Goal: Task Accomplishment & Management: Complete application form

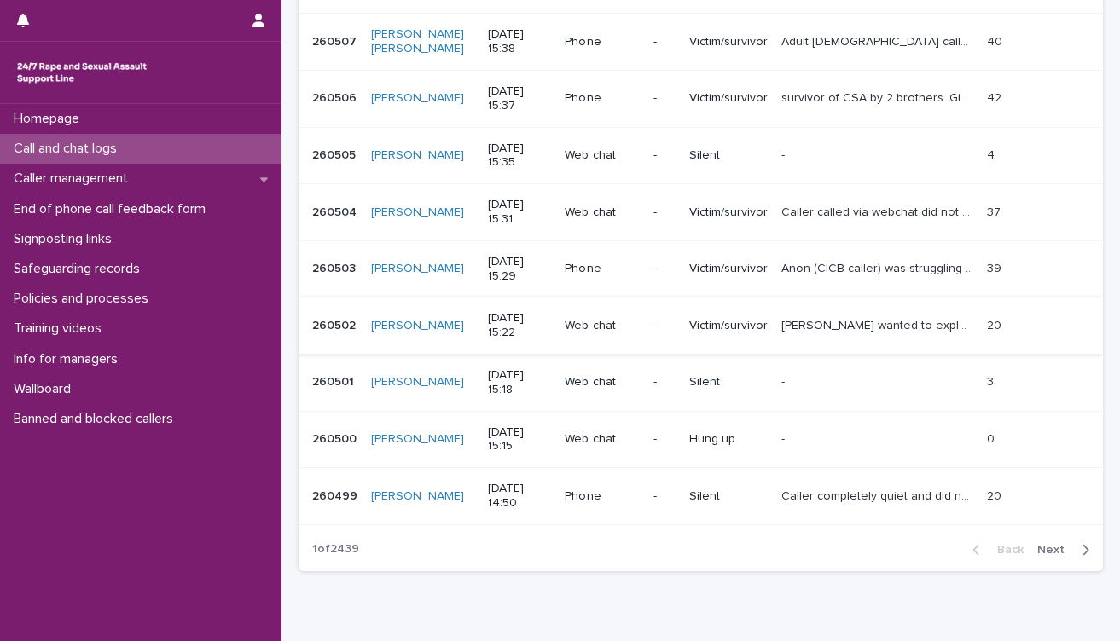
scroll to position [94, 0]
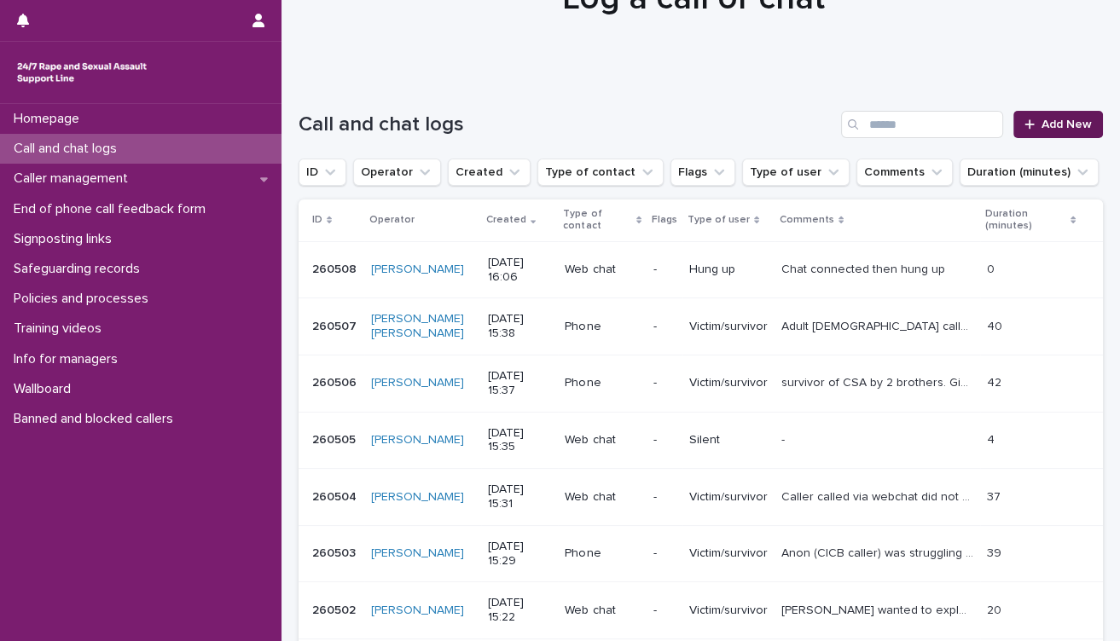
click at [1046, 125] on span "Add New" at bounding box center [1066, 125] width 50 height 12
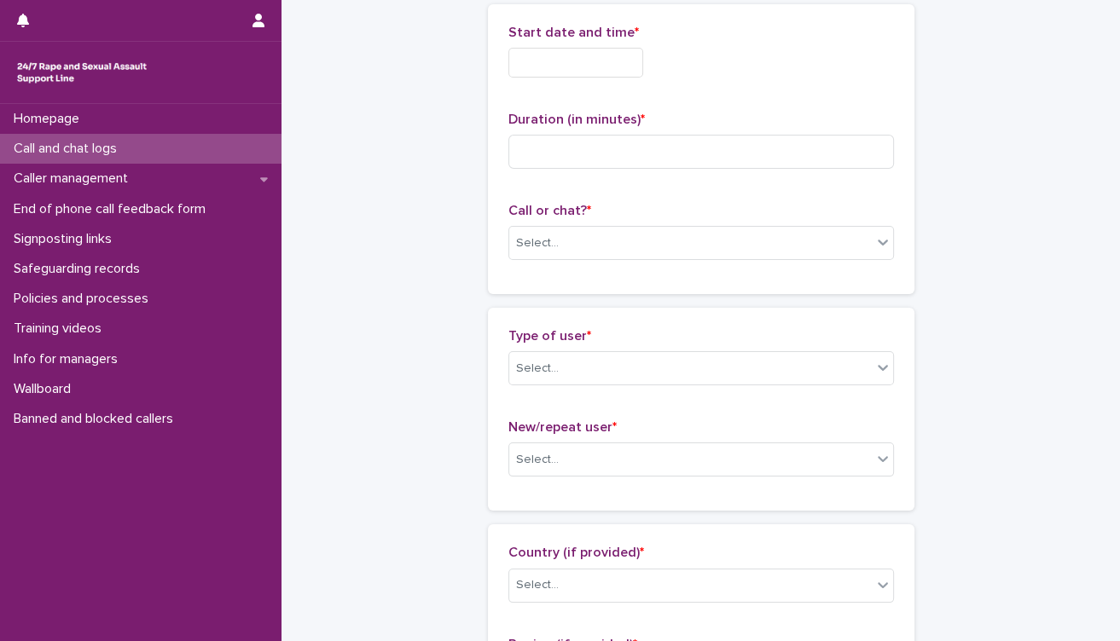
scroll to position [96, 0]
click at [629, 240] on div "Select..." at bounding box center [690, 242] width 362 height 28
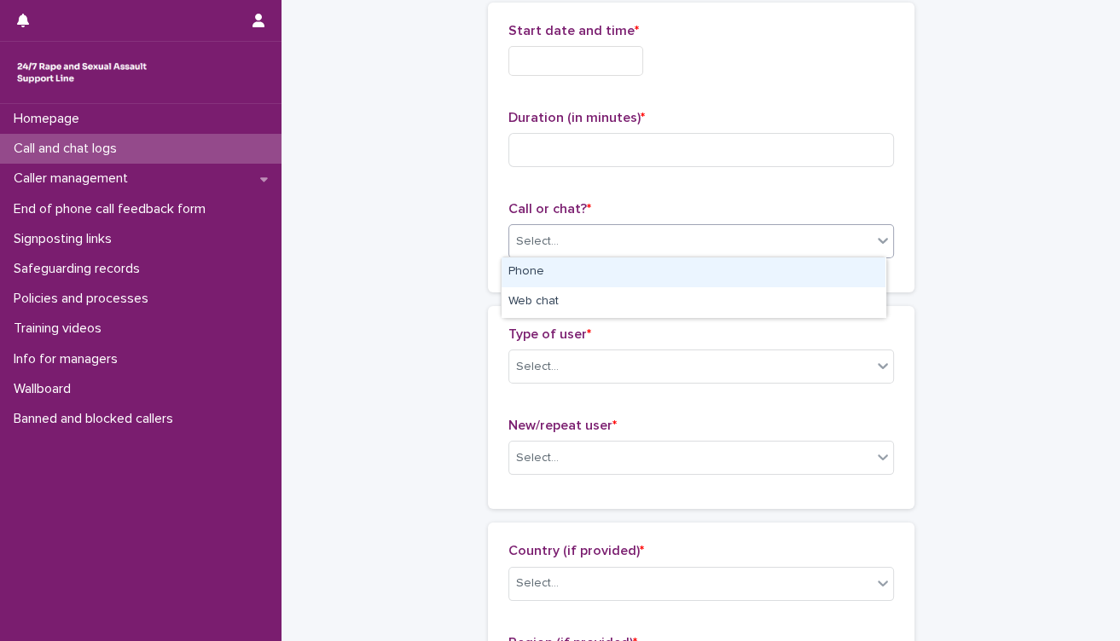
click at [606, 273] on div "Phone" at bounding box center [693, 273] width 384 height 30
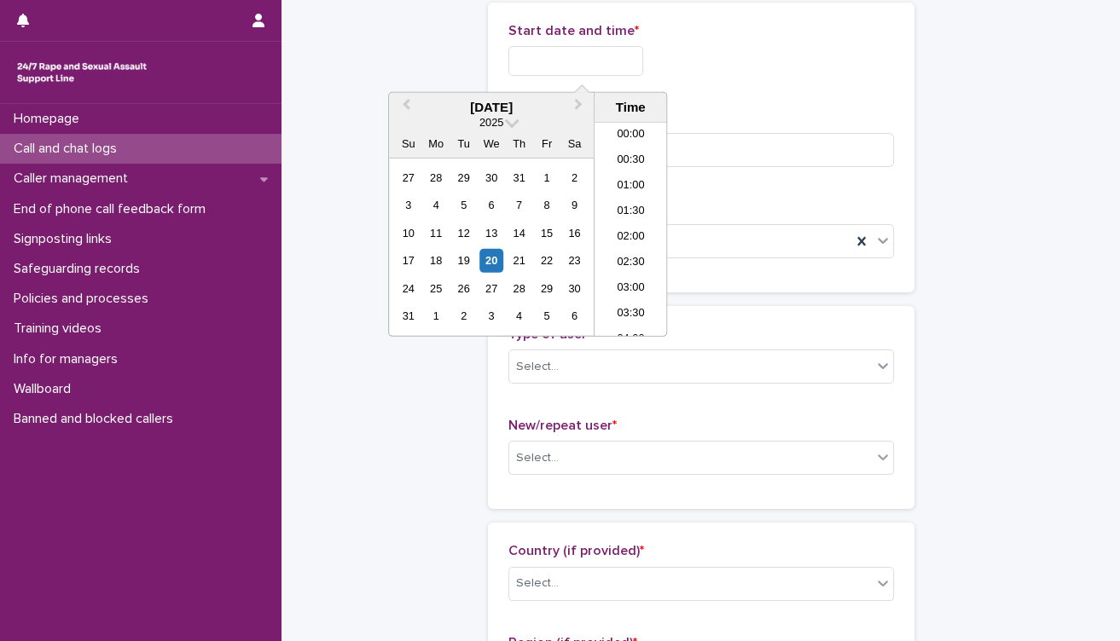
click at [602, 60] on input "text" at bounding box center [575, 61] width 135 height 30
click at [623, 229] on li "16:00" at bounding box center [630, 230] width 72 height 26
type input "**********"
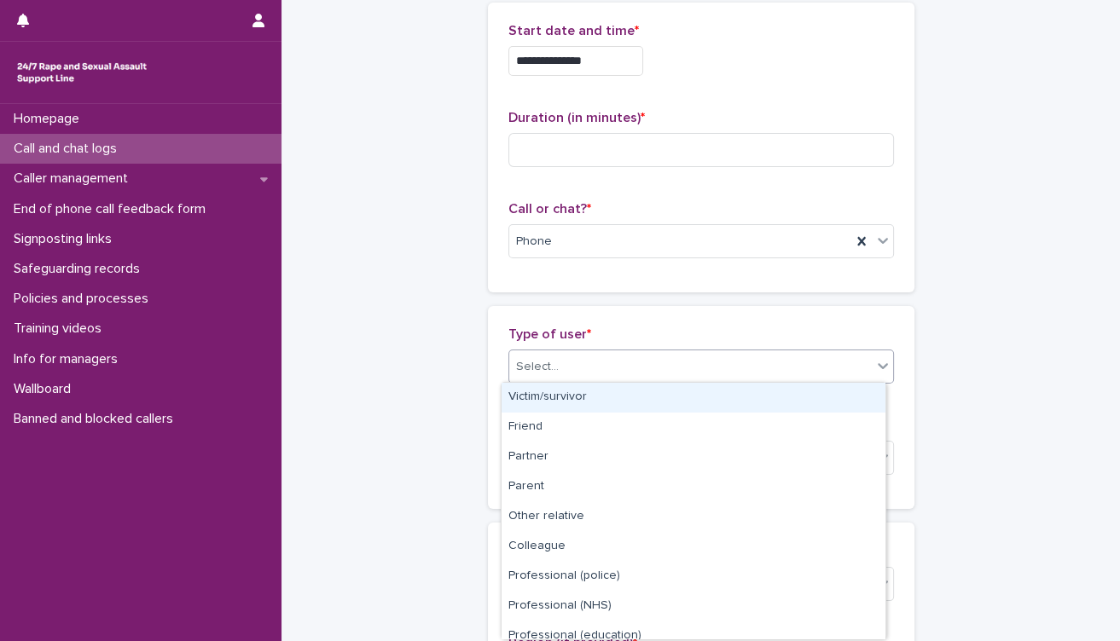
click at [624, 365] on div "Select..." at bounding box center [690, 367] width 362 height 28
click at [612, 402] on div "Victim/survivor" at bounding box center [693, 398] width 384 height 30
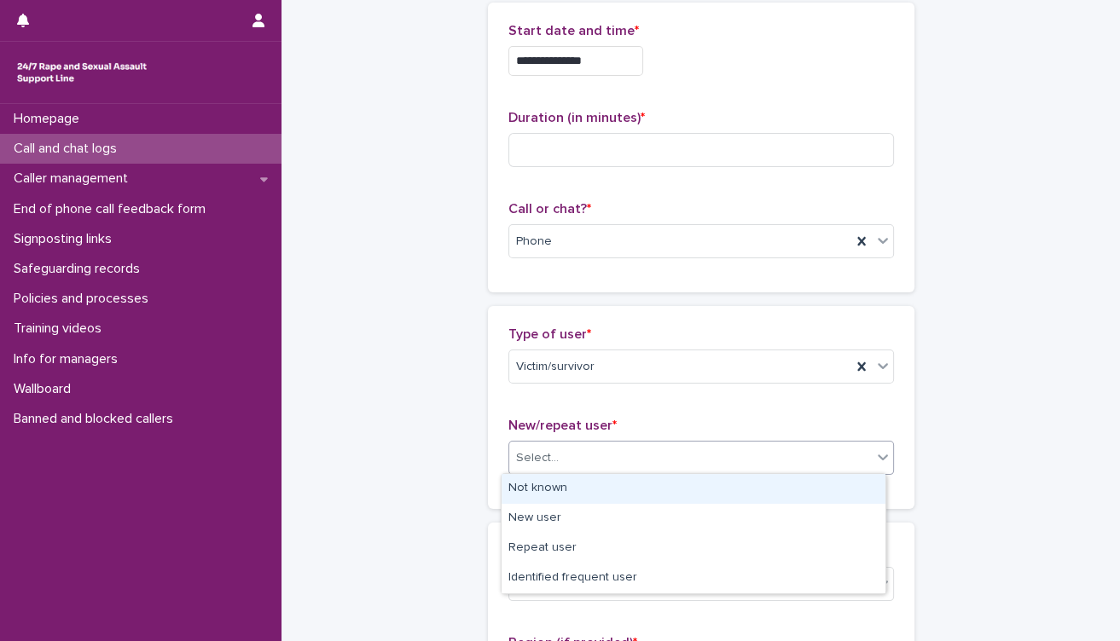
click at [783, 458] on div "Select..." at bounding box center [690, 458] width 362 height 28
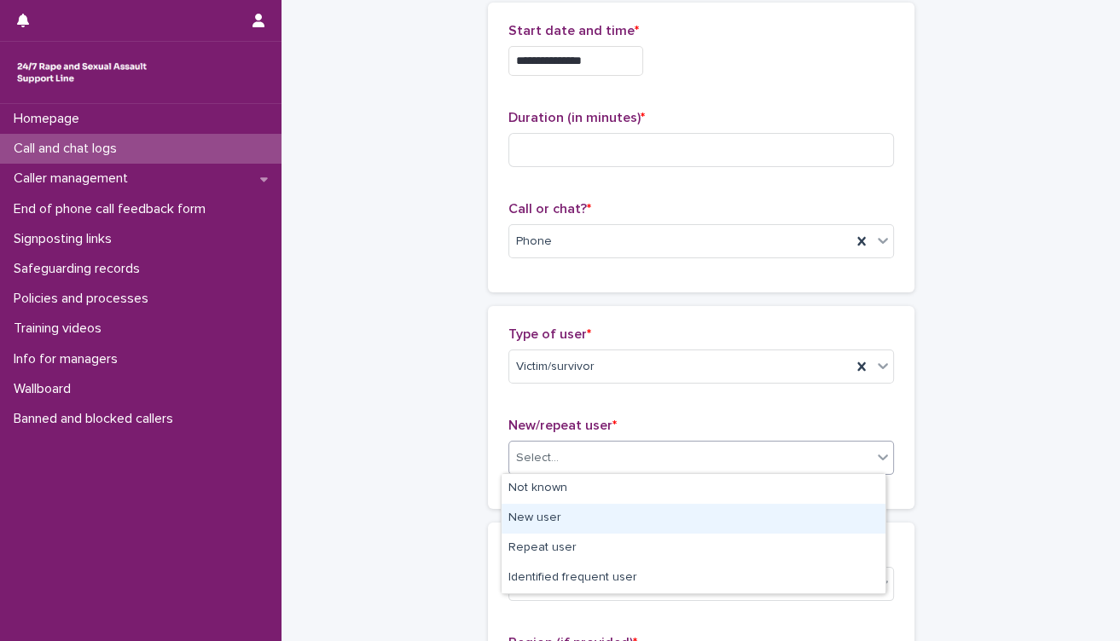
click at [676, 514] on div "New user" at bounding box center [693, 519] width 384 height 30
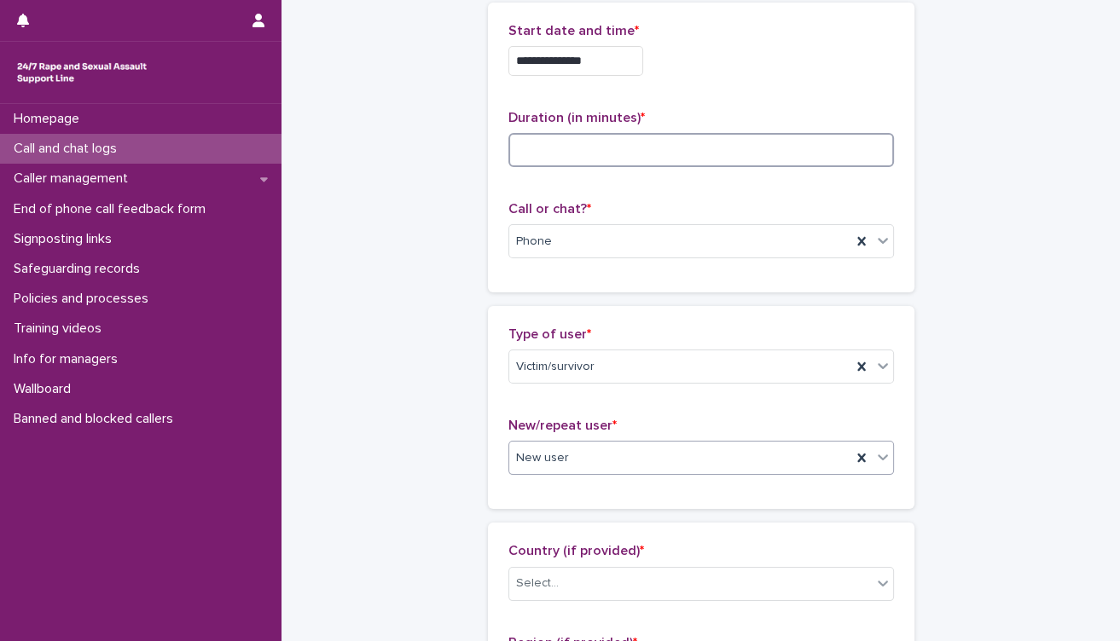
click at [592, 161] on input at bounding box center [700, 150] width 385 height 34
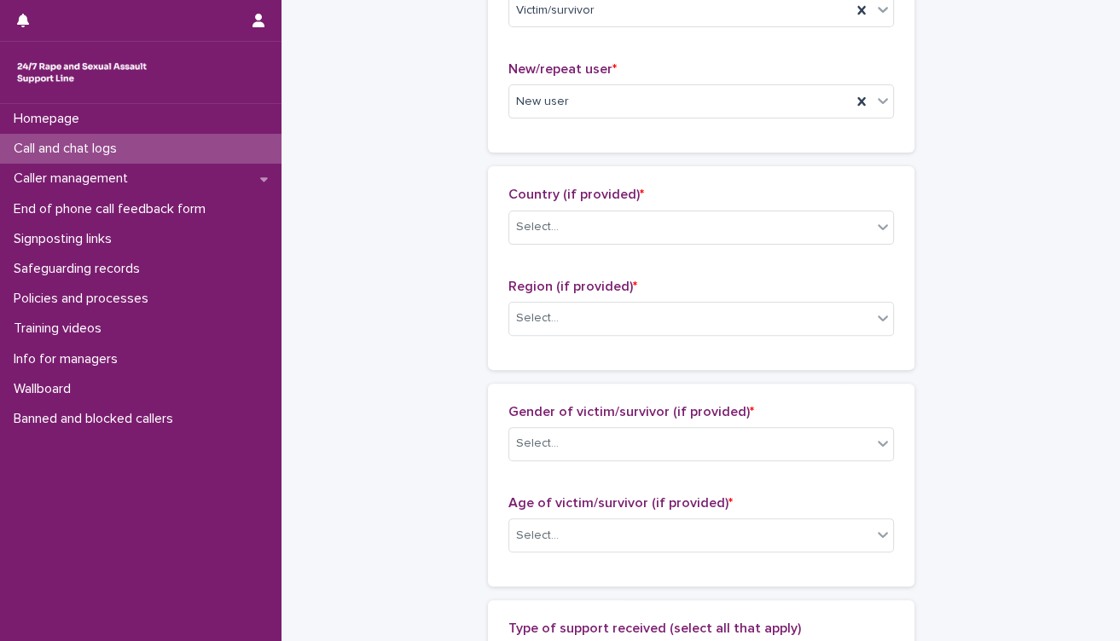
scroll to position [475, 0]
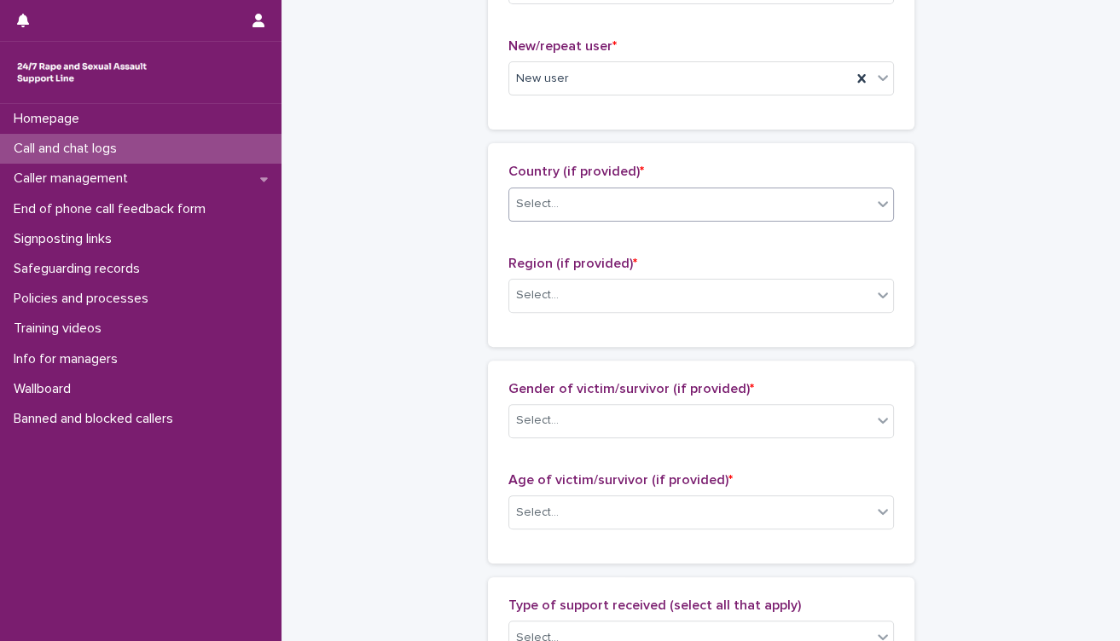
type input "**"
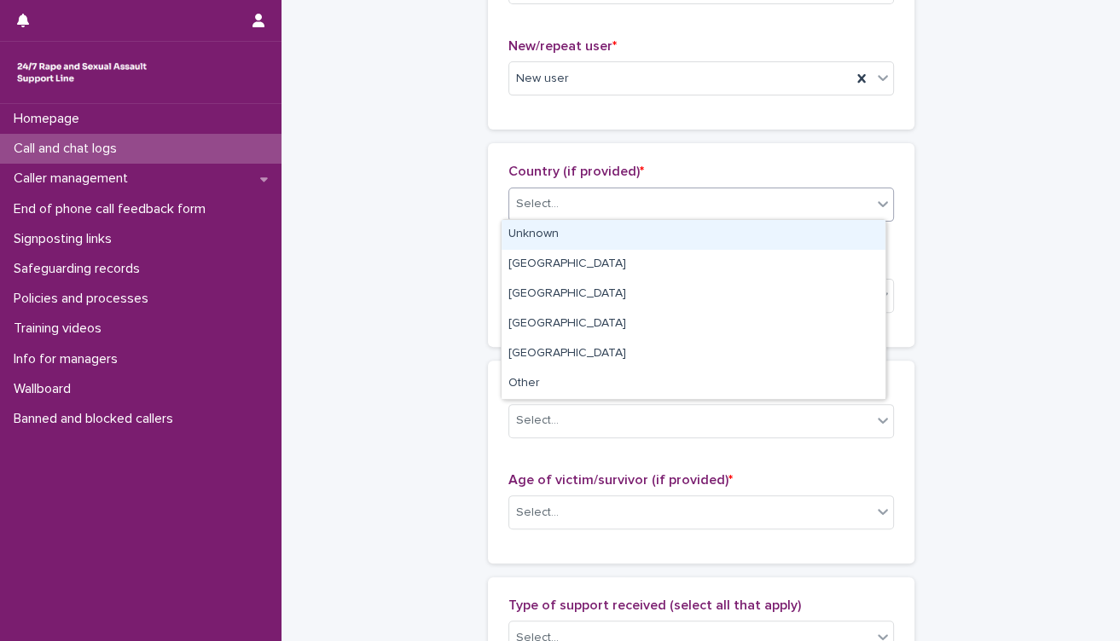
click at [647, 211] on div "Select..." at bounding box center [690, 204] width 362 height 28
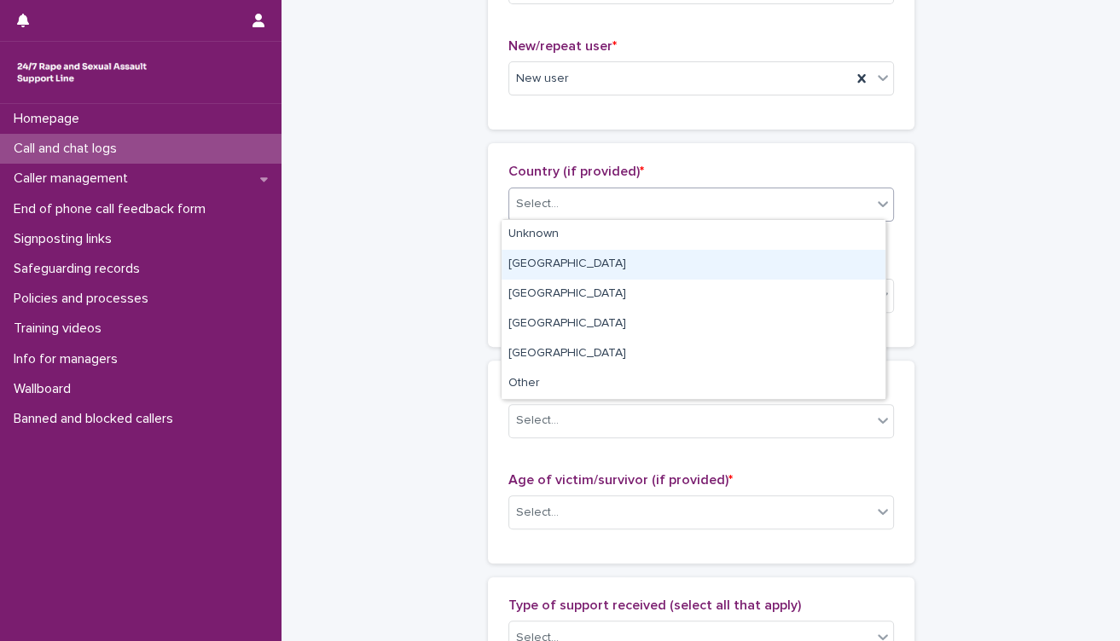
click at [582, 266] on div "[GEOGRAPHIC_DATA]" at bounding box center [693, 265] width 384 height 30
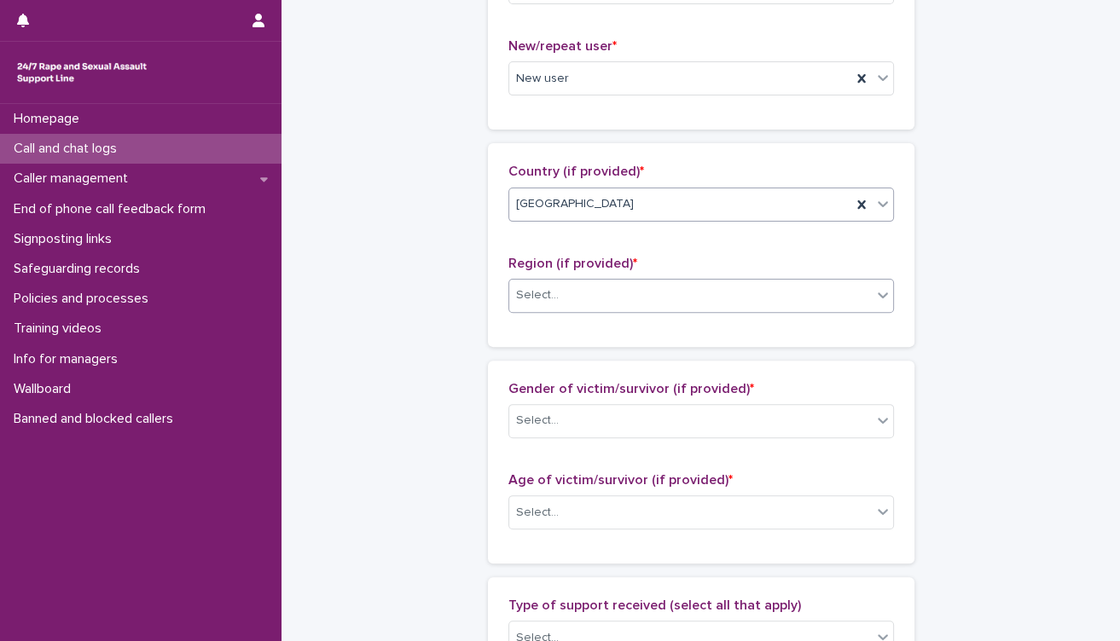
click at [597, 290] on div "Select..." at bounding box center [690, 295] width 362 height 28
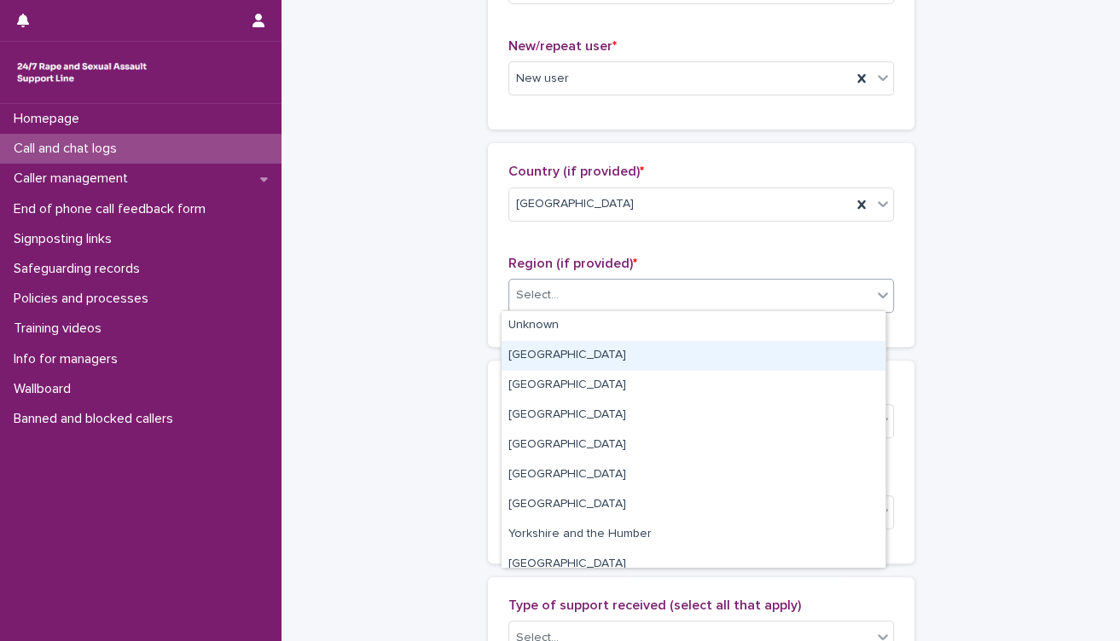
click at [597, 353] on div "[GEOGRAPHIC_DATA]" at bounding box center [693, 356] width 384 height 30
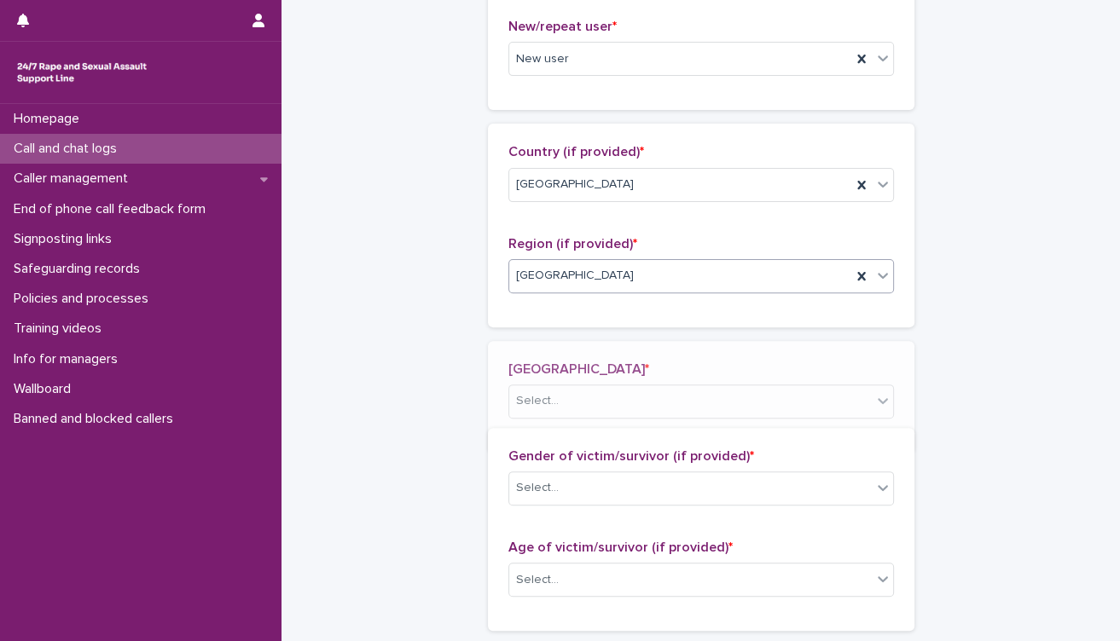
scroll to position [537, 0]
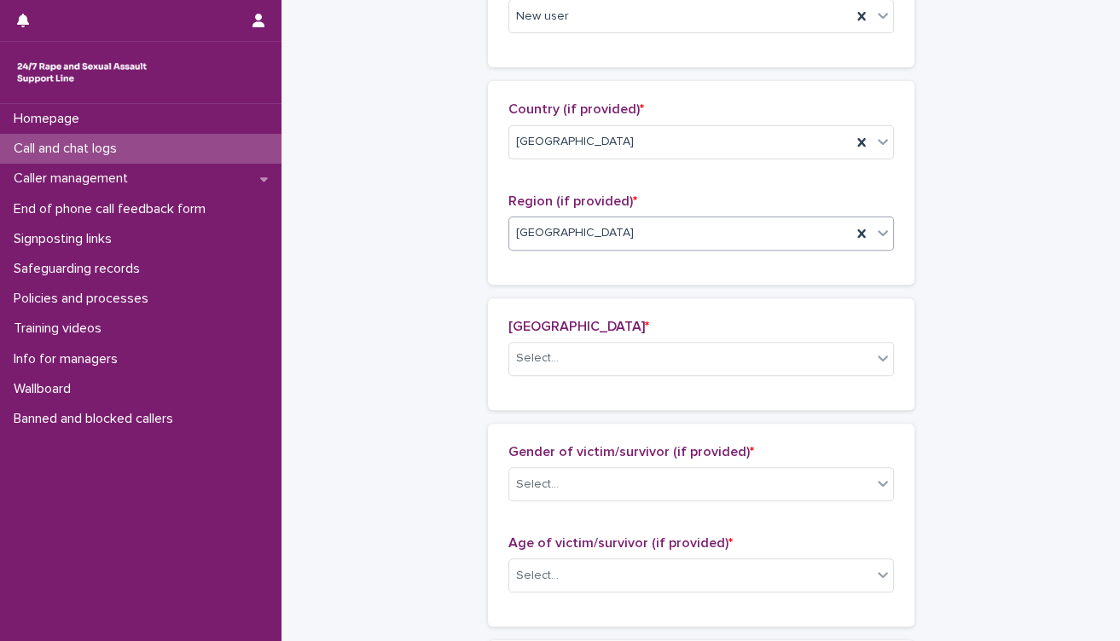
click at [601, 356] on div "Select..." at bounding box center [690, 359] width 362 height 28
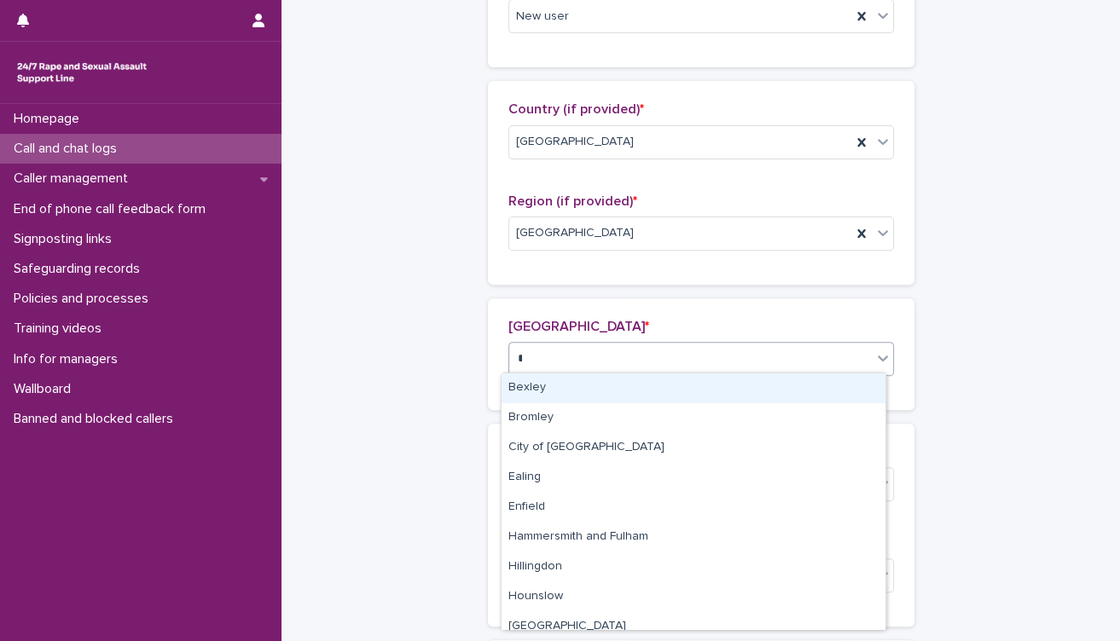
type input "**"
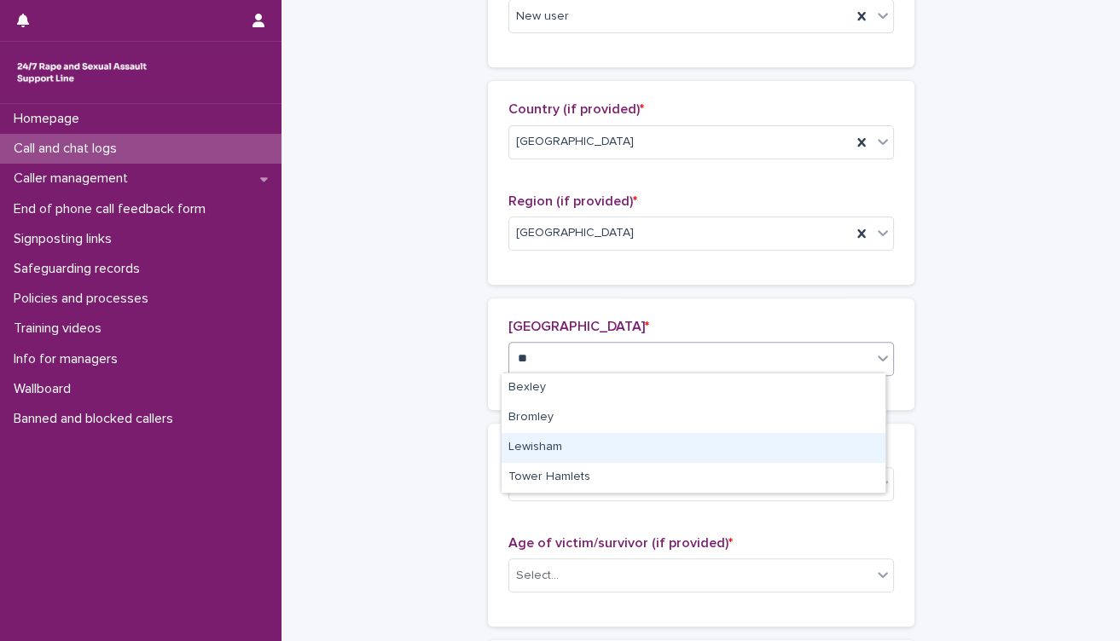
click at [559, 442] on div "Lewisham" at bounding box center [693, 448] width 384 height 30
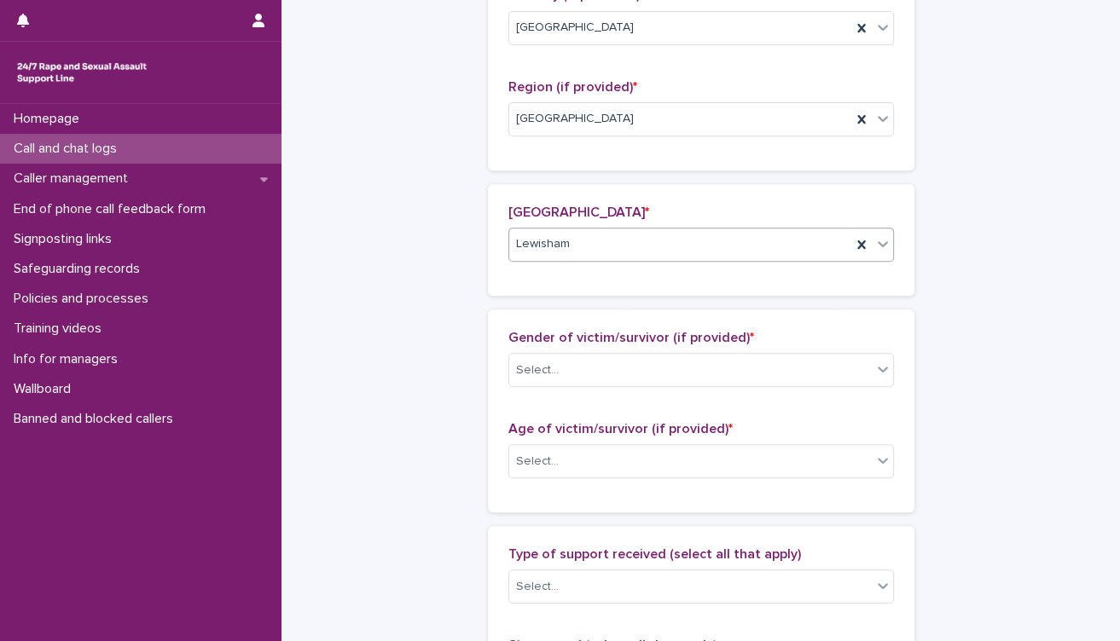
scroll to position [821, 0]
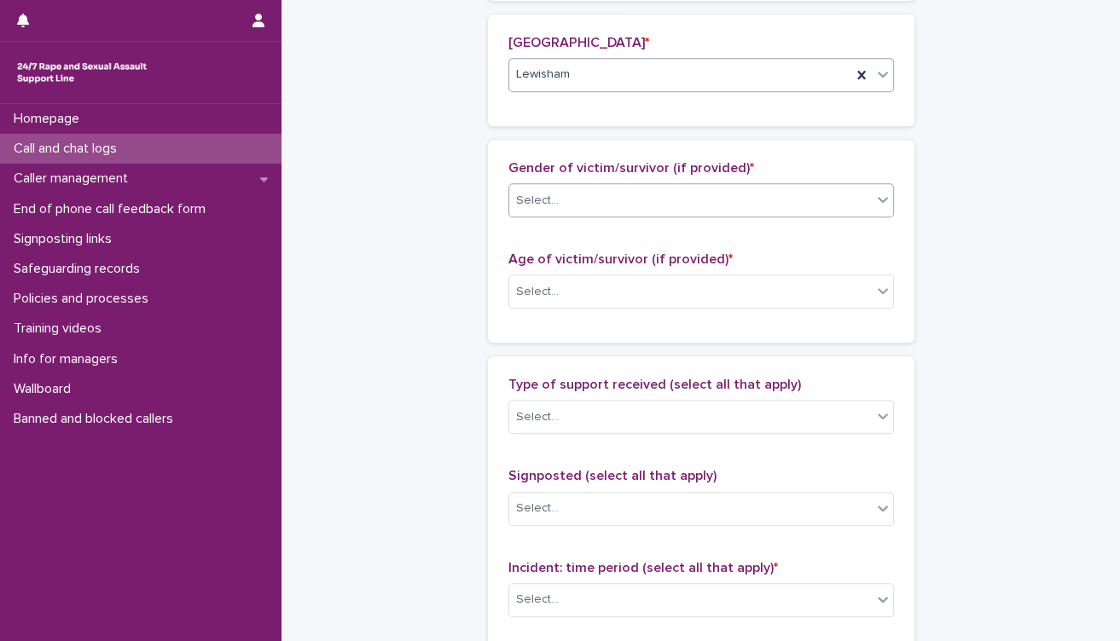
click at [601, 204] on div "Select..." at bounding box center [690, 201] width 362 height 28
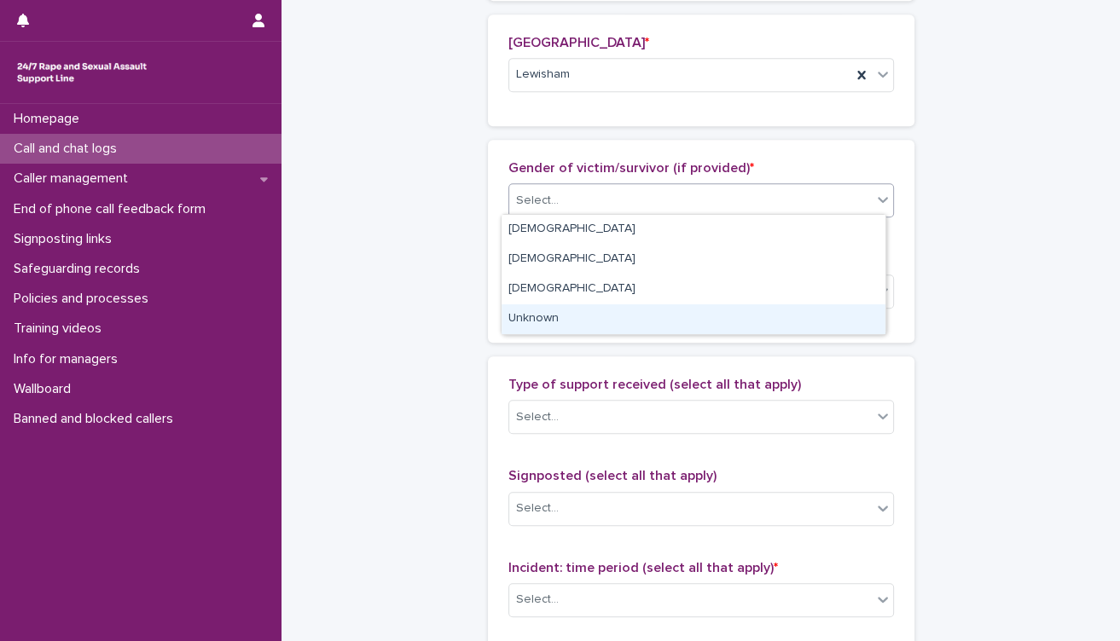
click at [582, 321] on div "Unknown" at bounding box center [693, 319] width 384 height 30
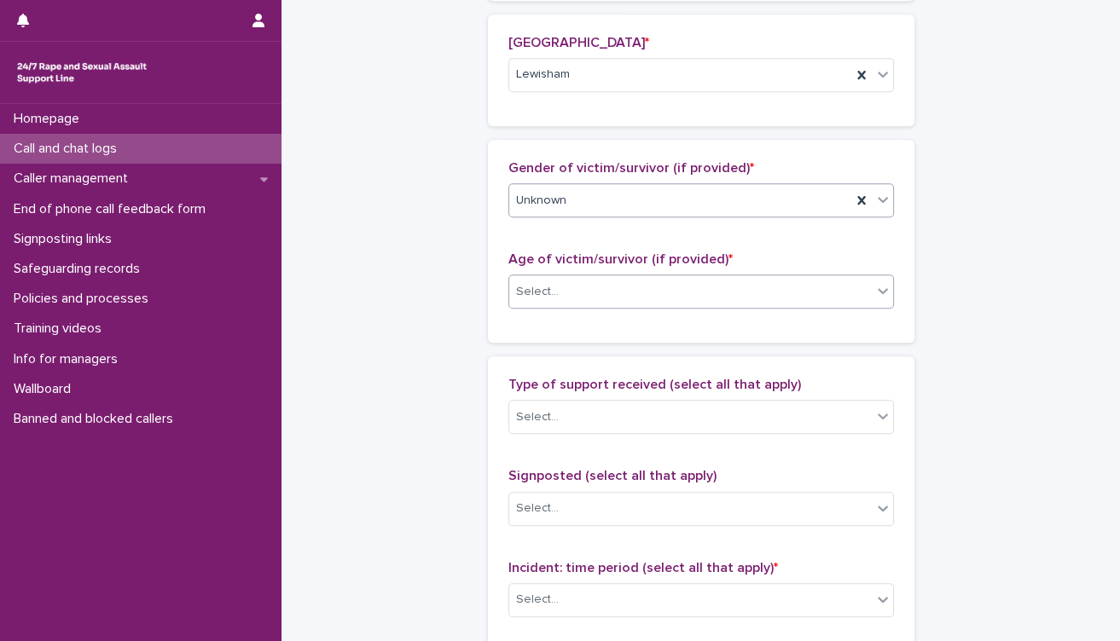
click at [586, 300] on div "Select..." at bounding box center [690, 292] width 362 height 28
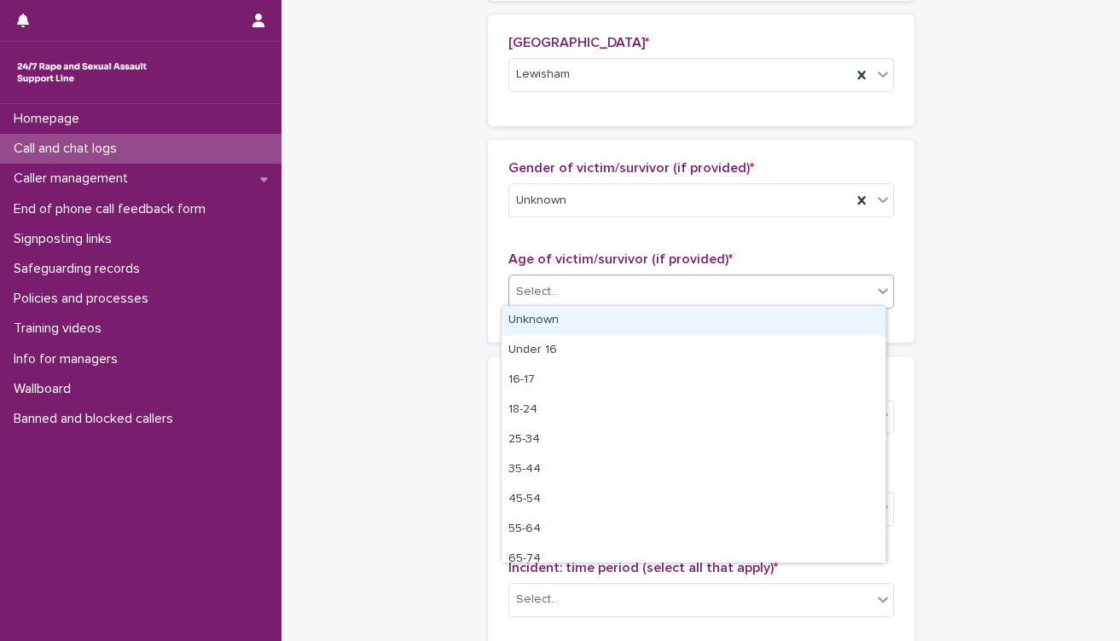
click at [576, 321] on div "Unknown" at bounding box center [693, 321] width 384 height 30
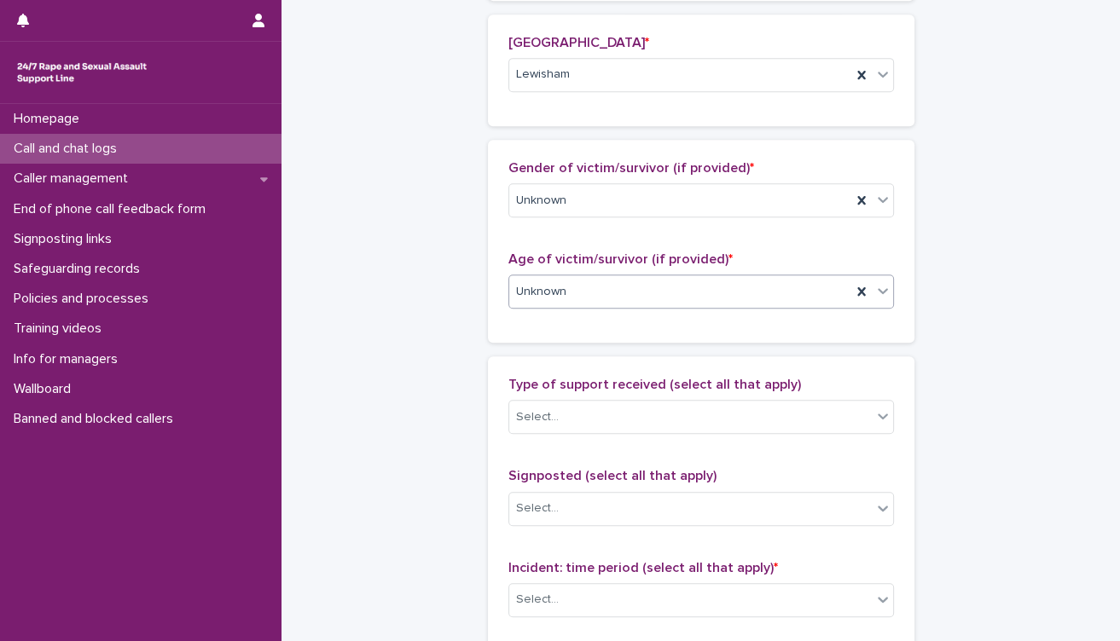
scroll to position [1010, 0]
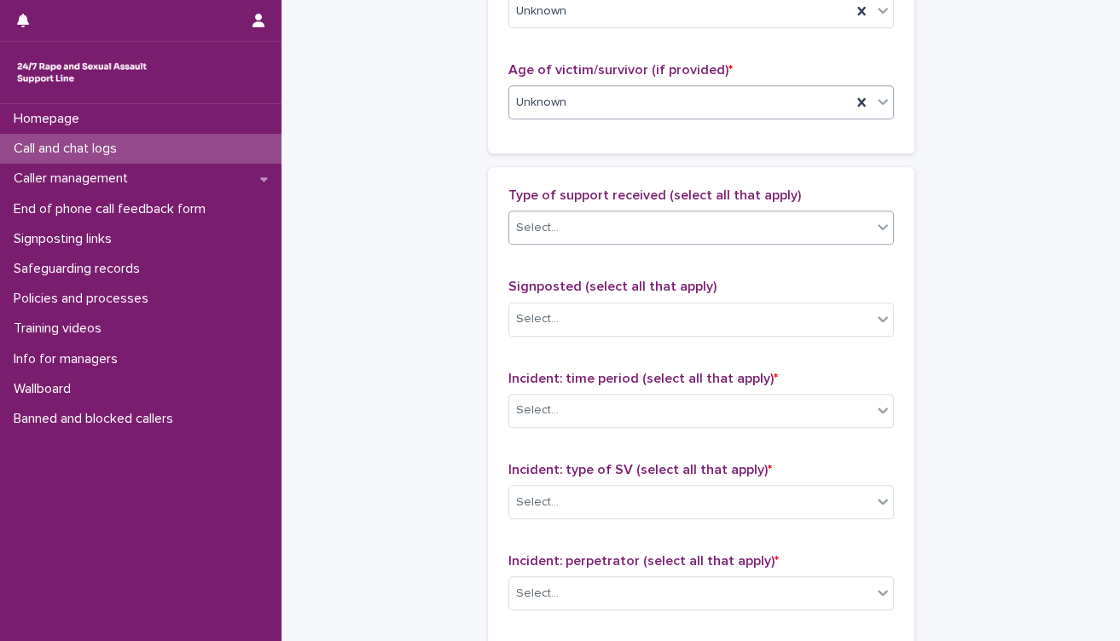
click at [610, 227] on div "Select..." at bounding box center [690, 228] width 362 height 28
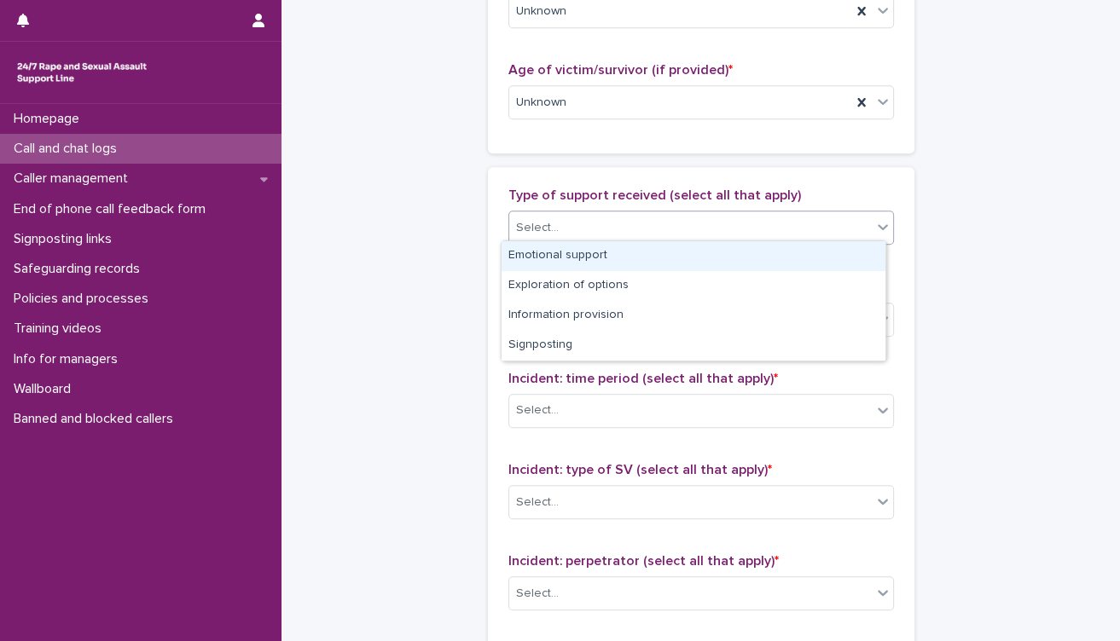
click at [602, 262] on div "Emotional support" at bounding box center [693, 256] width 384 height 30
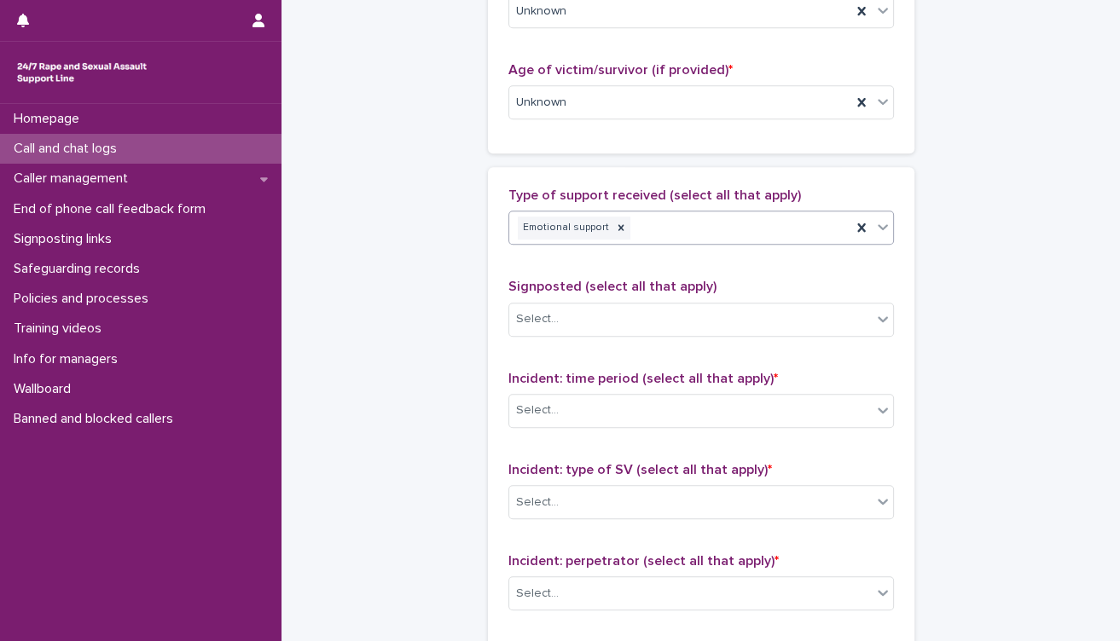
click at [642, 223] on div "Emotional support" at bounding box center [680, 228] width 342 height 30
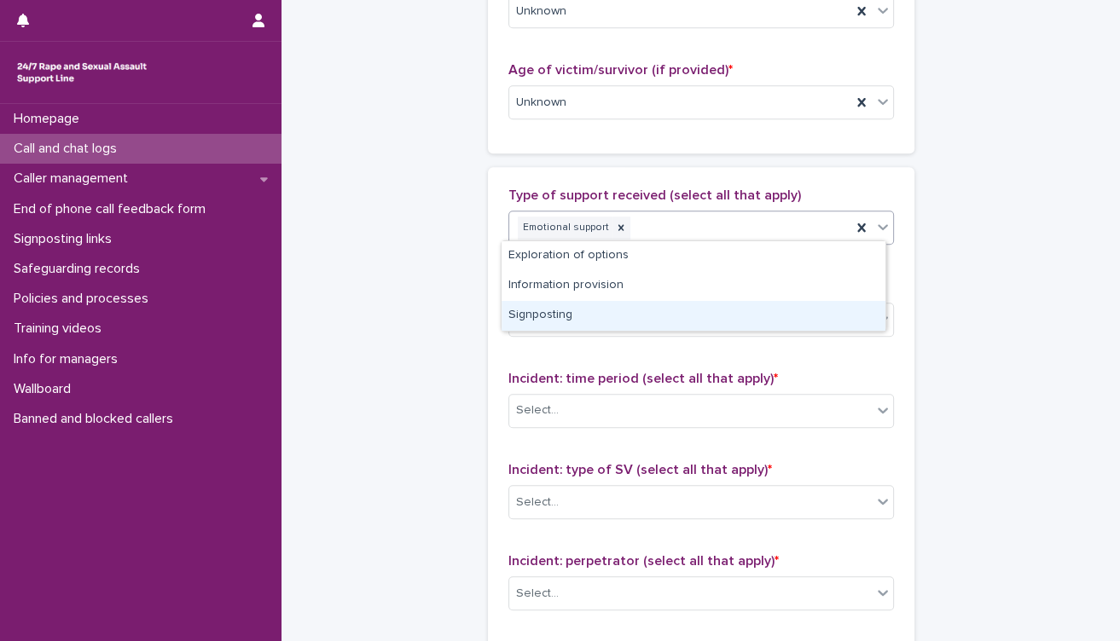
click at [606, 311] on div "Signposting" at bounding box center [693, 316] width 384 height 30
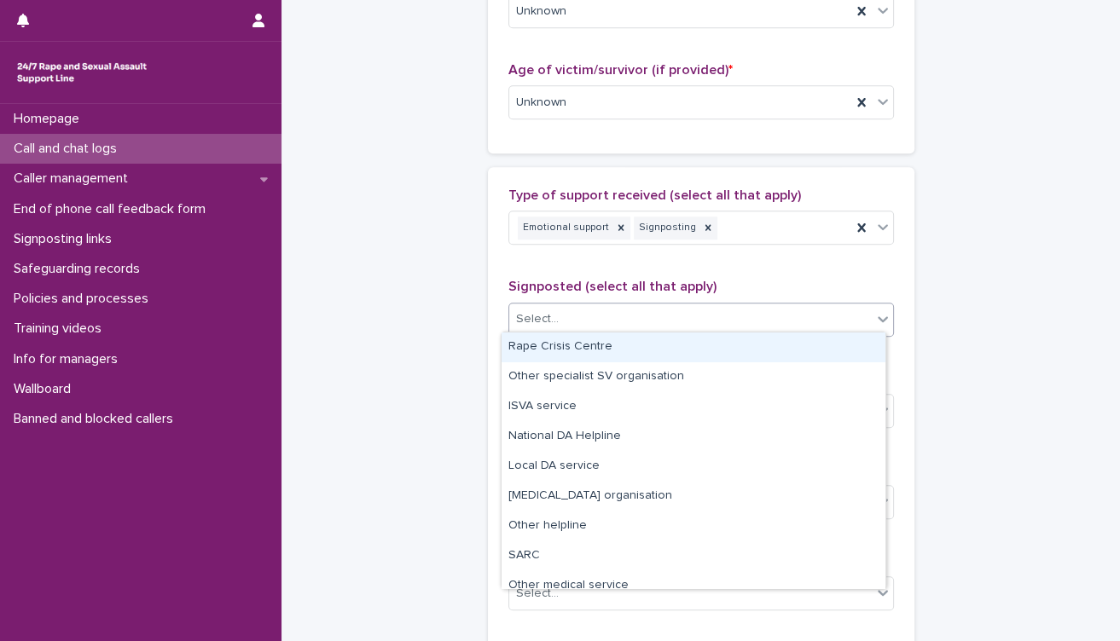
click at [611, 324] on div "Select..." at bounding box center [690, 319] width 362 height 28
click at [610, 348] on div "Rape Crisis Centre" at bounding box center [693, 348] width 384 height 30
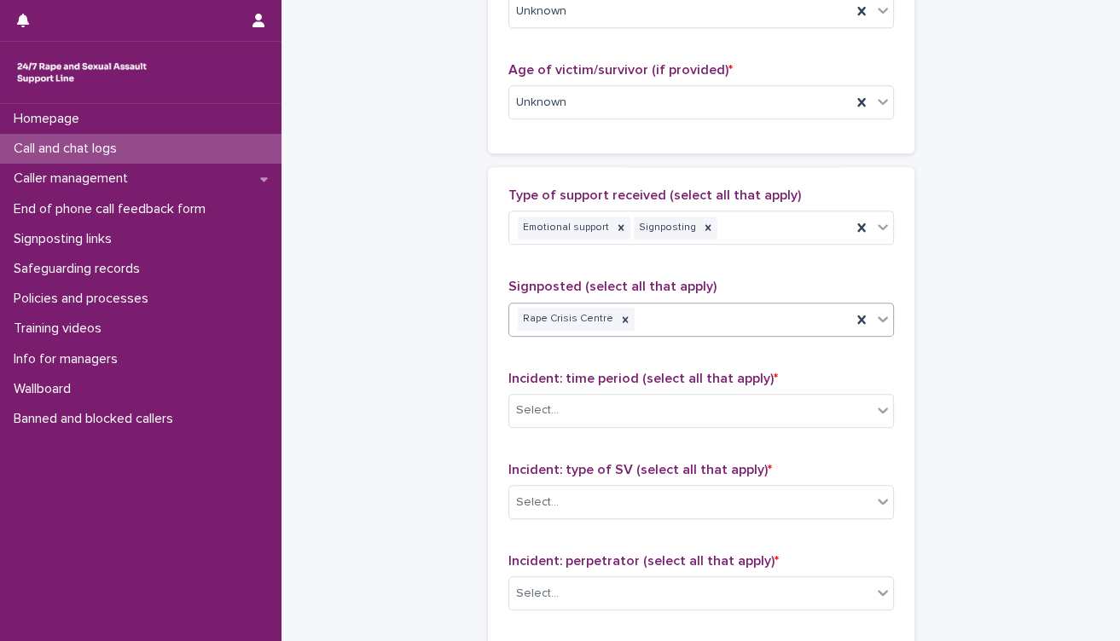
scroll to position [1201, 0]
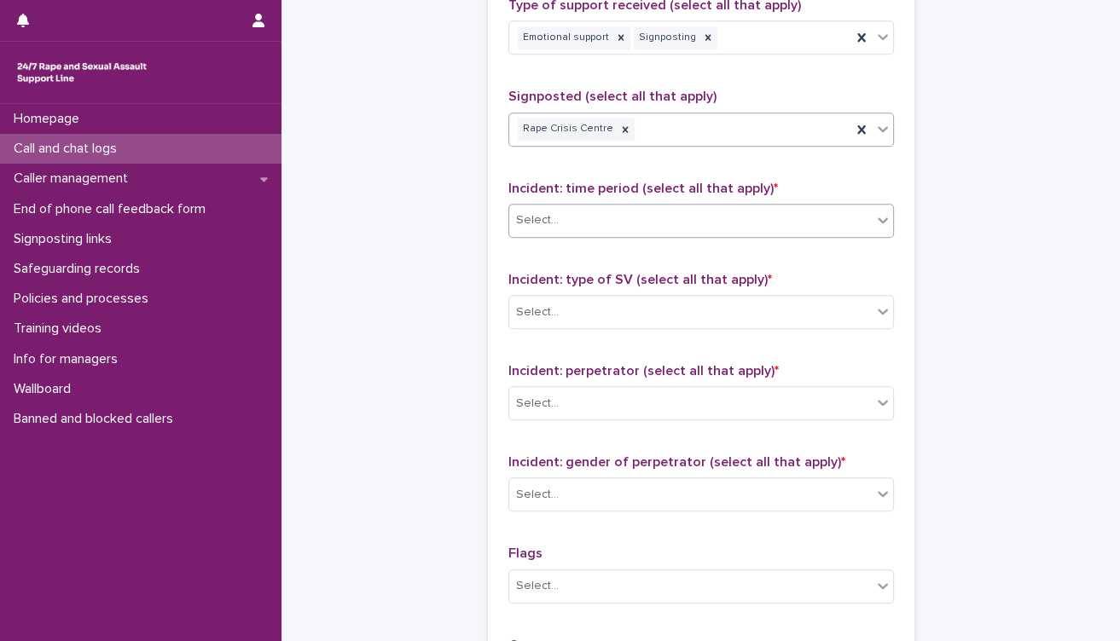
click at [639, 227] on div "Select..." at bounding box center [690, 220] width 362 height 28
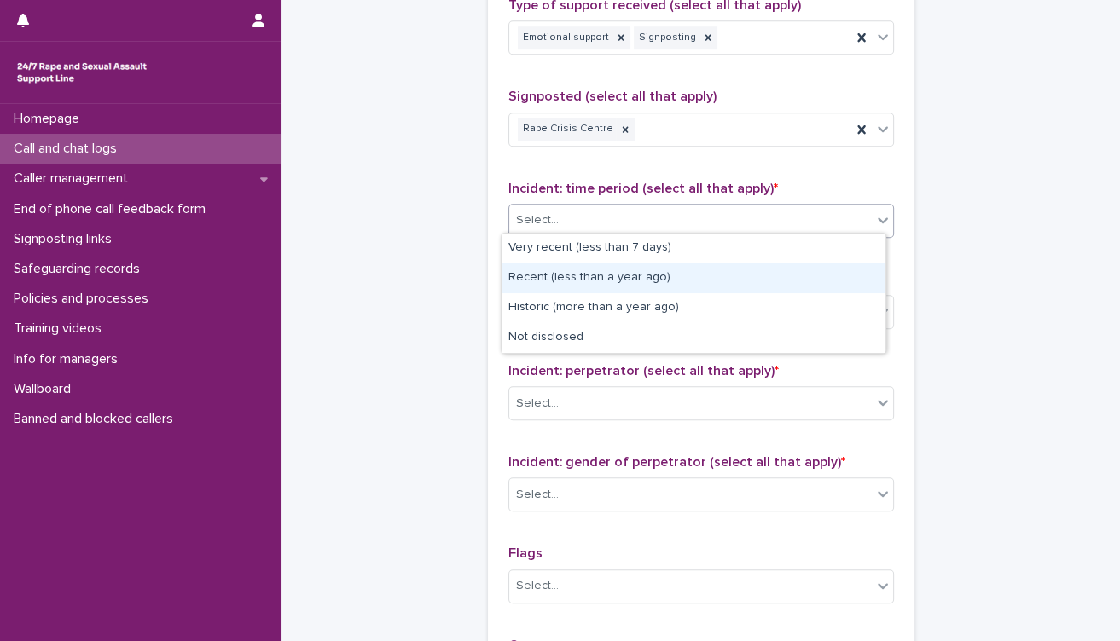
drag, startPoint x: 617, startPoint y: 292, endPoint x: 615, endPoint y: 282, distance: 10.4
click at [615, 282] on div "Recent (less than a year ago)" at bounding box center [693, 278] width 384 height 30
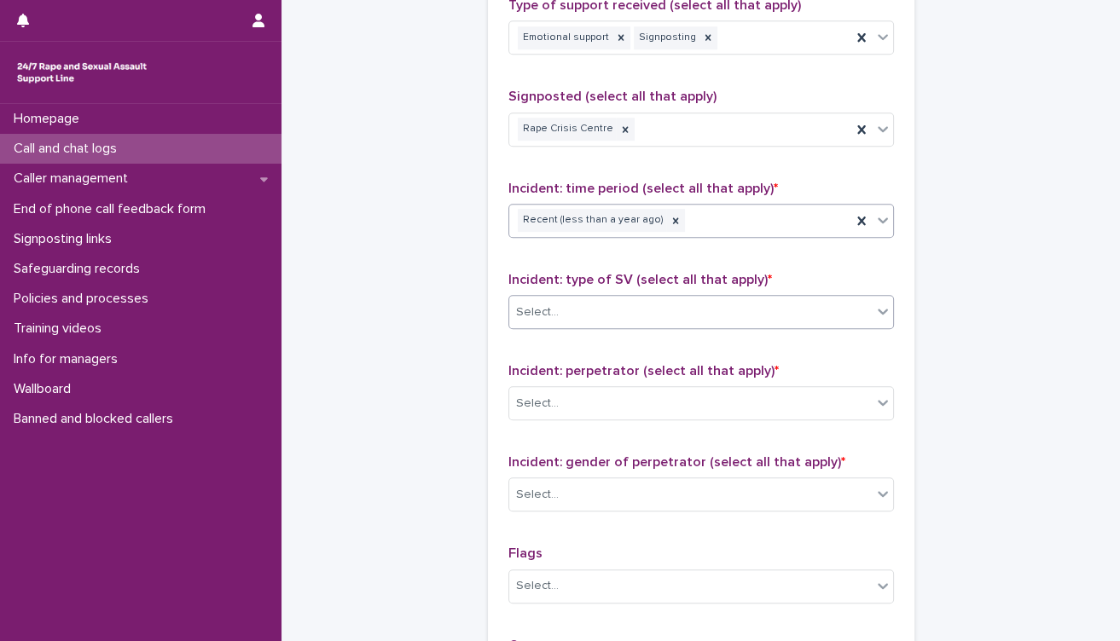
click at [616, 316] on div "Select..." at bounding box center [690, 312] width 362 height 28
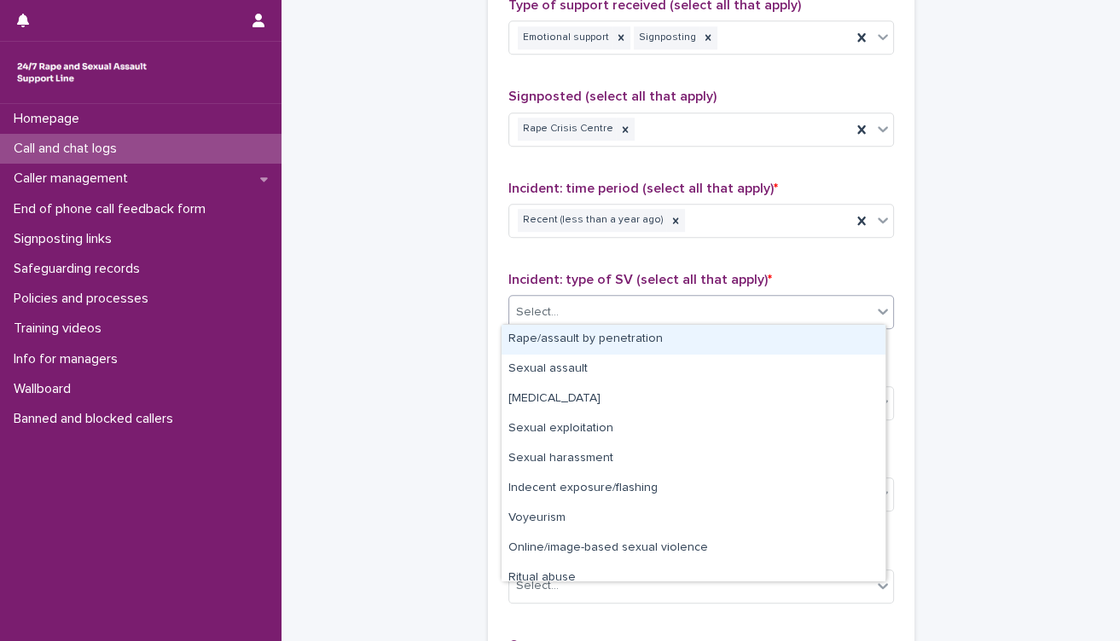
click at [625, 333] on div "Rape/assault by penetration" at bounding box center [693, 340] width 384 height 30
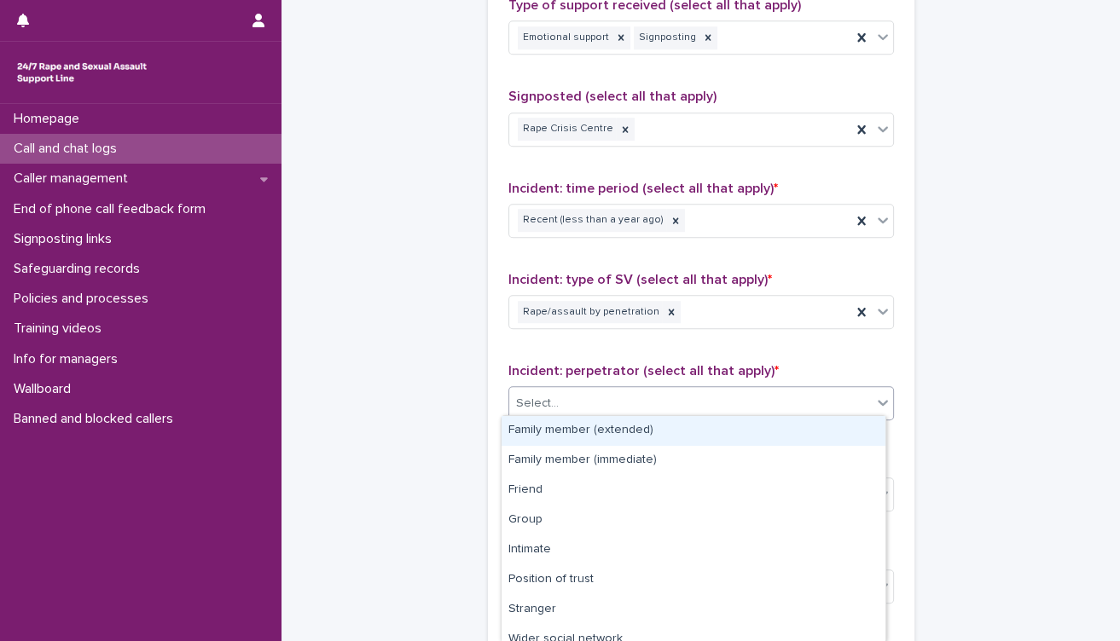
click at [653, 397] on div "Select..." at bounding box center [690, 404] width 362 height 28
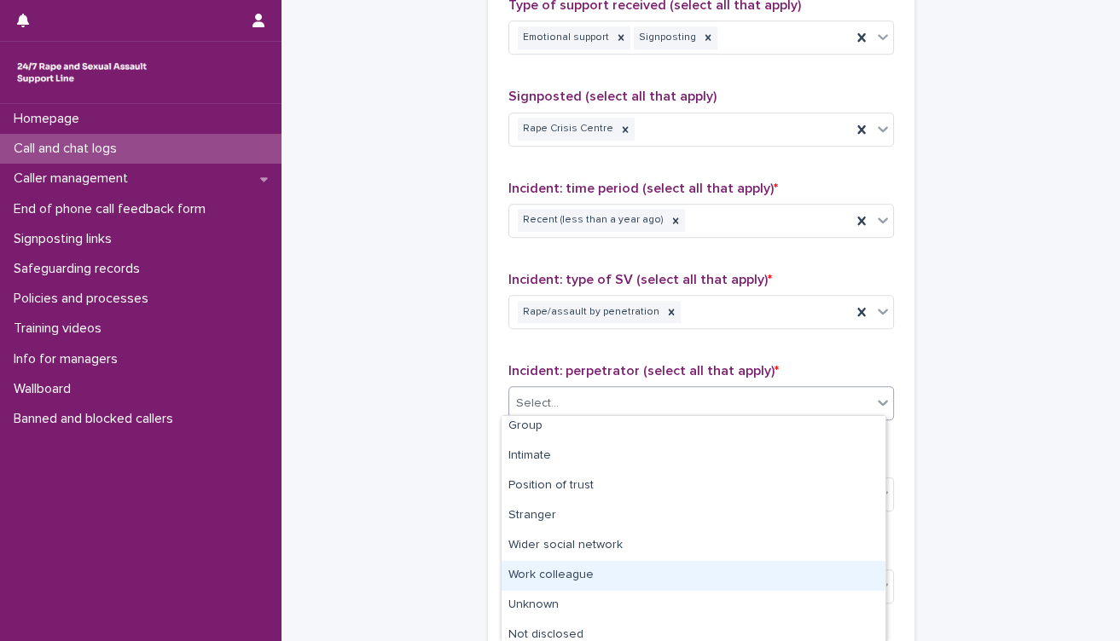
scroll to position [101, 0]
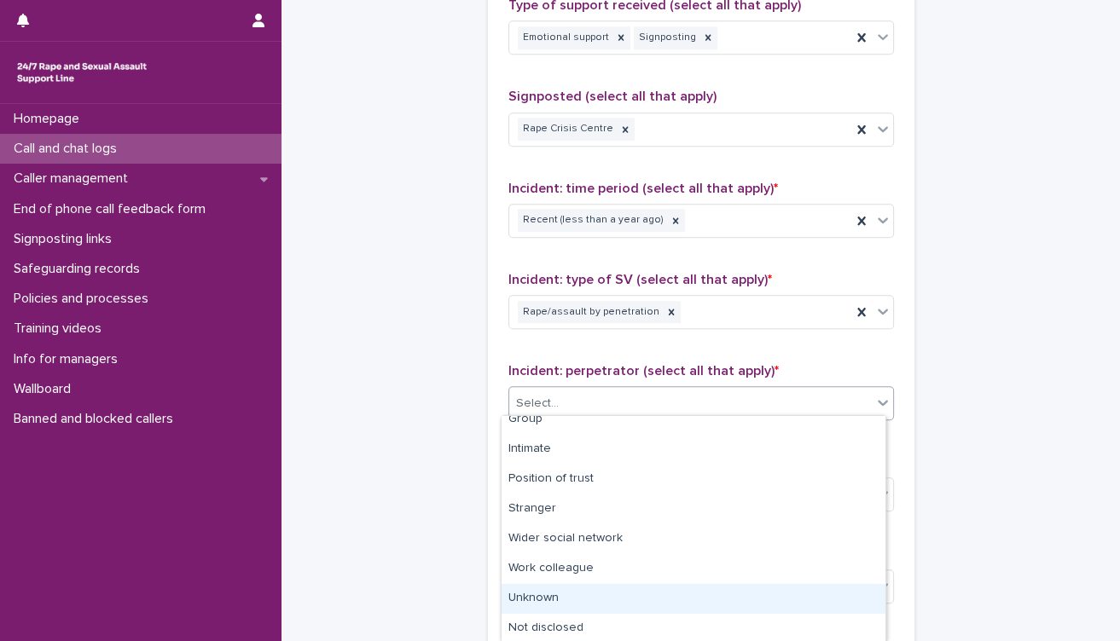
click at [641, 594] on div "Unknown" at bounding box center [693, 599] width 384 height 30
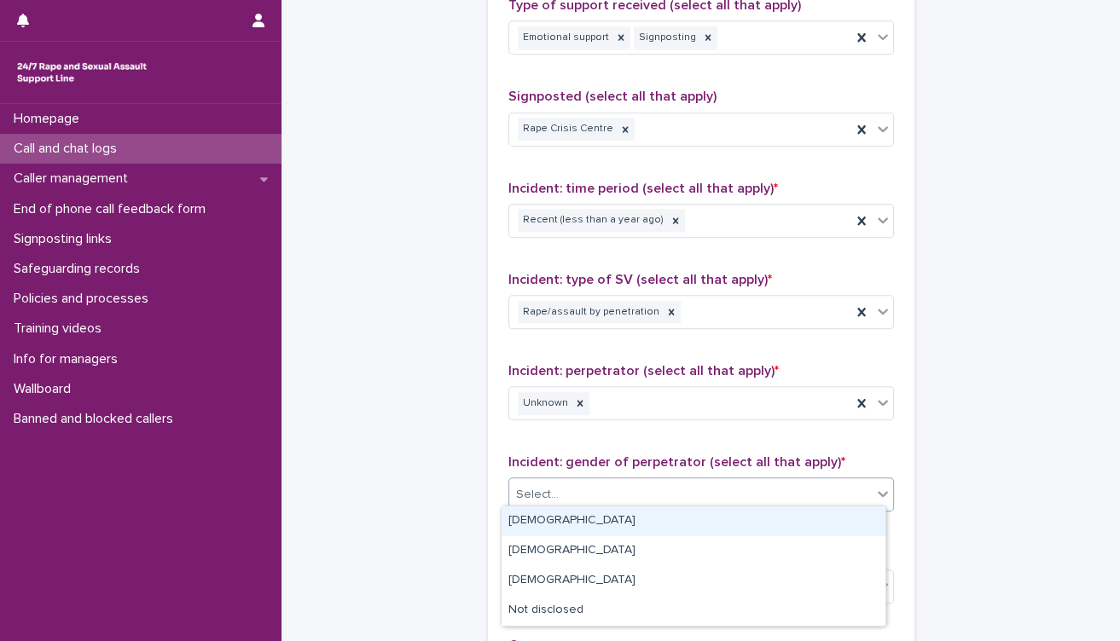
click at [633, 498] on div "Select..." at bounding box center [690, 495] width 362 height 28
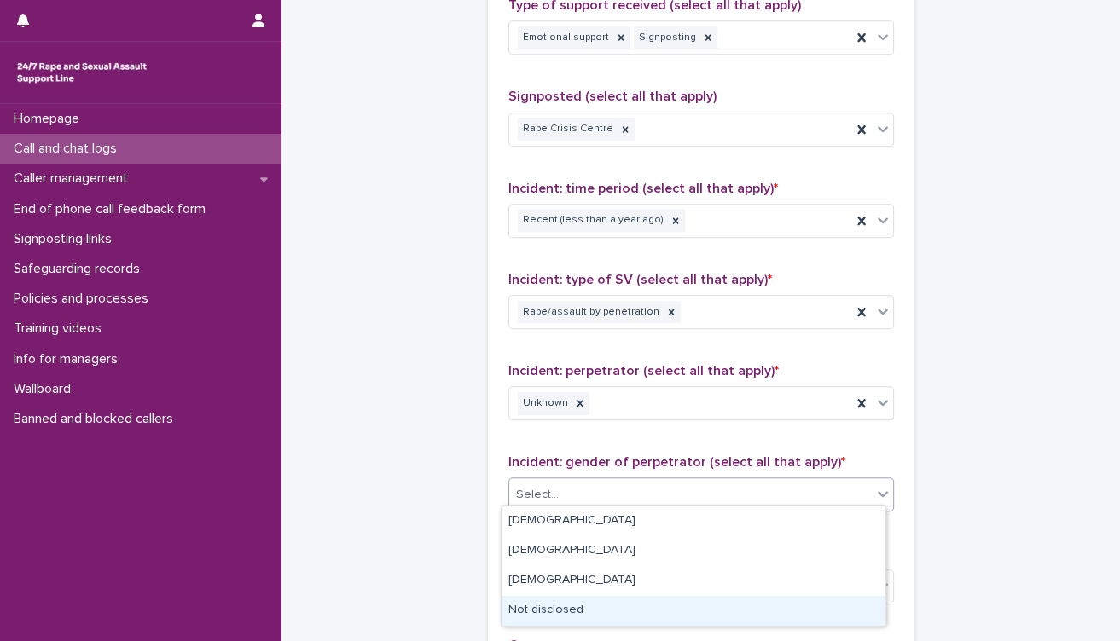
click at [628, 611] on div "Not disclosed" at bounding box center [693, 611] width 384 height 30
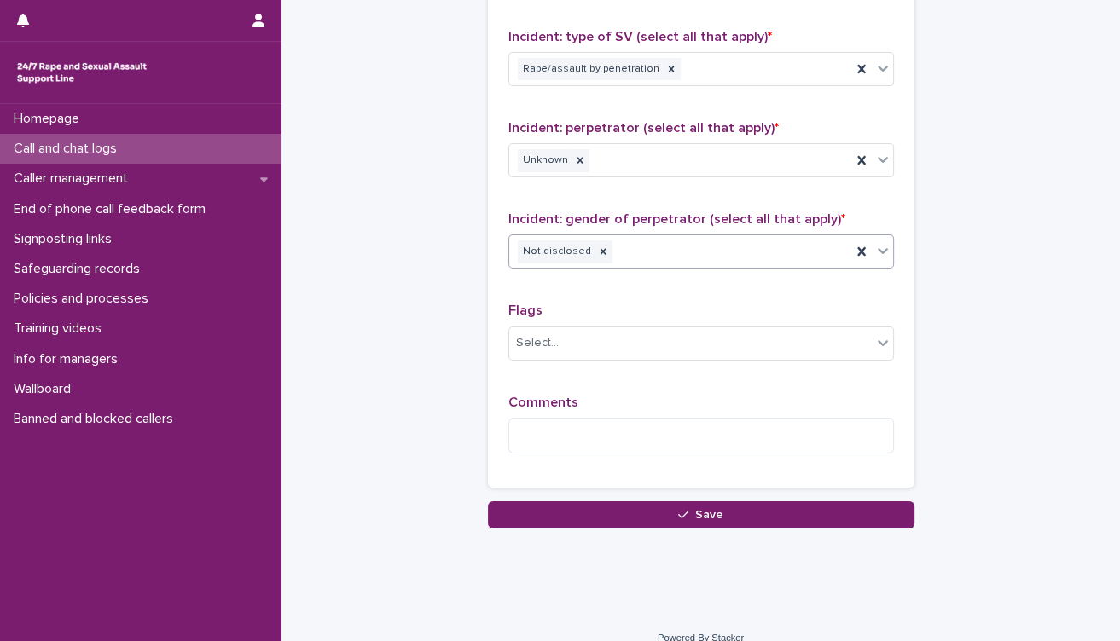
scroll to position [1457, 0]
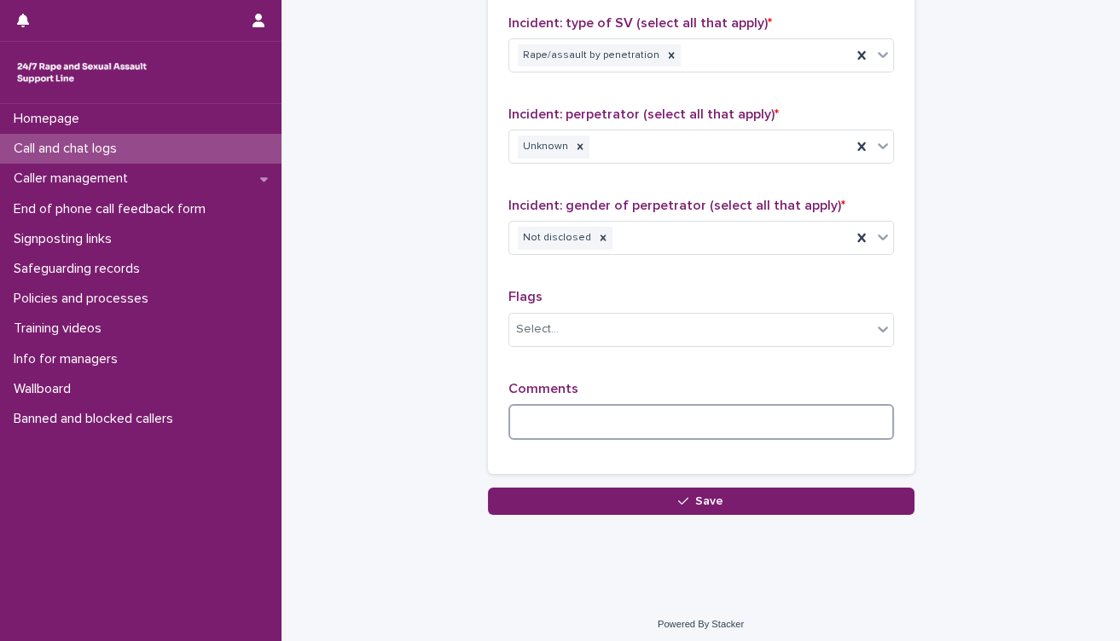
click at [614, 418] on textarea at bounding box center [700, 422] width 385 height 37
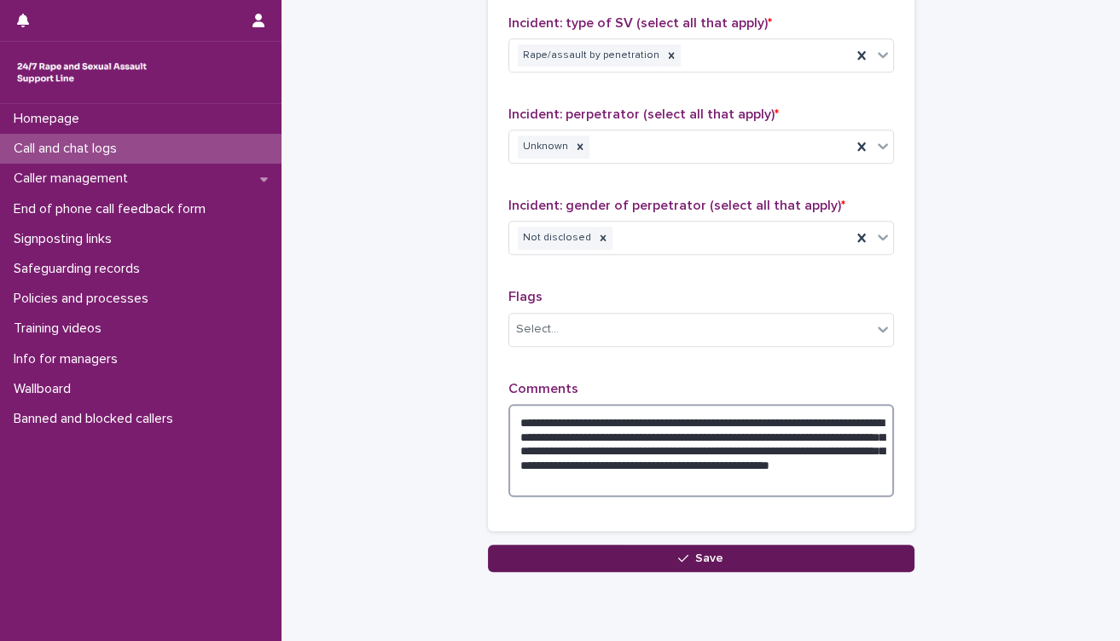
type textarea "**********"
click at [729, 547] on button "Save" at bounding box center [701, 558] width 426 height 27
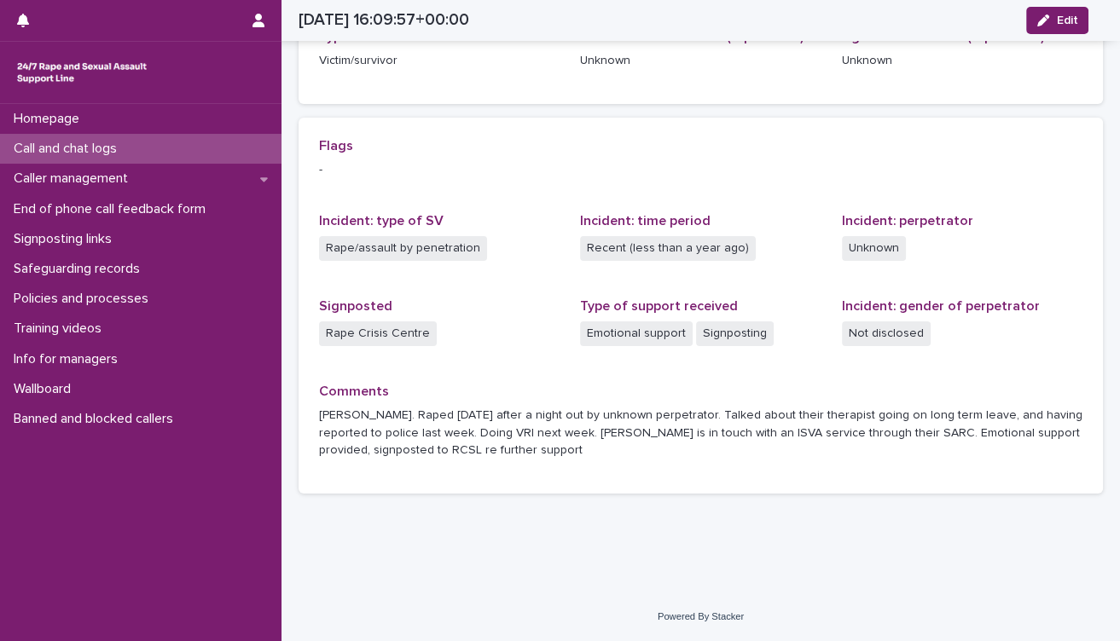
scroll to position [299, 0]
click at [104, 164] on div "Caller management" at bounding box center [140, 179] width 281 height 30
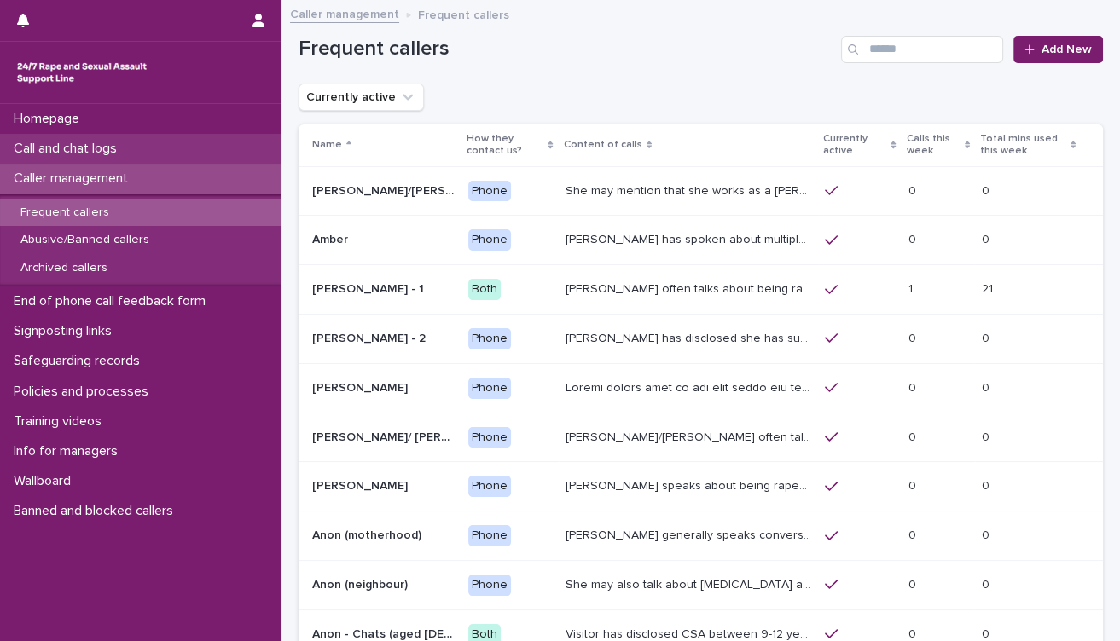
click at [91, 144] on p "Call and chat logs" at bounding box center [69, 149] width 124 height 16
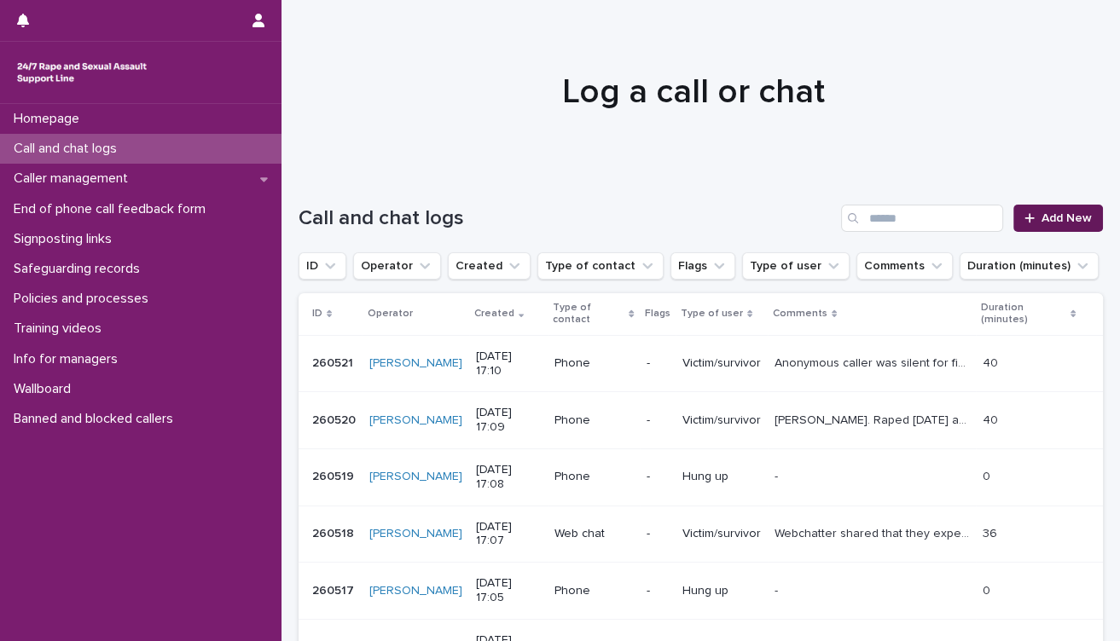
click at [1048, 222] on span "Add New" at bounding box center [1066, 218] width 50 height 12
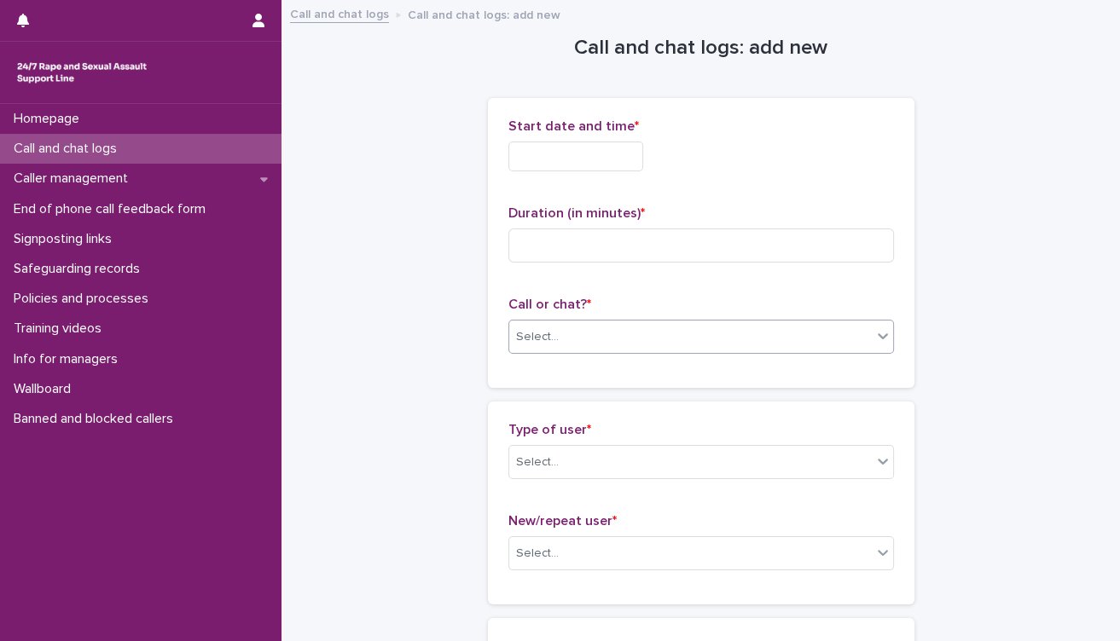
click at [692, 331] on div "Select..." at bounding box center [690, 337] width 362 height 28
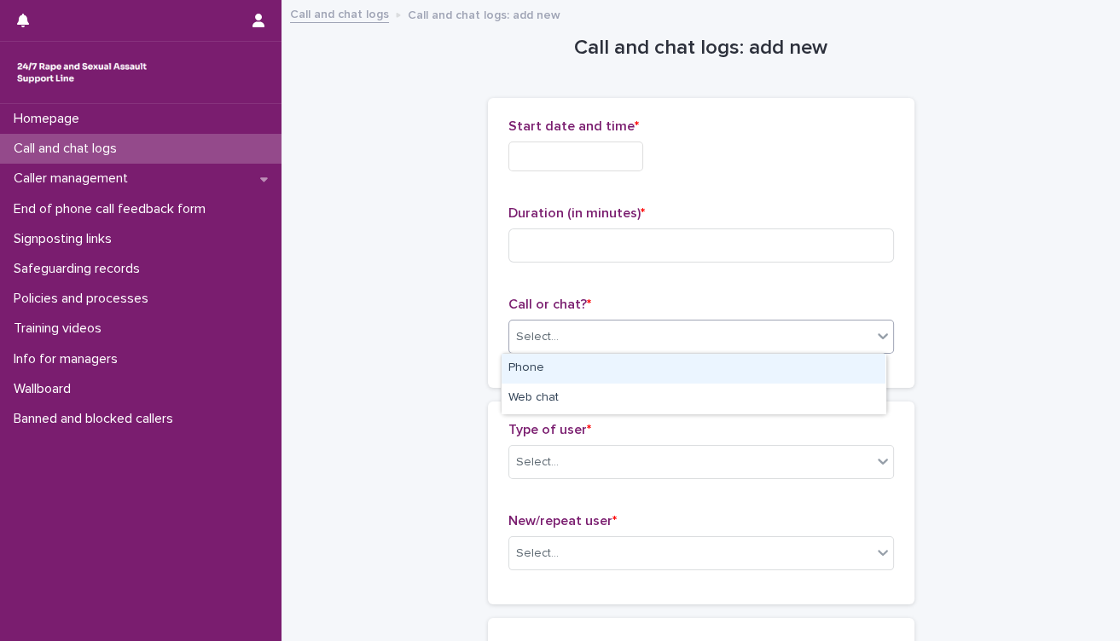
click at [608, 367] on div "Phone" at bounding box center [693, 369] width 384 height 30
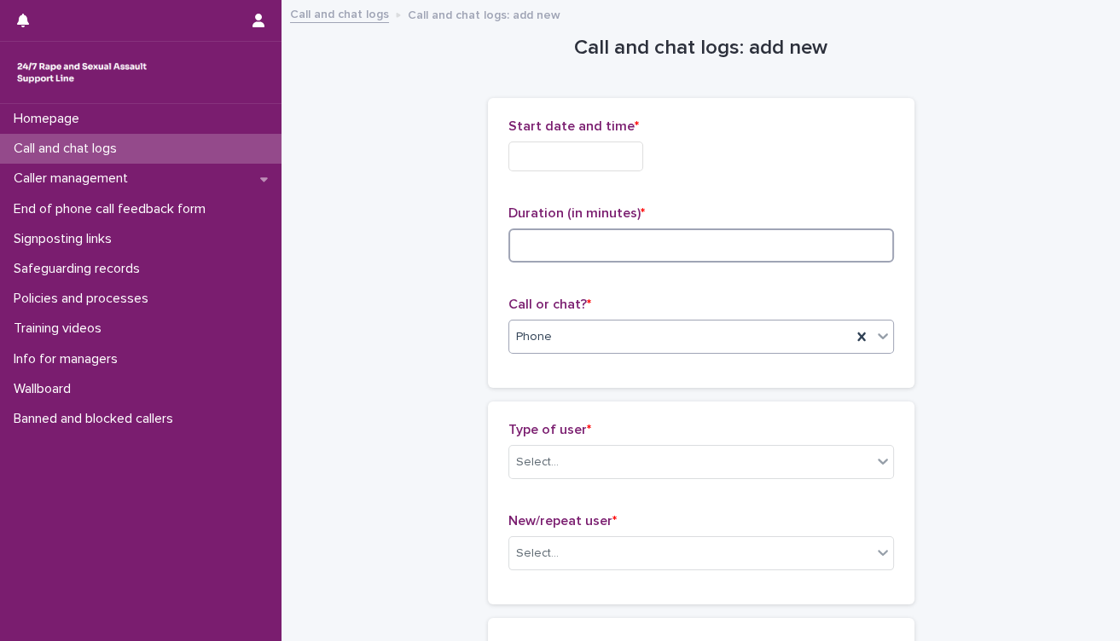
click at [599, 238] on input at bounding box center [700, 246] width 385 height 34
type input "**"
click at [514, 155] on input "text" at bounding box center [575, 157] width 135 height 30
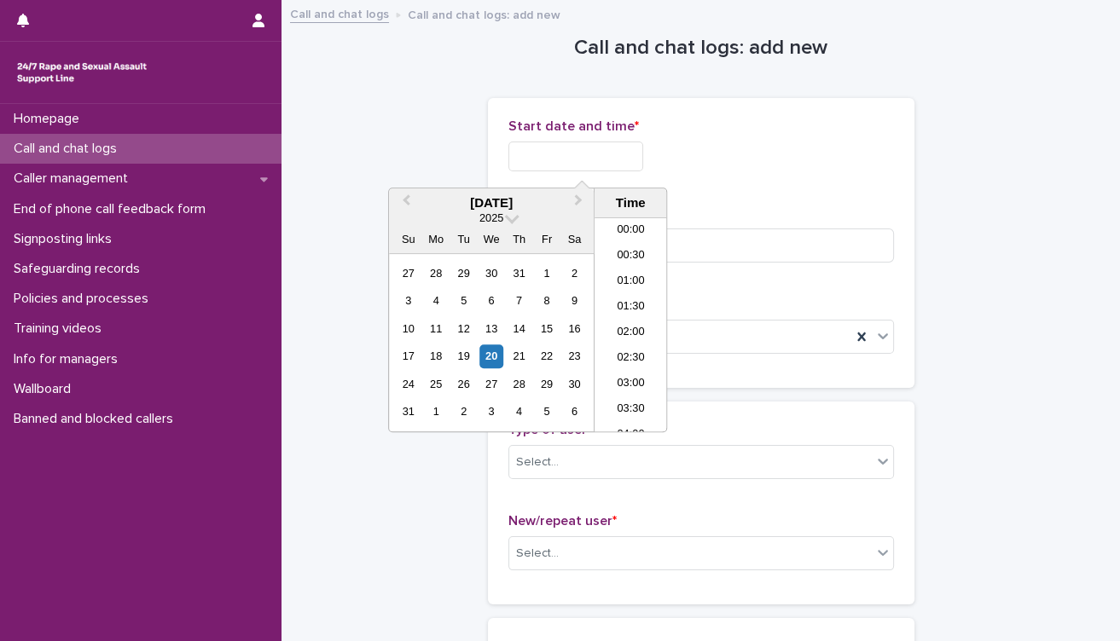
scroll to position [802, 0]
click at [629, 301] on li "17:00" at bounding box center [630, 300] width 72 height 26
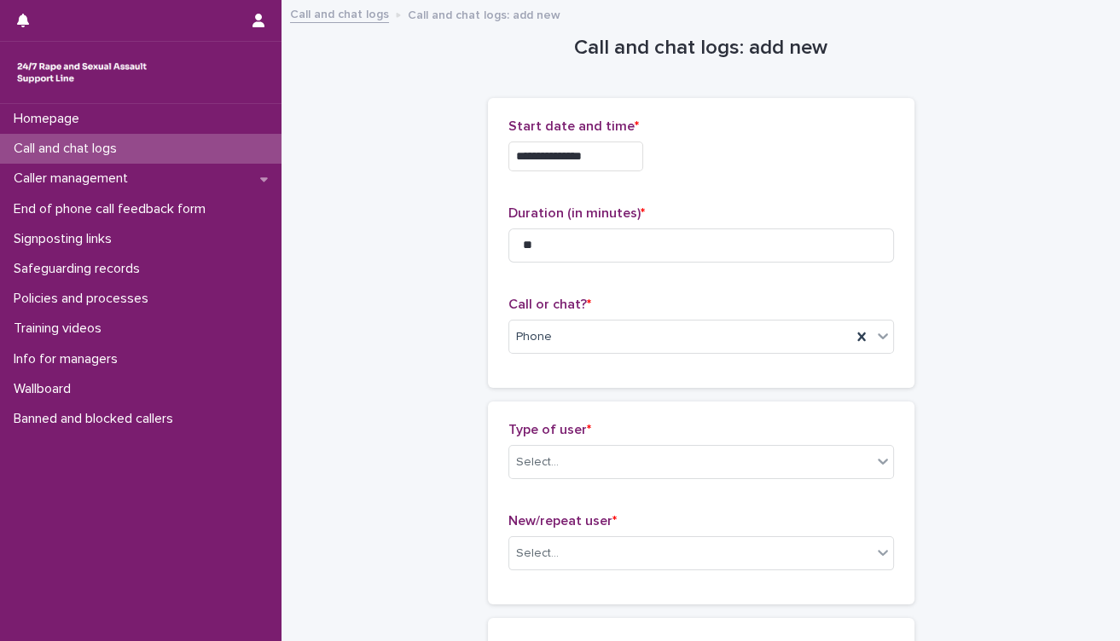
click at [634, 163] on input "**********" at bounding box center [575, 157] width 135 height 30
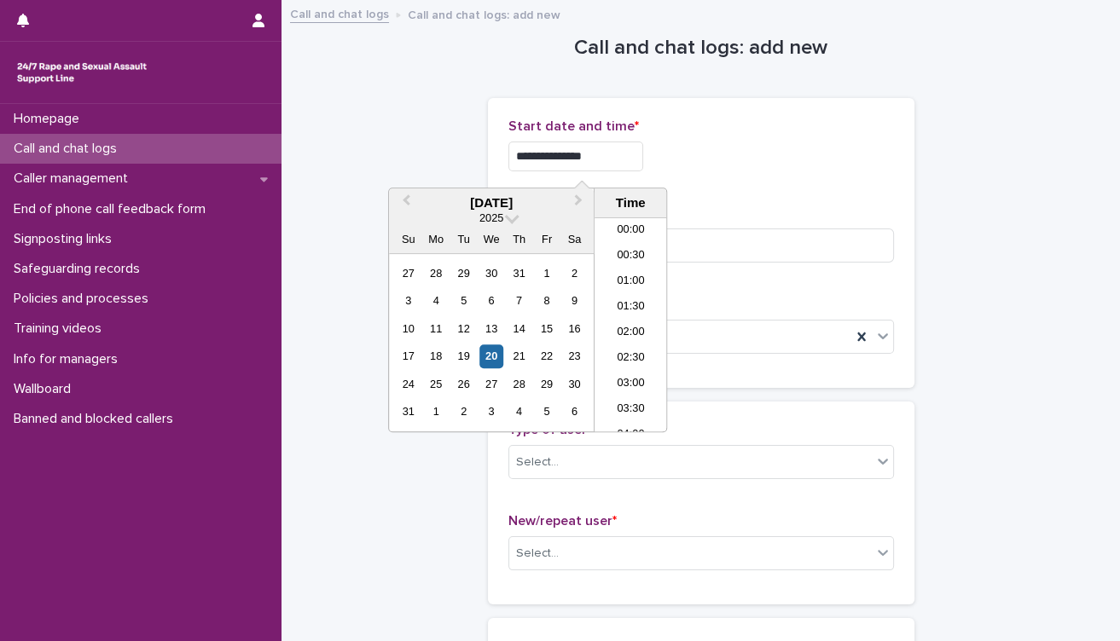
scroll to position [775, 0]
type input "**********"
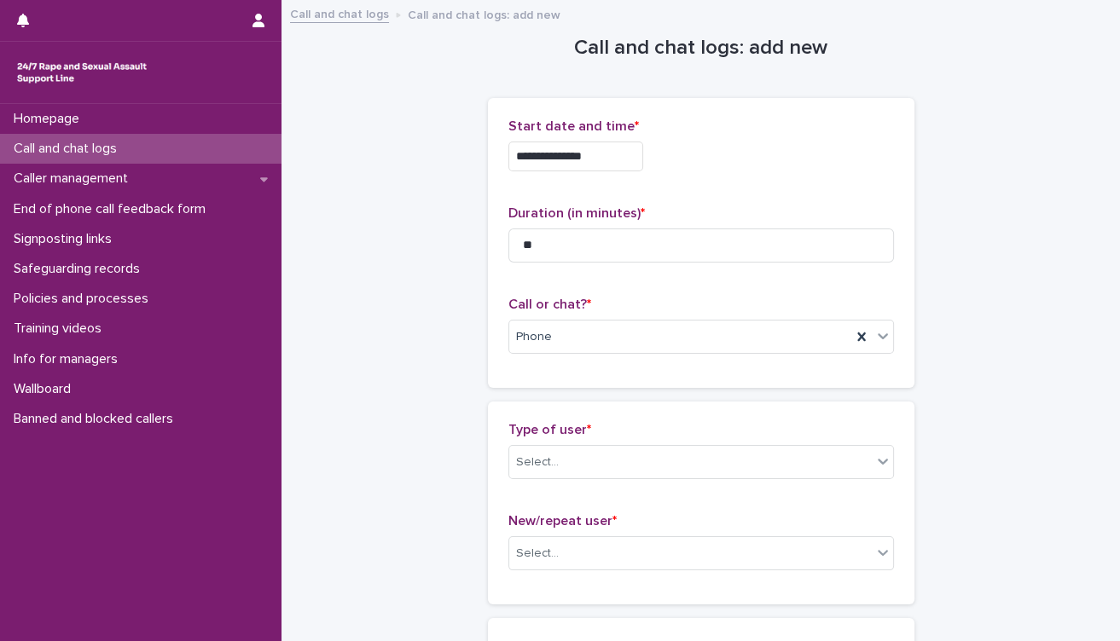
click at [614, 465] on div "Select..." at bounding box center [690, 463] width 362 height 28
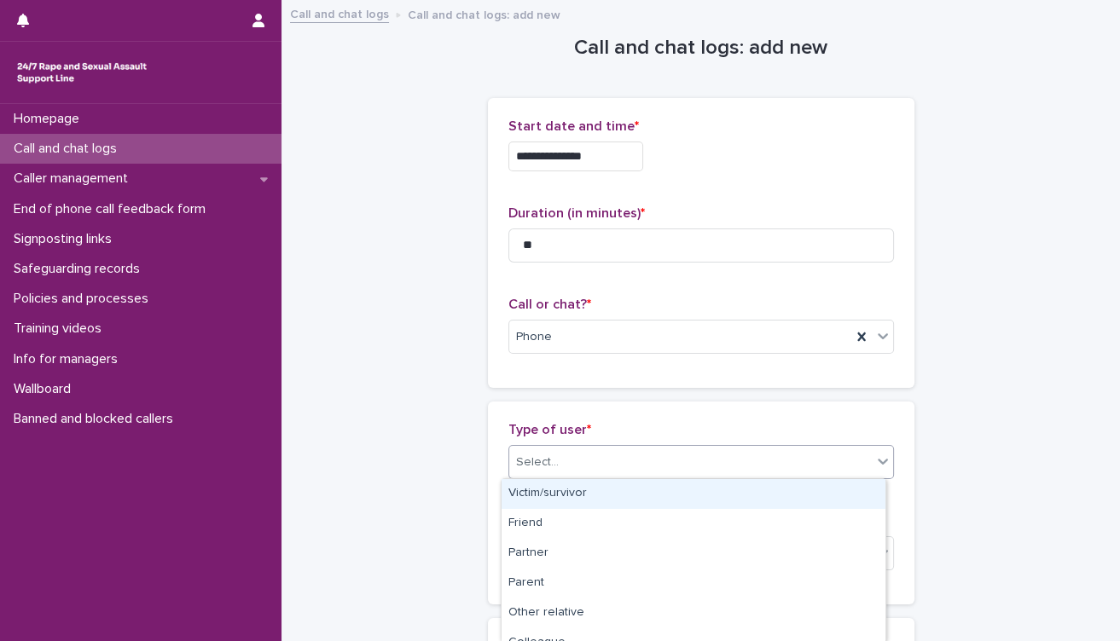
click at [619, 494] on div "Victim/survivor" at bounding box center [693, 494] width 384 height 30
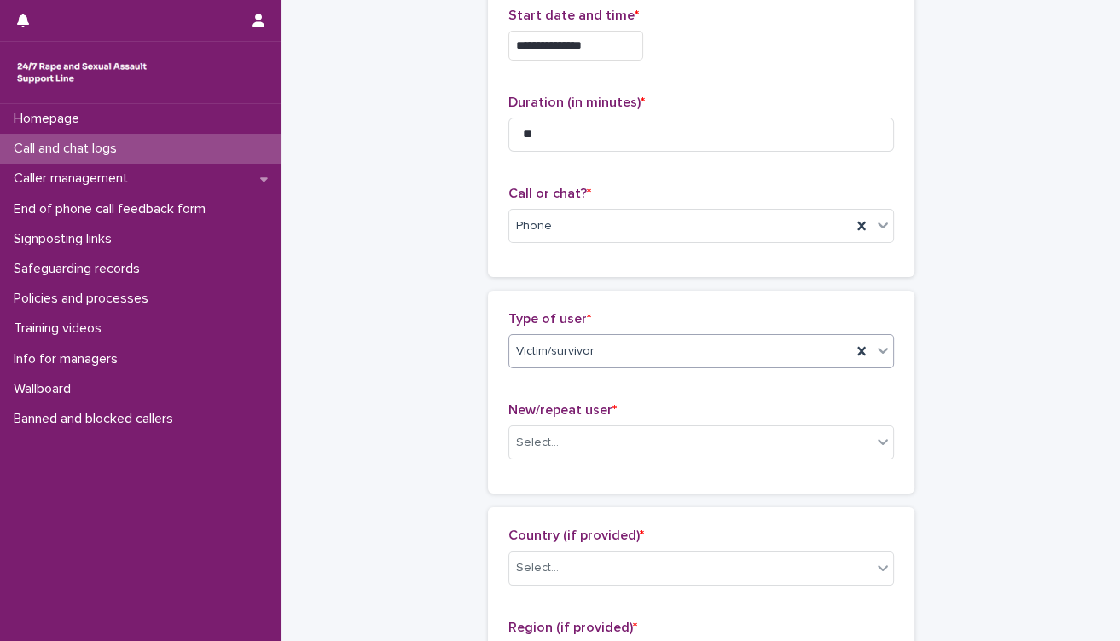
scroll to position [379, 0]
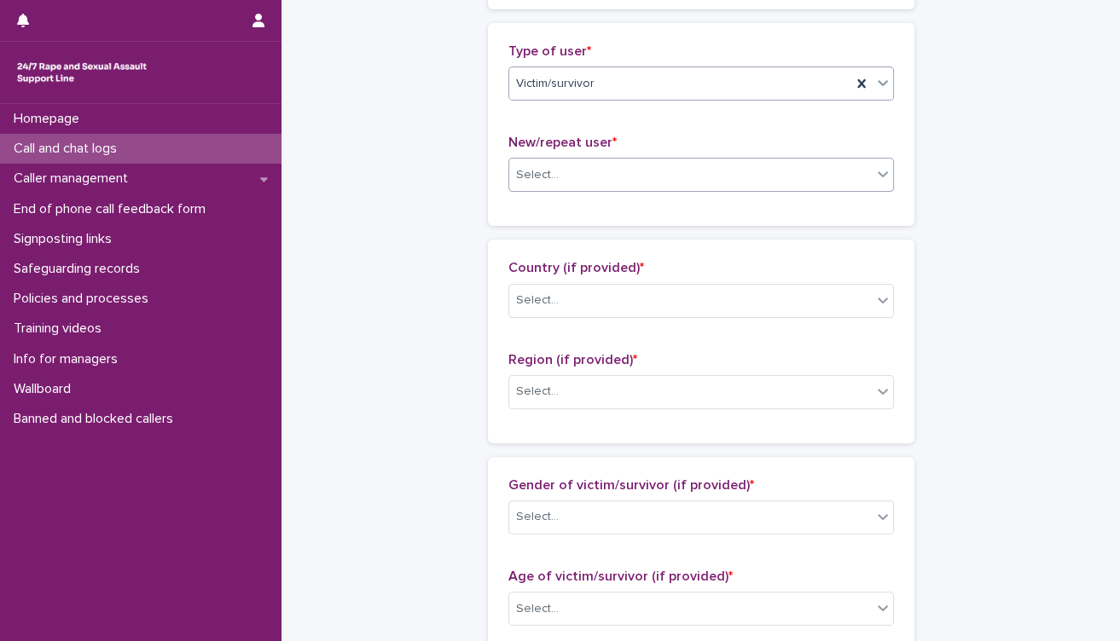
click at [635, 171] on div "Select..." at bounding box center [690, 175] width 362 height 28
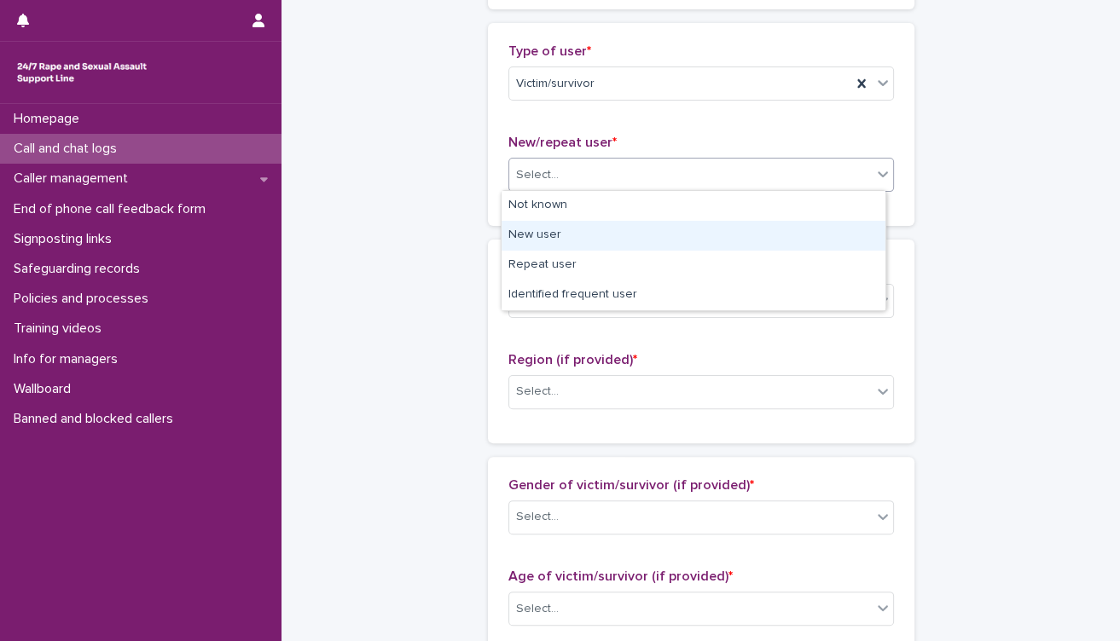
click at [574, 229] on div "New user" at bounding box center [693, 236] width 384 height 30
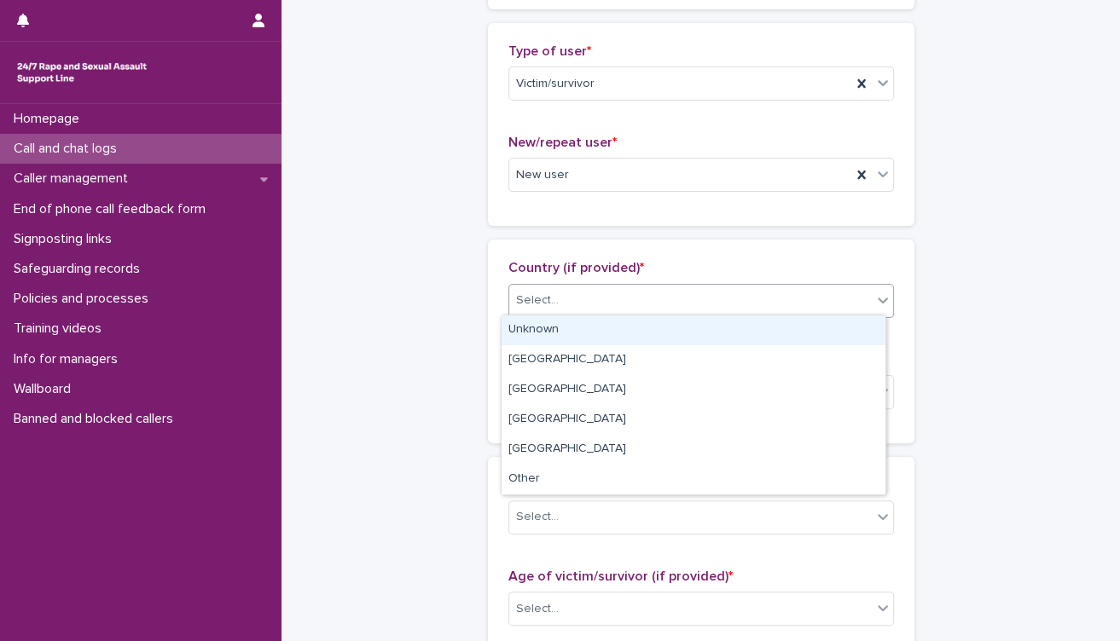
click at [598, 310] on div "Select..." at bounding box center [690, 301] width 362 height 28
click at [584, 328] on div "Unknown" at bounding box center [693, 331] width 384 height 30
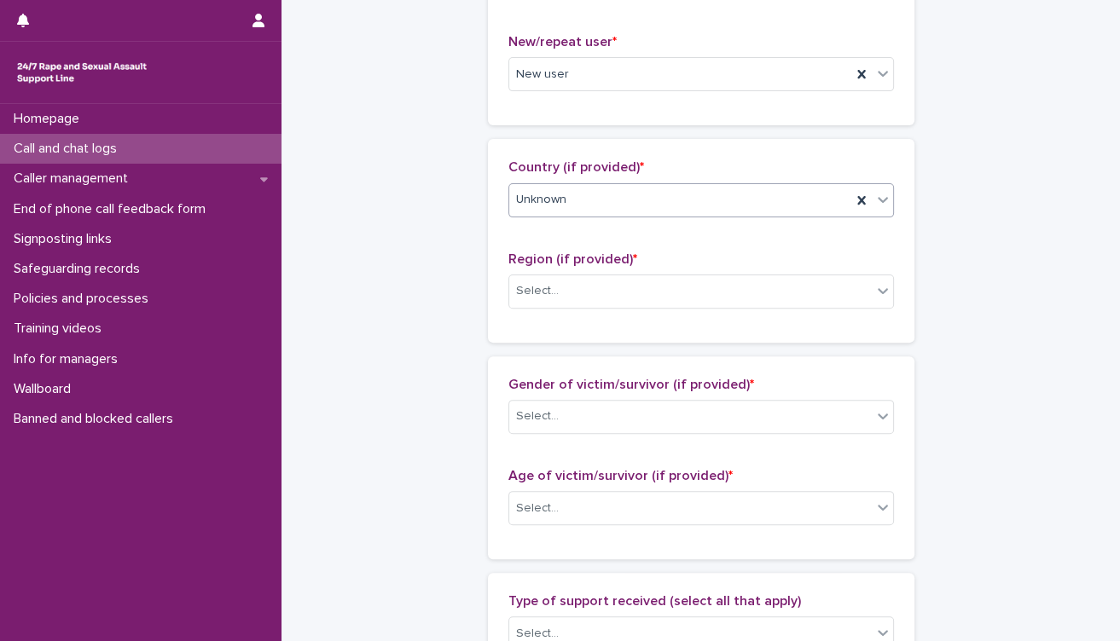
scroll to position [568, 0]
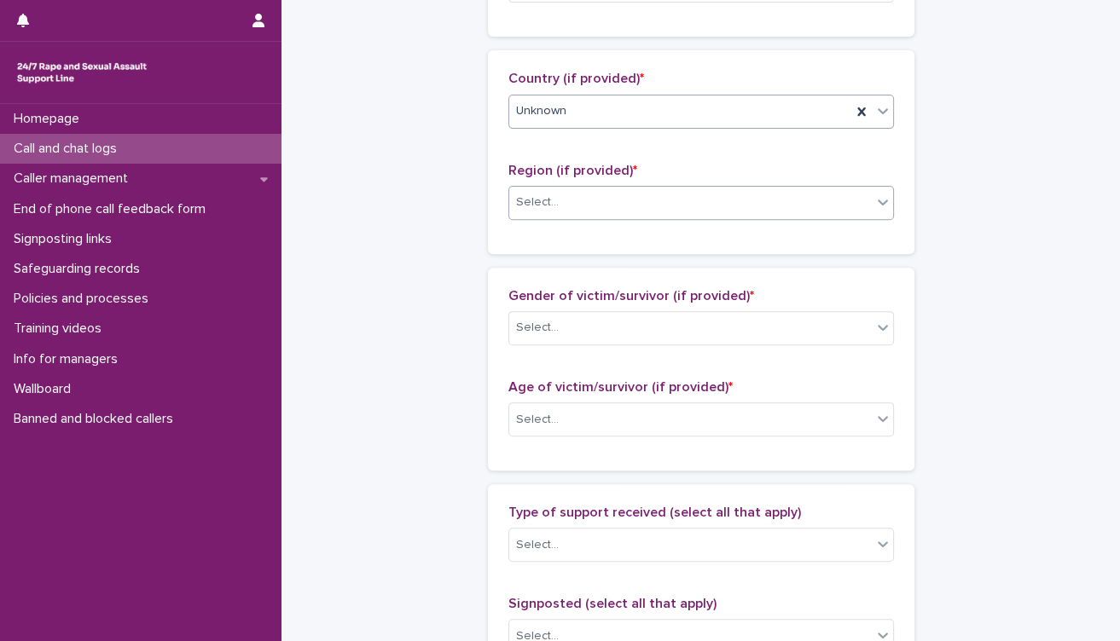
click at [646, 204] on div "Select..." at bounding box center [690, 202] width 362 height 28
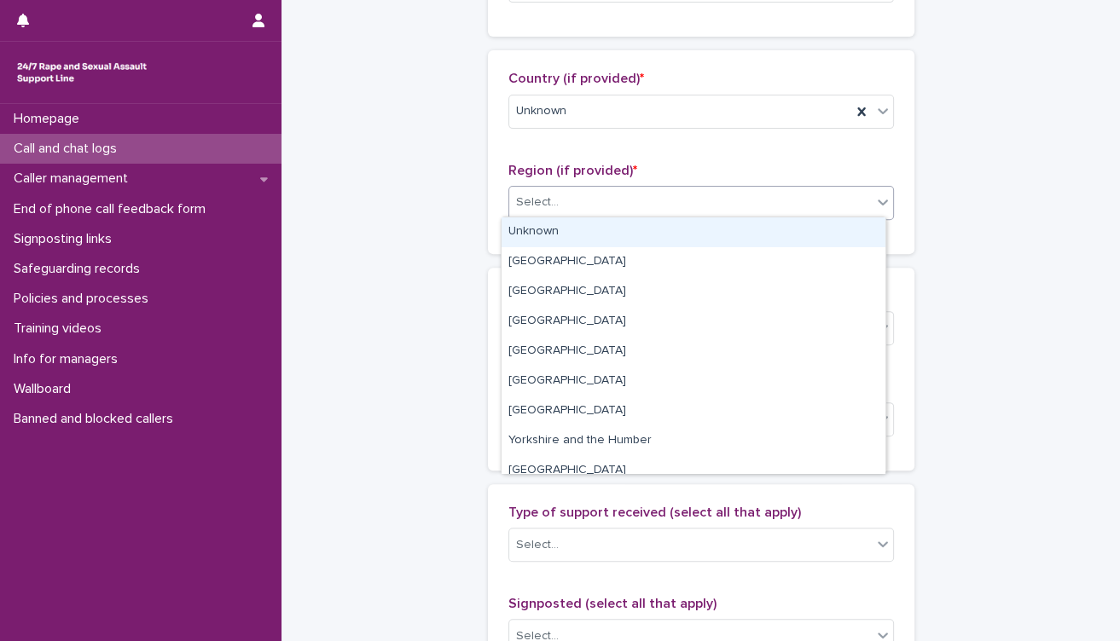
click at [626, 240] on div "Unknown" at bounding box center [693, 232] width 384 height 30
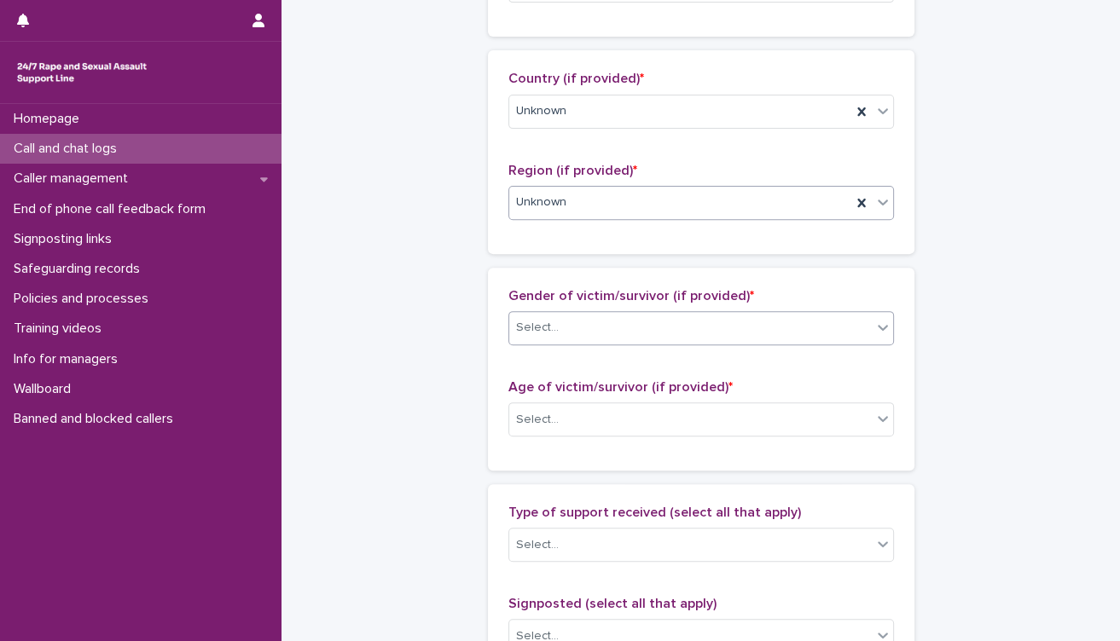
click at [597, 337] on div "Select..." at bounding box center [690, 328] width 362 height 28
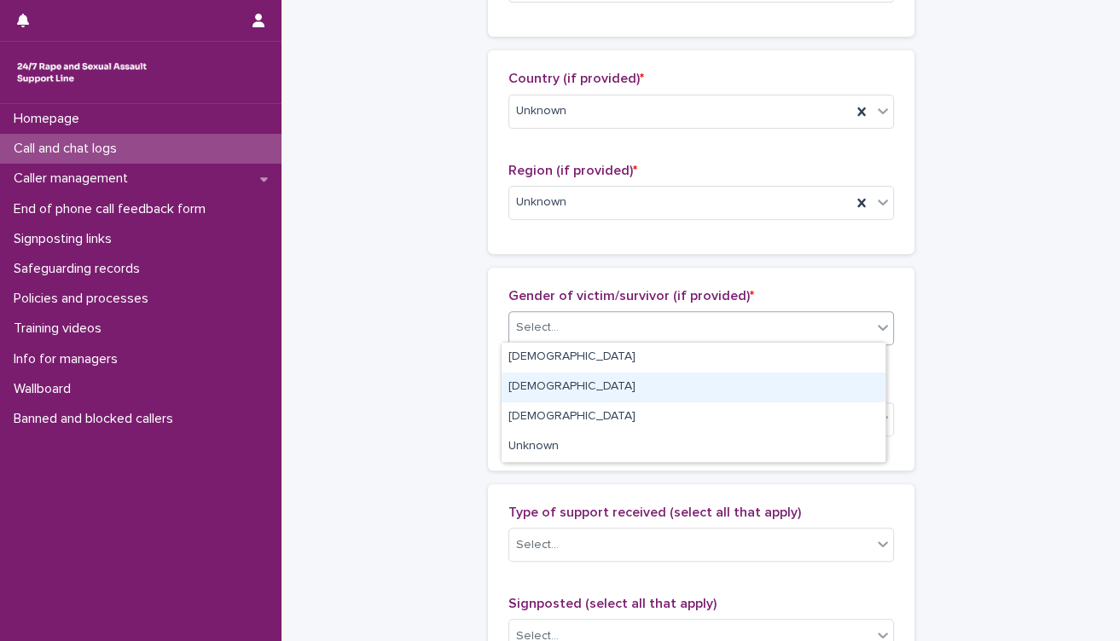
click at [593, 382] on div "[DEMOGRAPHIC_DATA]" at bounding box center [693, 388] width 384 height 30
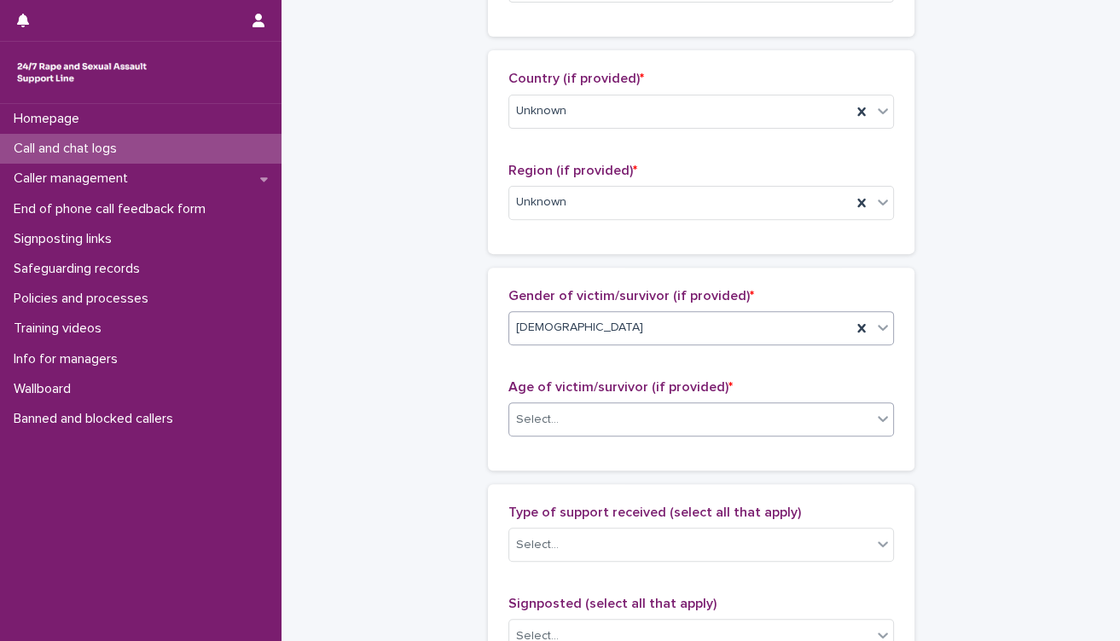
click at [610, 421] on div "Select..." at bounding box center [690, 420] width 362 height 28
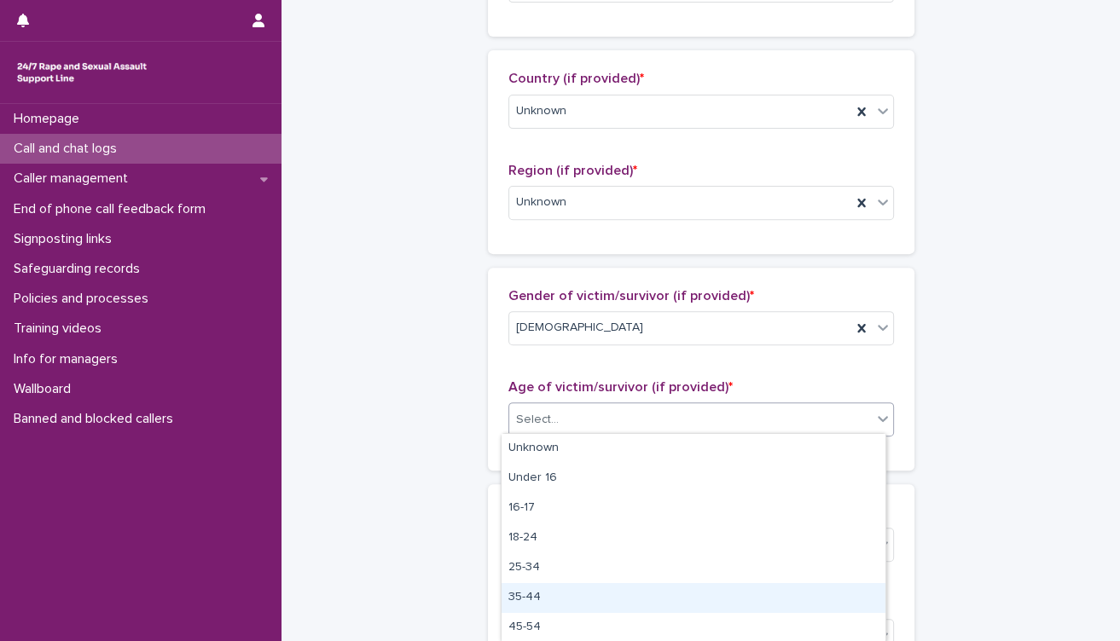
scroll to position [90, 0]
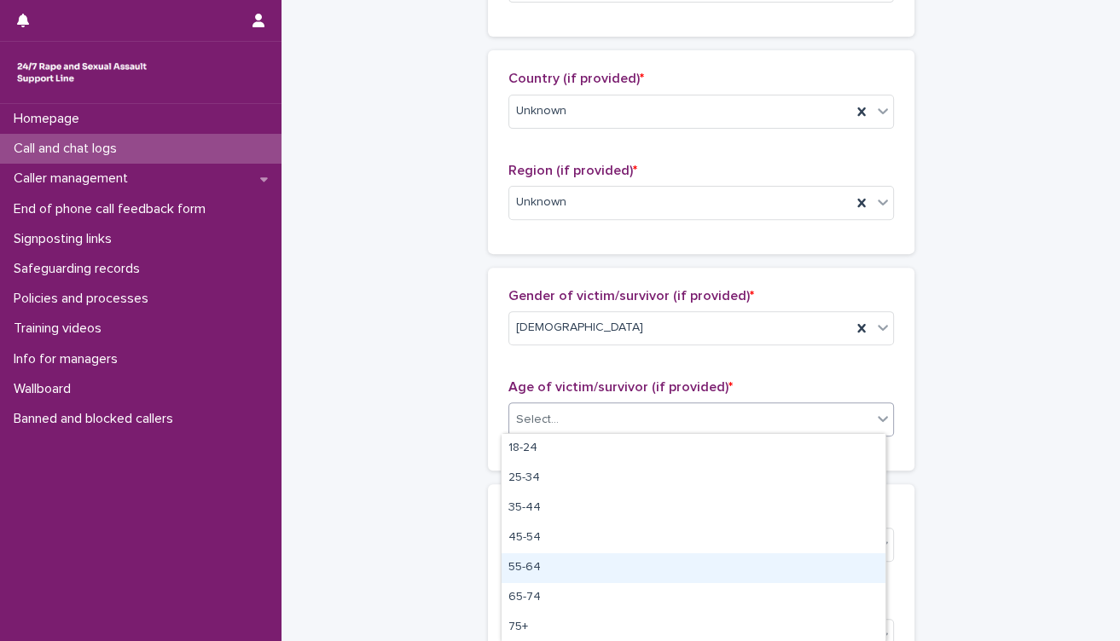
click at [556, 567] on div "55-64" at bounding box center [693, 568] width 384 height 30
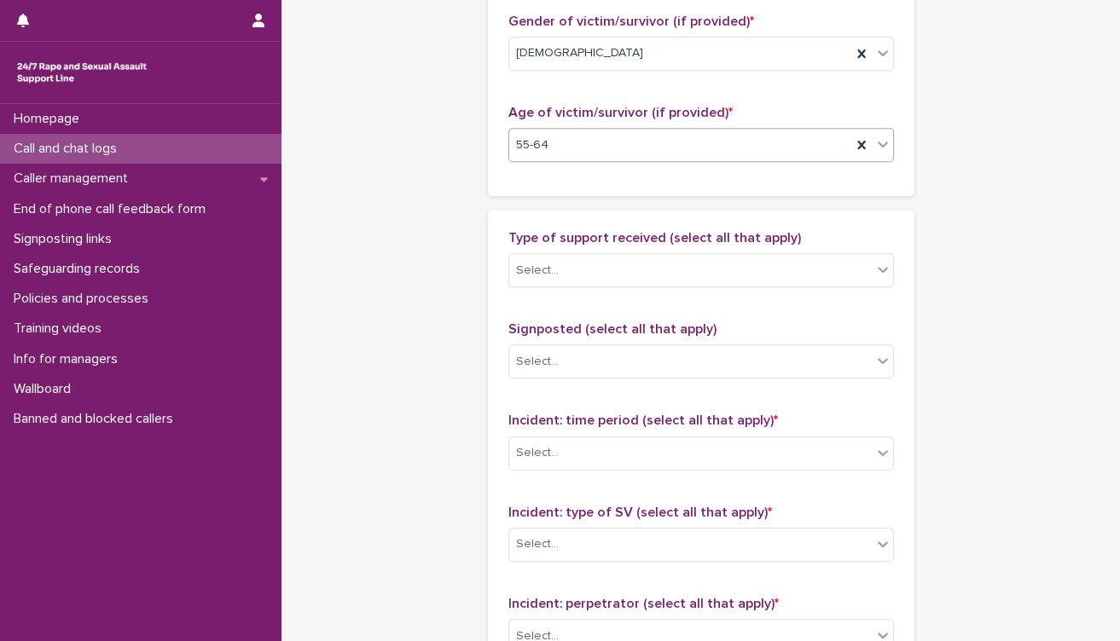
scroll to position [853, 0]
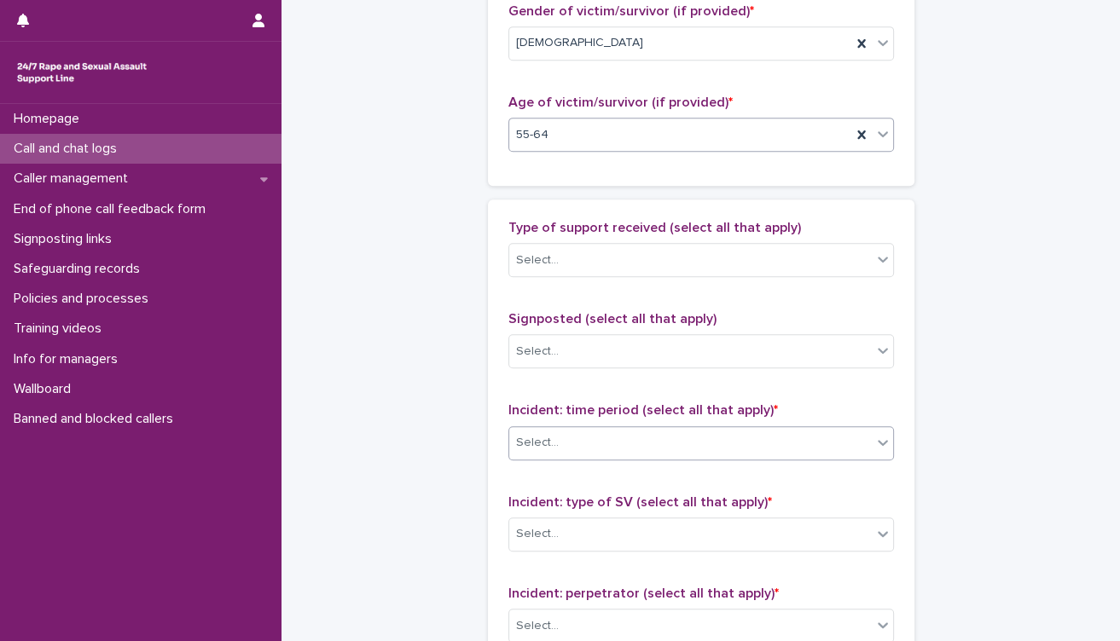
click at [615, 444] on div "Select..." at bounding box center [690, 443] width 362 height 28
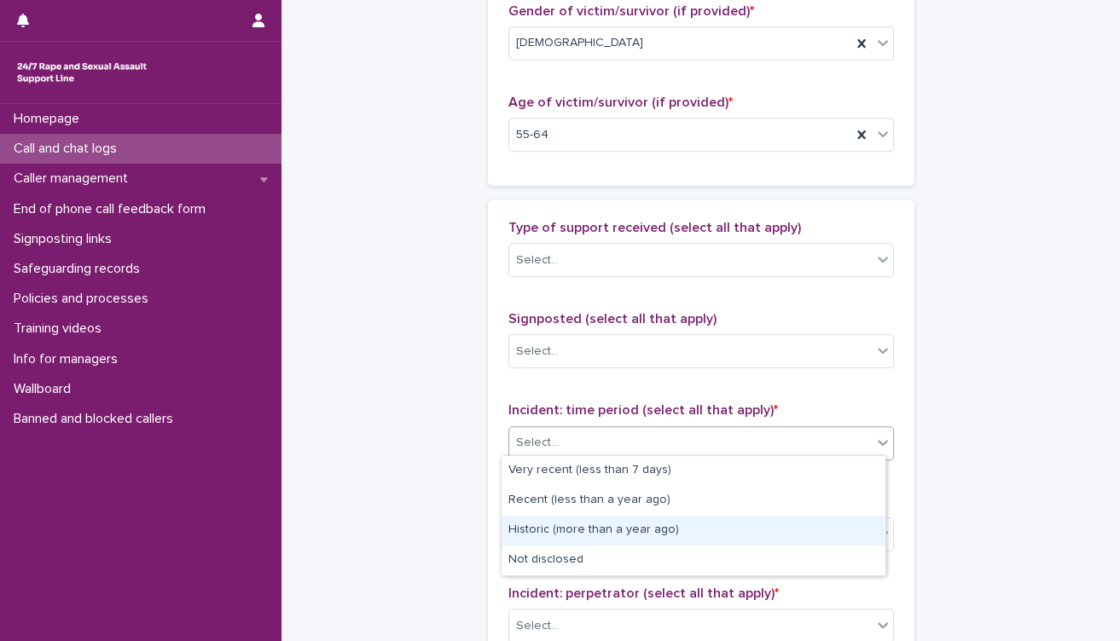
click at [614, 529] on div "Historic (more than a year ago)" at bounding box center [693, 531] width 384 height 30
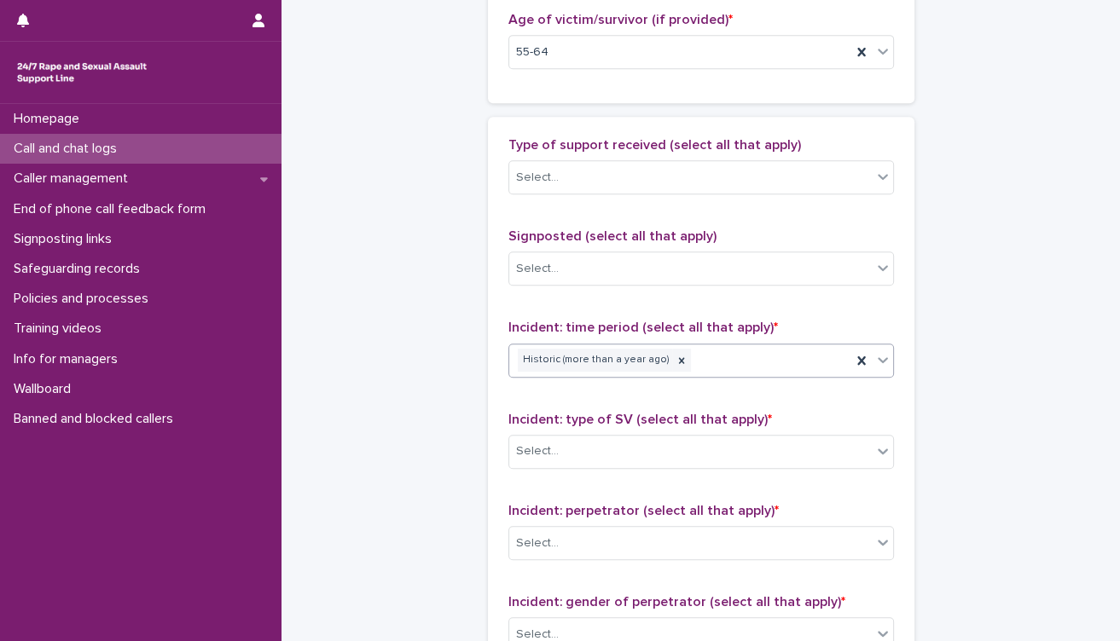
scroll to position [1042, 0]
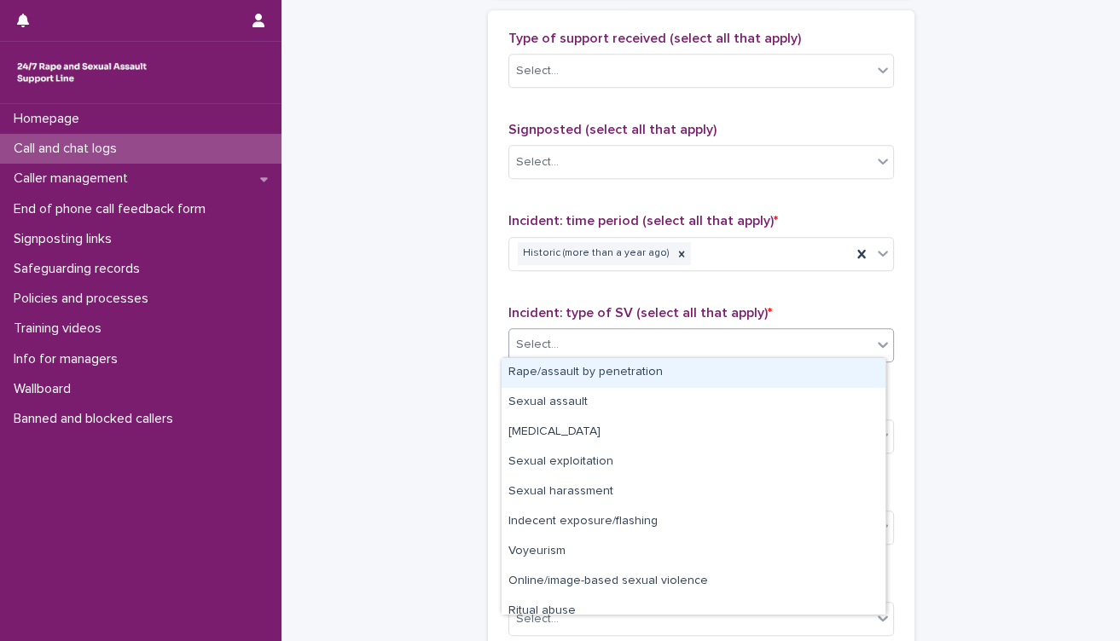
click at [571, 340] on div "Select..." at bounding box center [690, 345] width 362 height 28
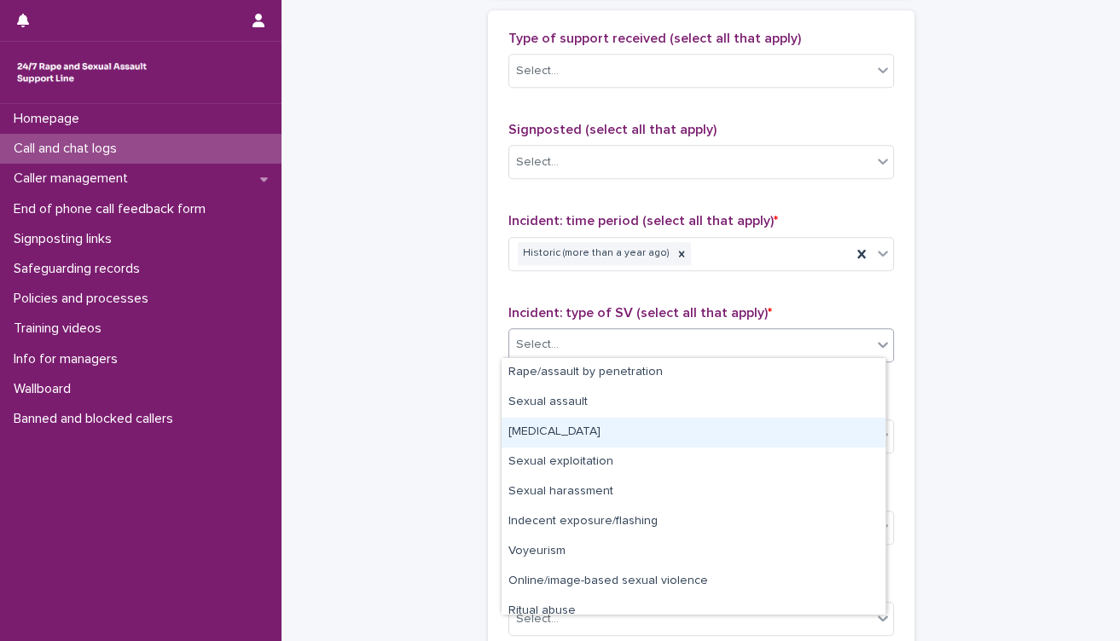
click at [582, 431] on div "[MEDICAL_DATA]" at bounding box center [693, 433] width 384 height 30
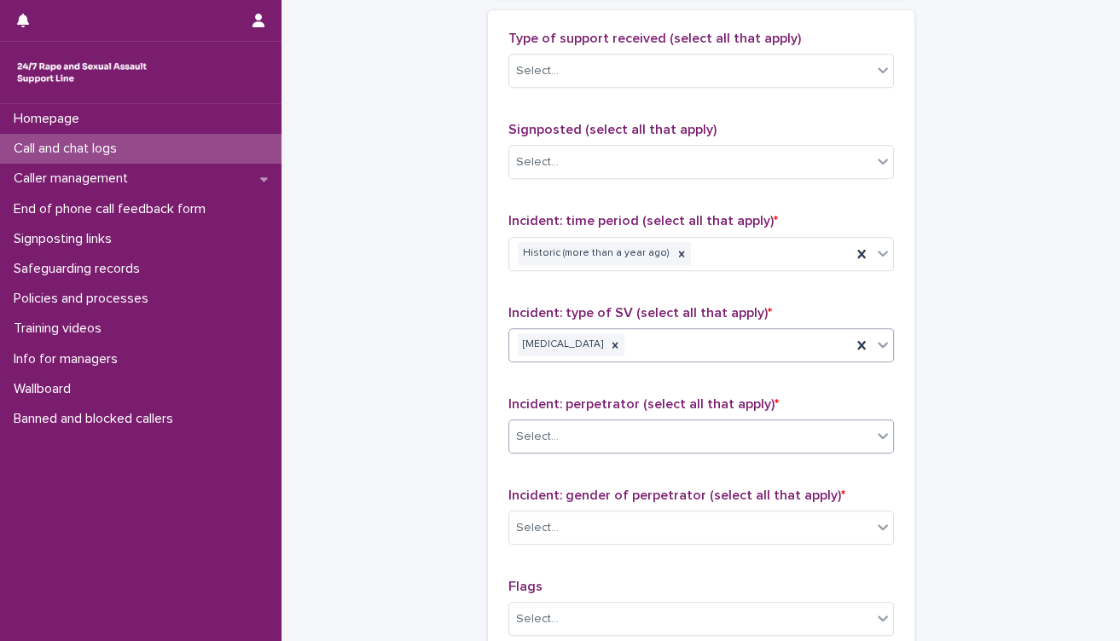
click at [586, 437] on div "Select..." at bounding box center [690, 437] width 362 height 28
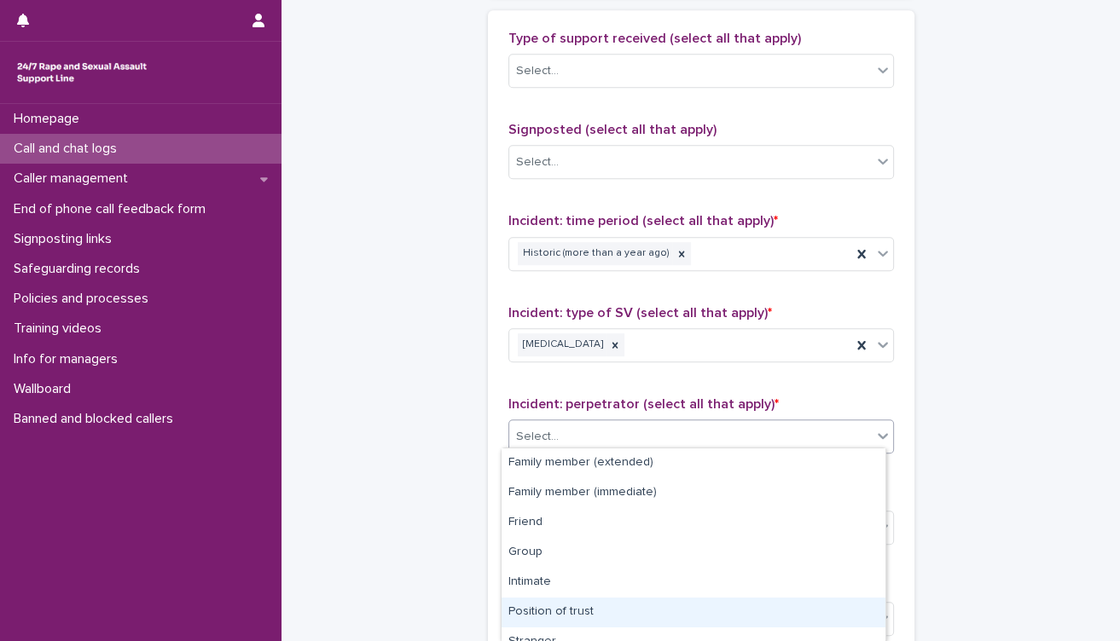
click at [582, 614] on div "Position of trust" at bounding box center [693, 613] width 384 height 30
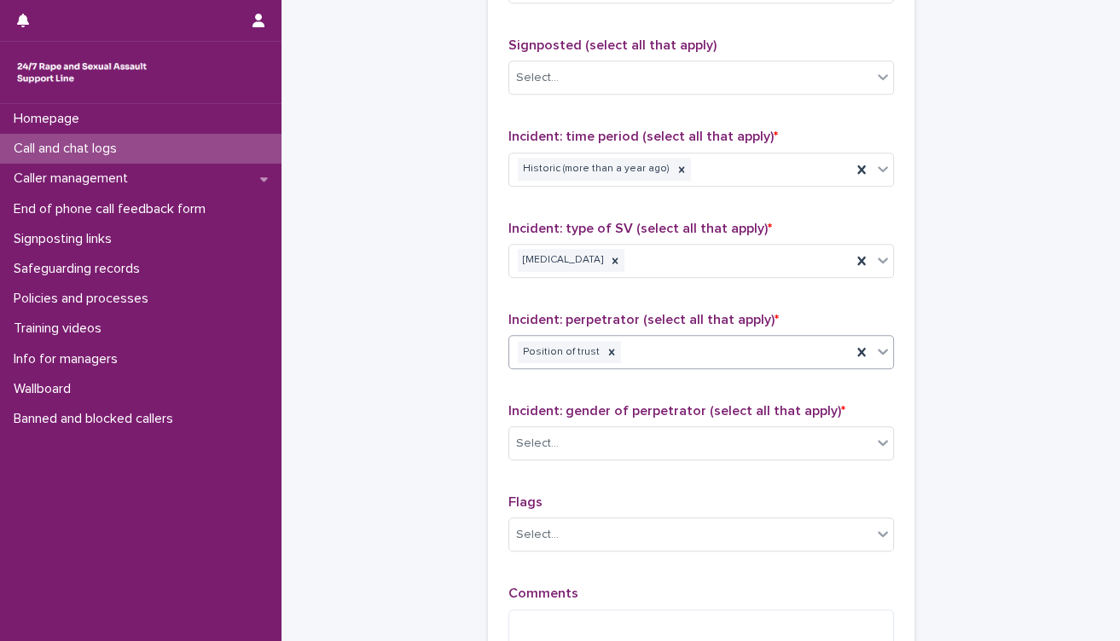
scroll to position [1231, 0]
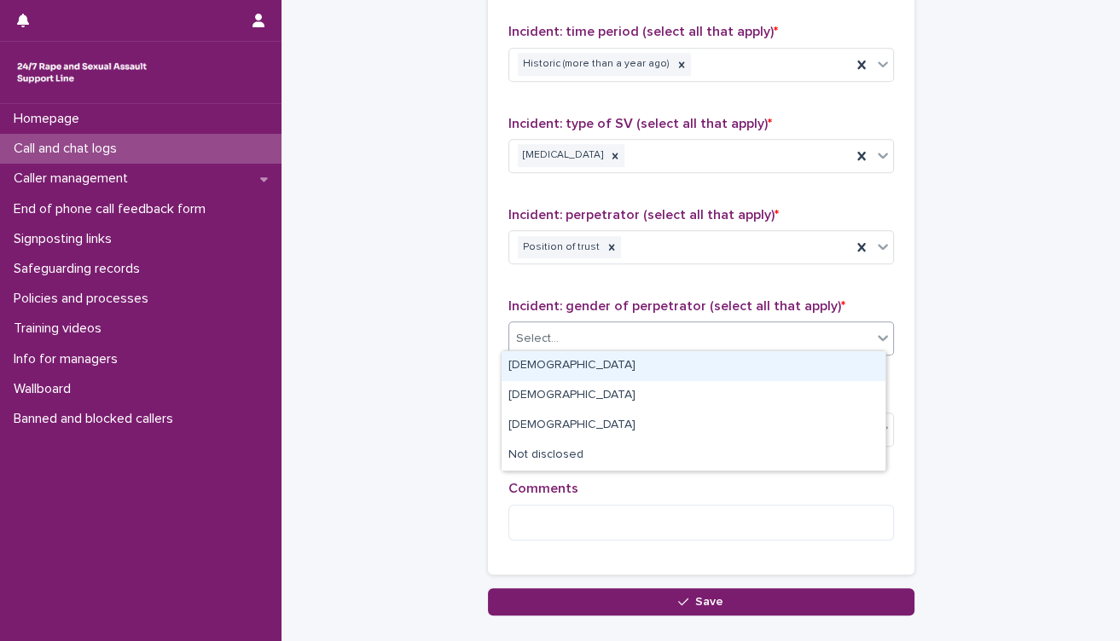
click at [617, 333] on div "Select..." at bounding box center [690, 339] width 362 height 28
click at [579, 367] on div "[DEMOGRAPHIC_DATA]" at bounding box center [693, 366] width 384 height 30
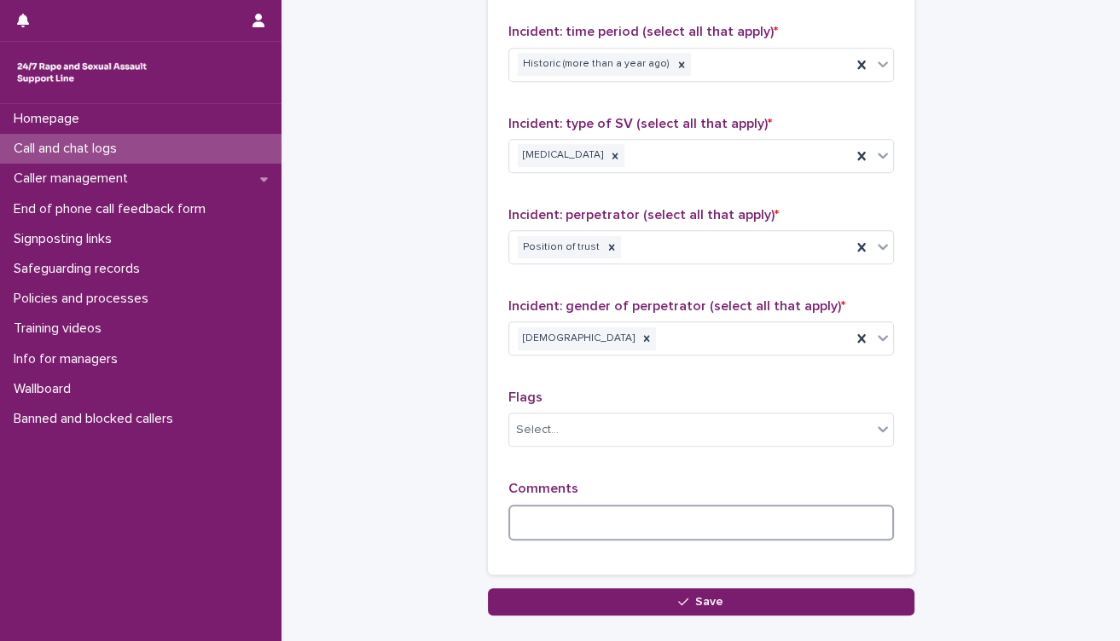
click at [567, 511] on textarea at bounding box center [700, 523] width 385 height 37
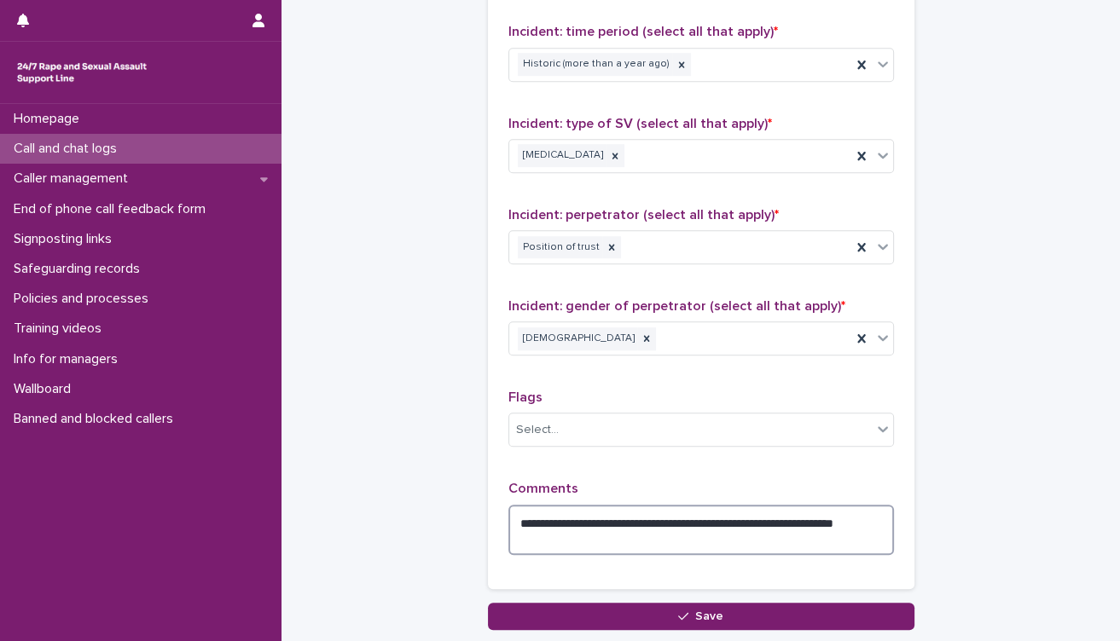
click at [712, 513] on textarea "**********" at bounding box center [700, 530] width 385 height 51
click at [640, 536] on textarea "**********" at bounding box center [700, 530] width 385 height 51
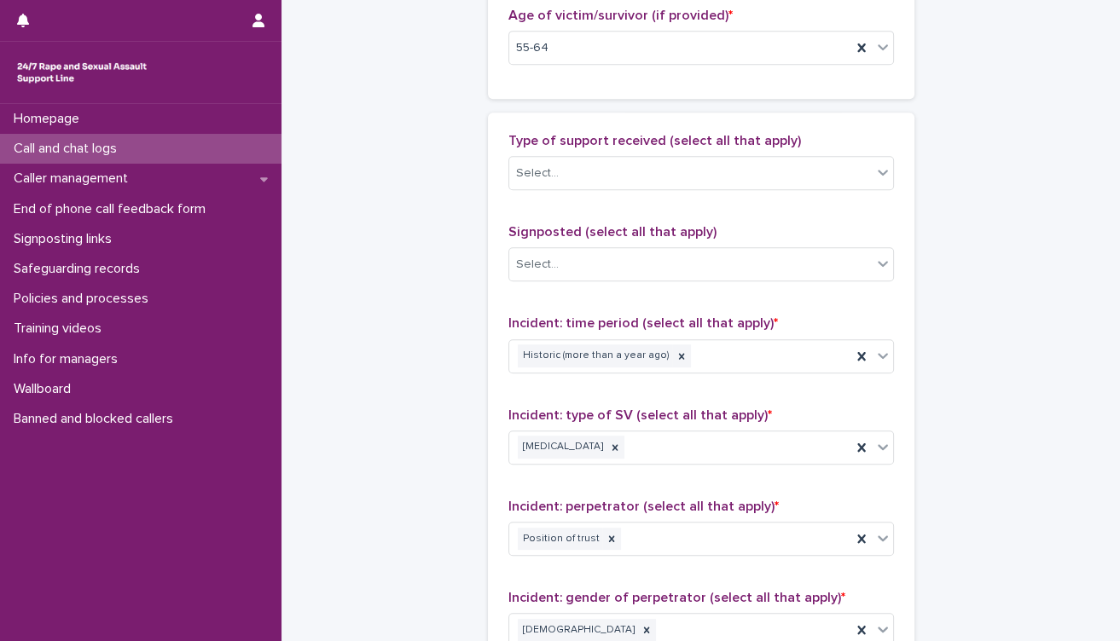
scroll to position [931, 0]
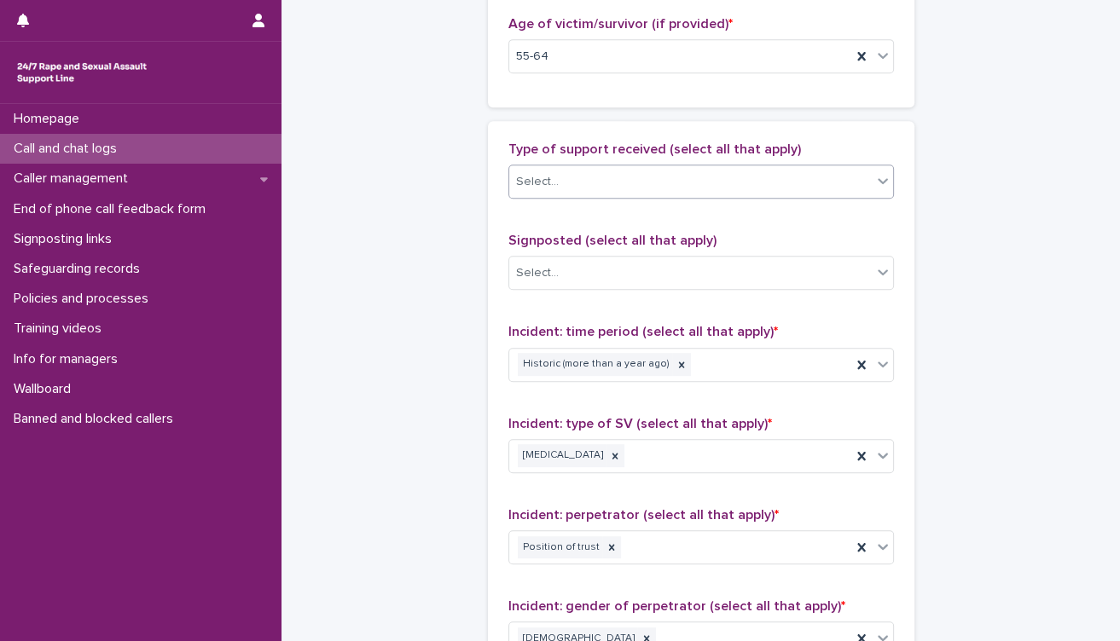
type textarea "**********"
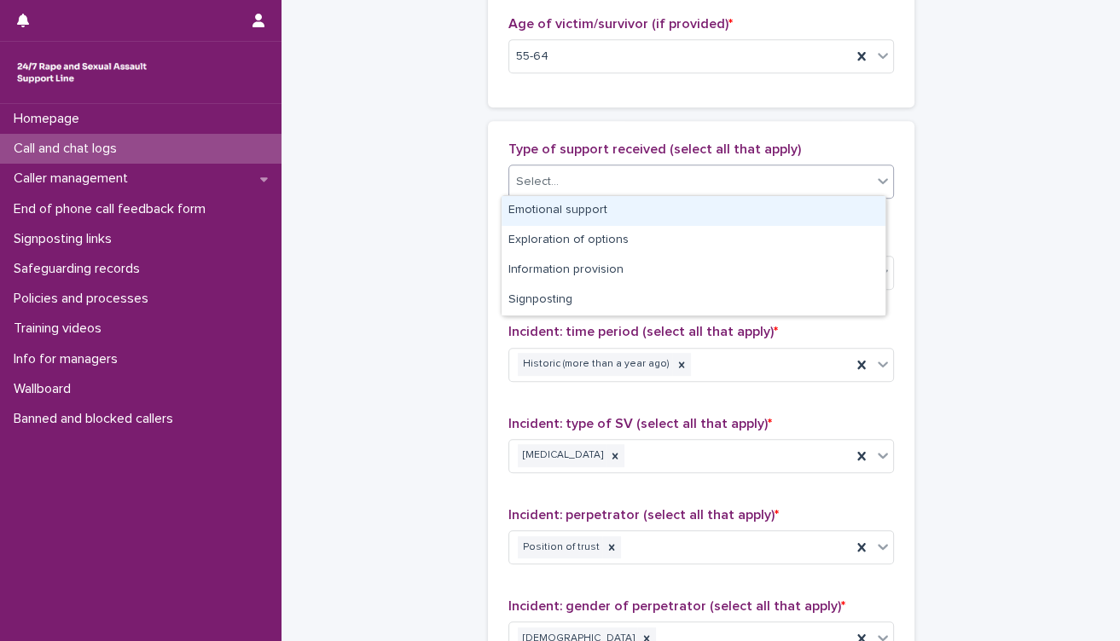
click at [702, 183] on div "Select..." at bounding box center [690, 182] width 362 height 28
click at [687, 206] on div "Emotional support" at bounding box center [693, 211] width 384 height 30
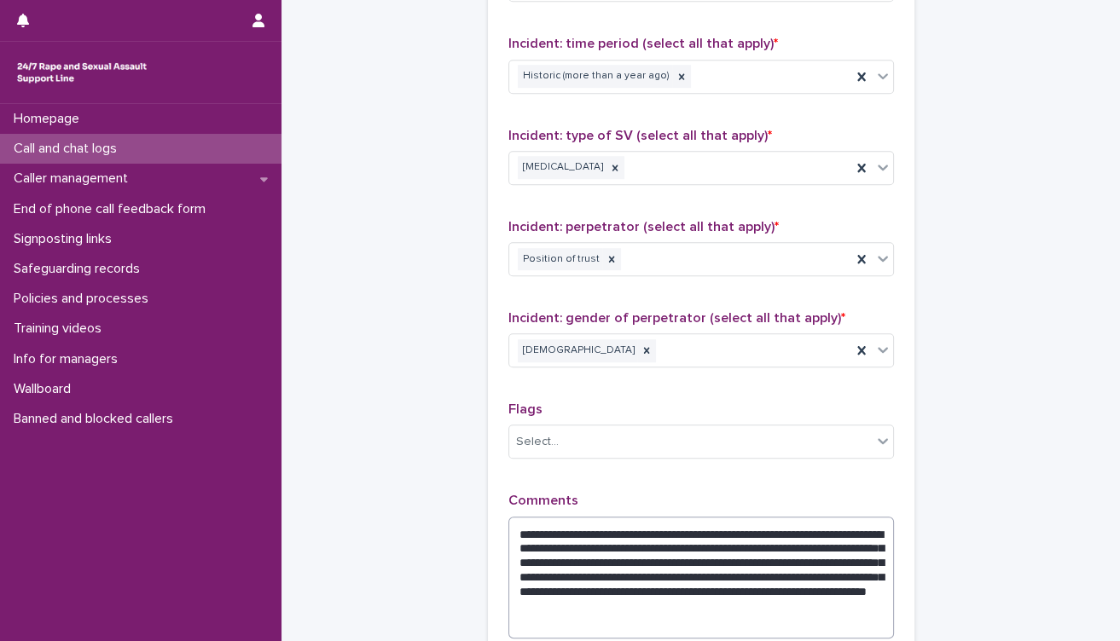
scroll to position [1419, 0]
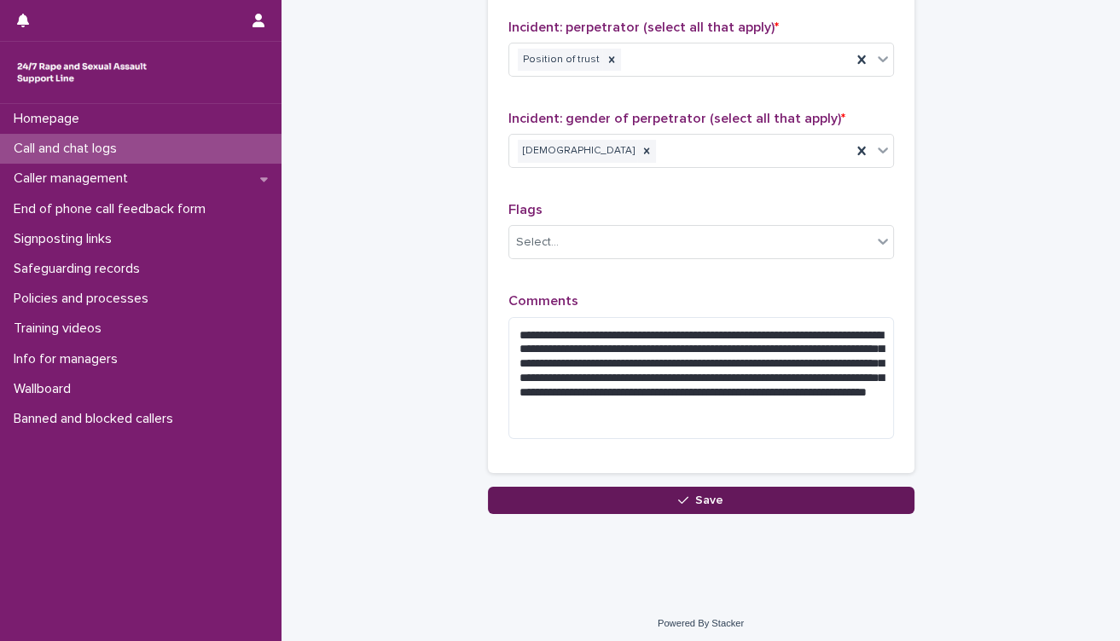
click at [779, 495] on button "Save" at bounding box center [701, 500] width 426 height 27
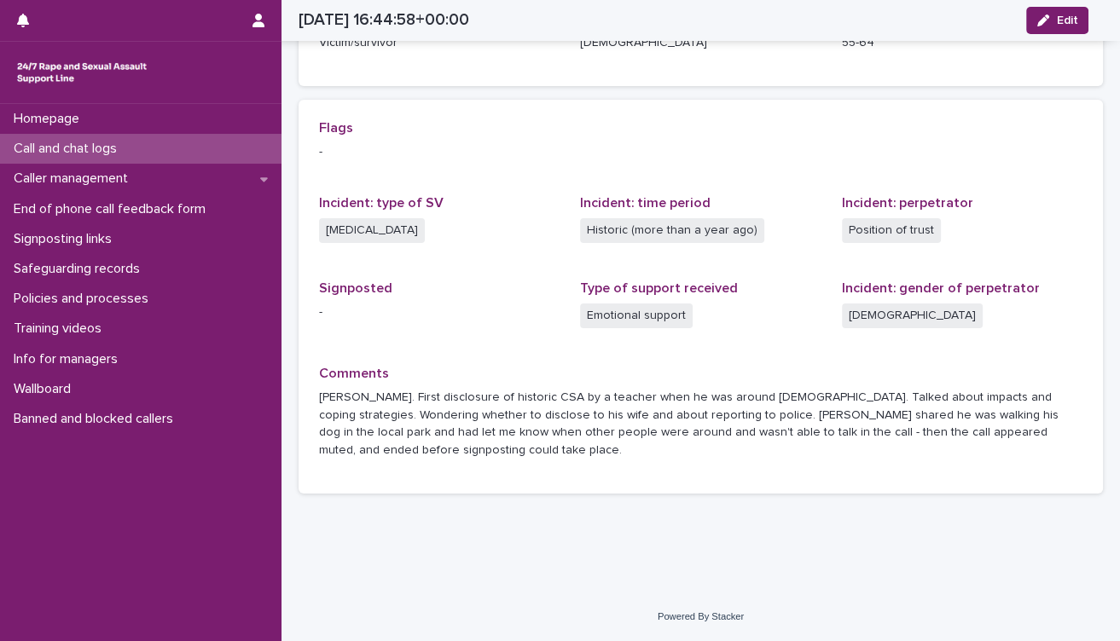
scroll to position [299, 0]
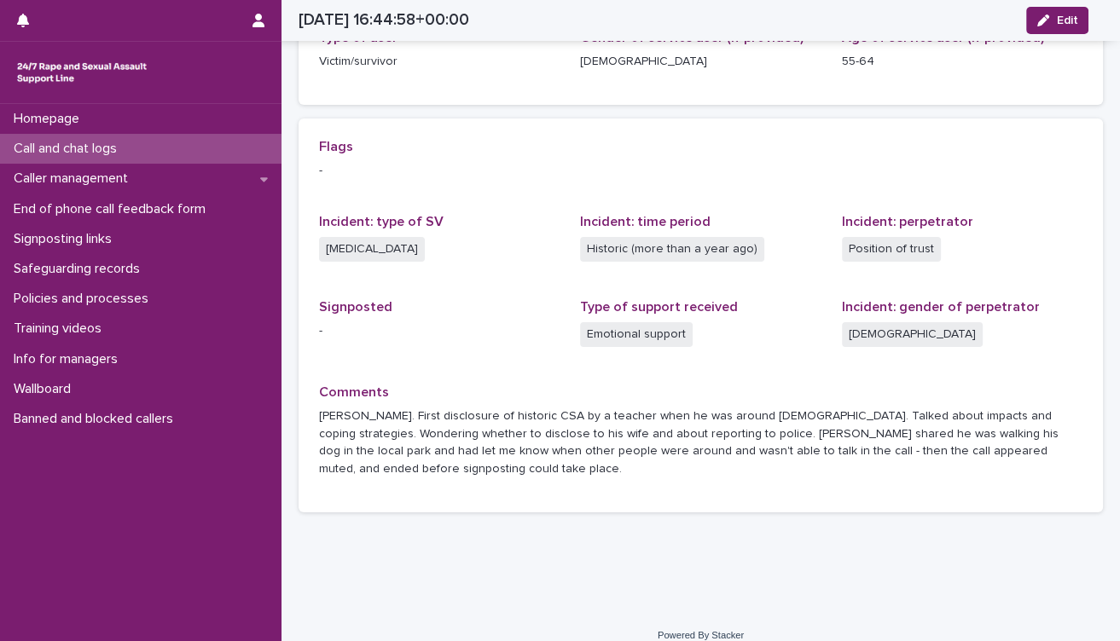
click at [82, 142] on p "Call and chat logs" at bounding box center [69, 149] width 124 height 16
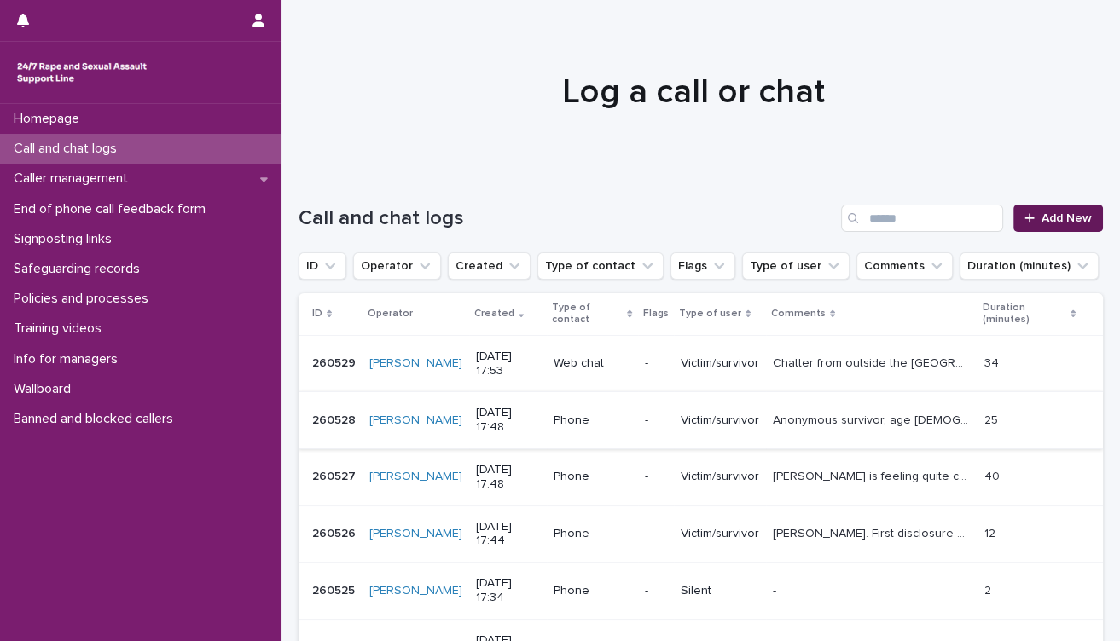
click at [1024, 213] on icon at bounding box center [1029, 218] width 10 height 12
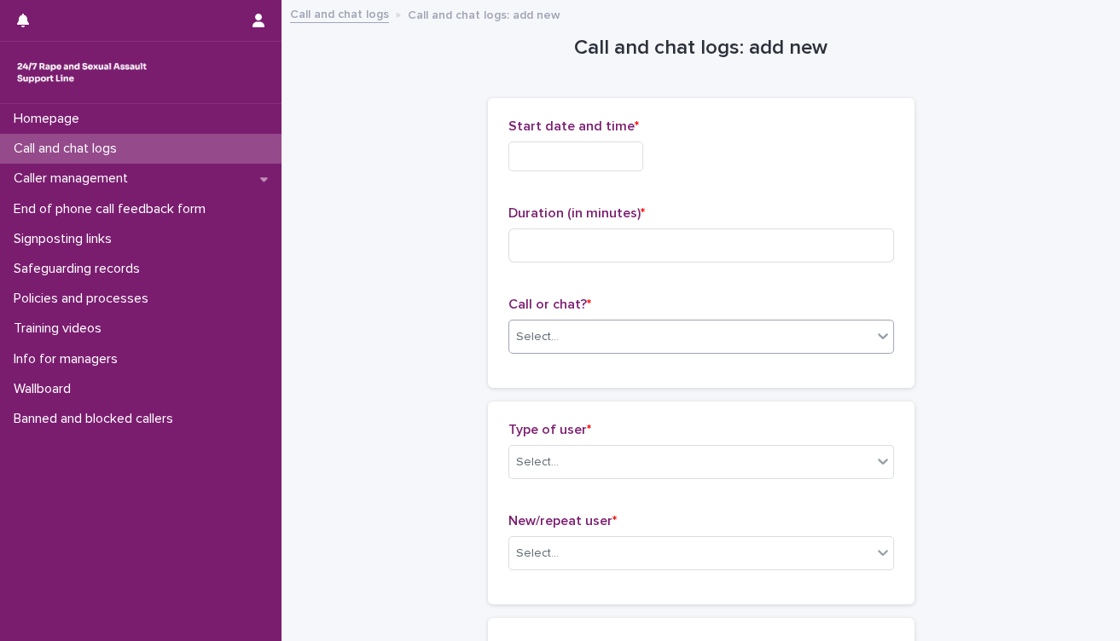
click at [576, 351] on div "Select..." at bounding box center [700, 337] width 385 height 34
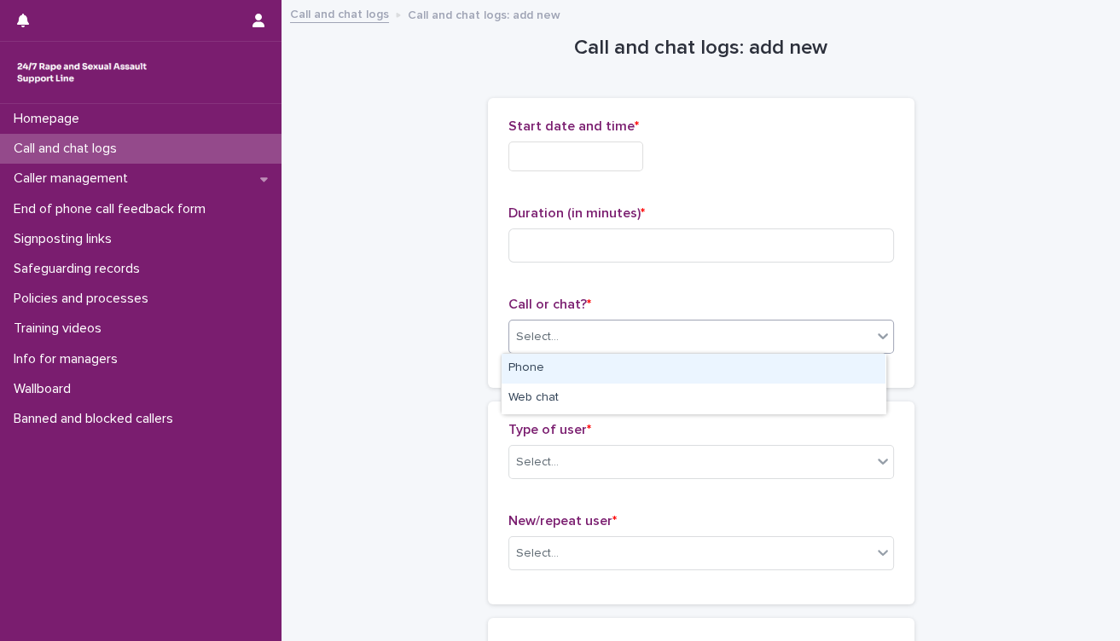
click at [578, 367] on div "Phone" at bounding box center [693, 369] width 384 height 30
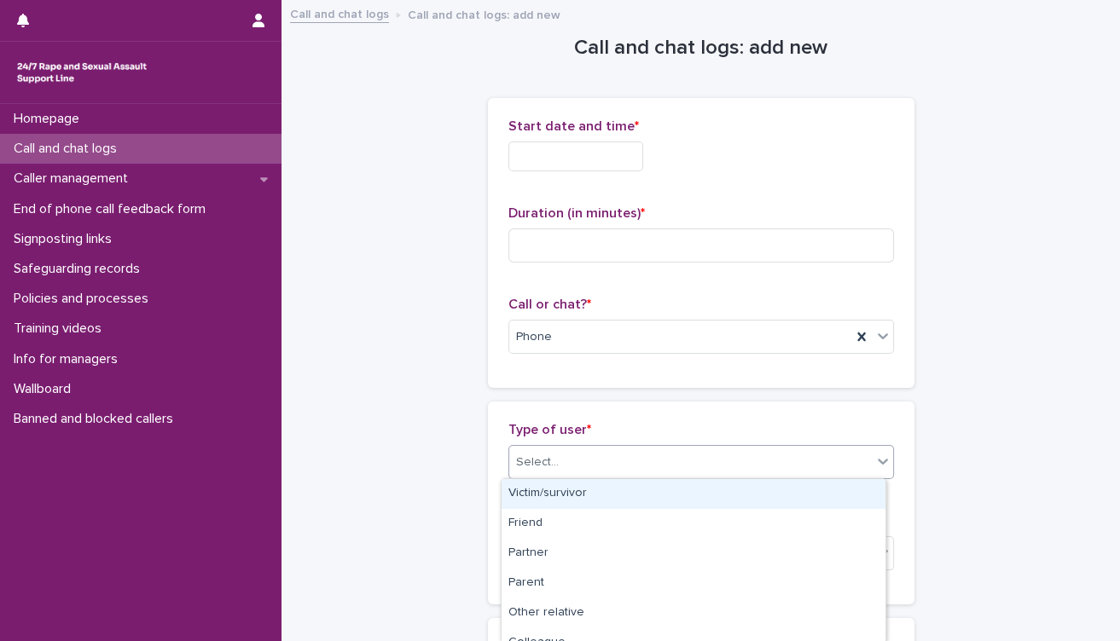
click at [615, 450] on div "Select..." at bounding box center [690, 463] width 362 height 28
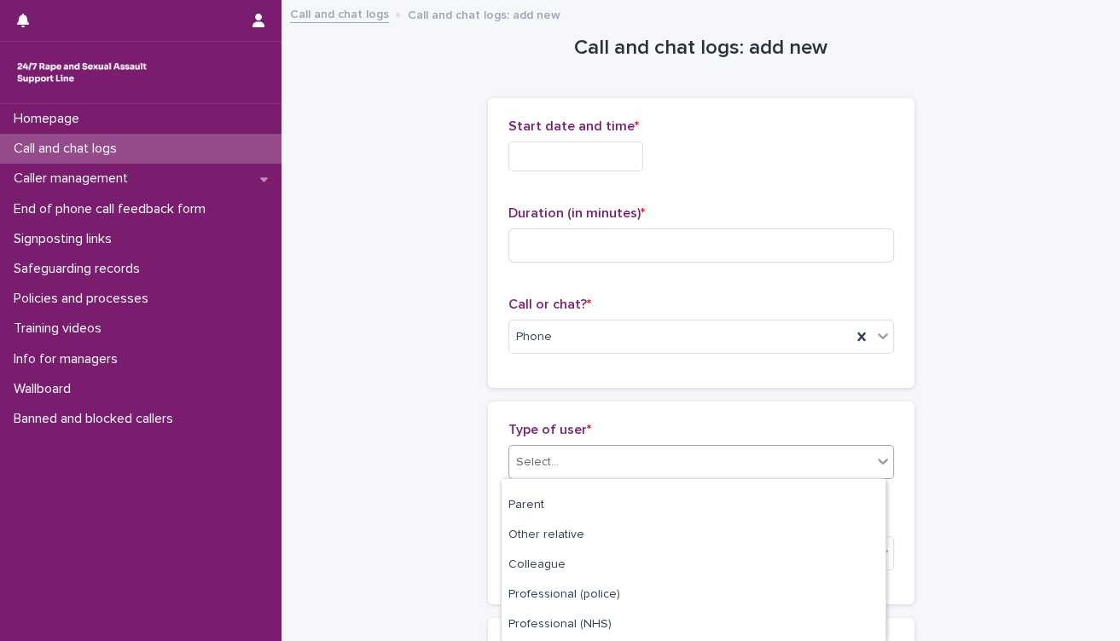
scroll to position [284, 0]
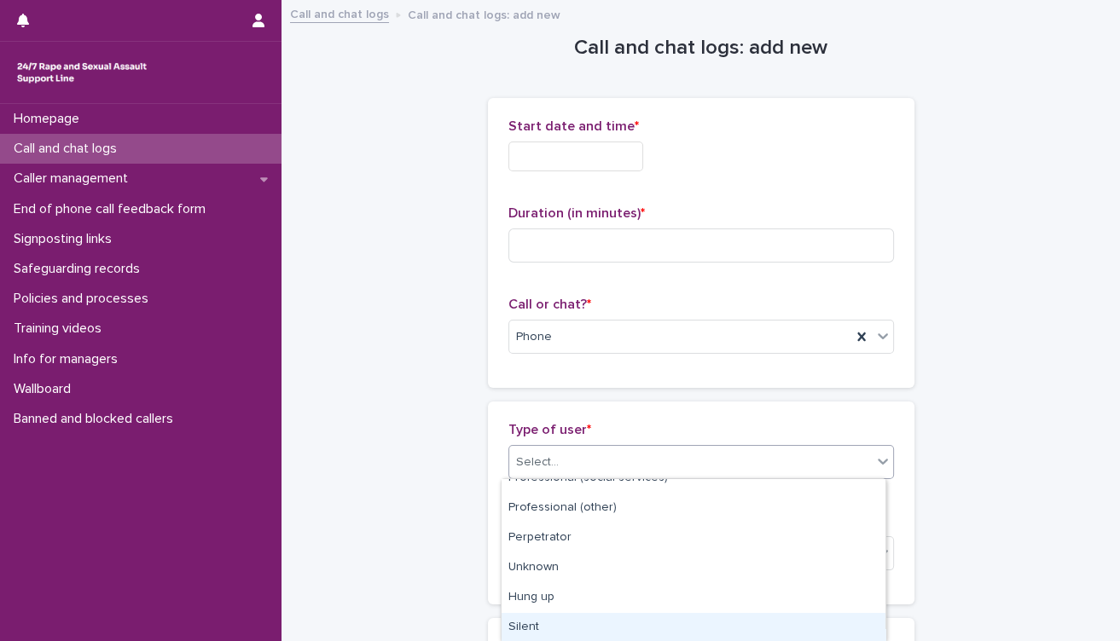
click at [609, 617] on div "Silent" at bounding box center [693, 628] width 384 height 30
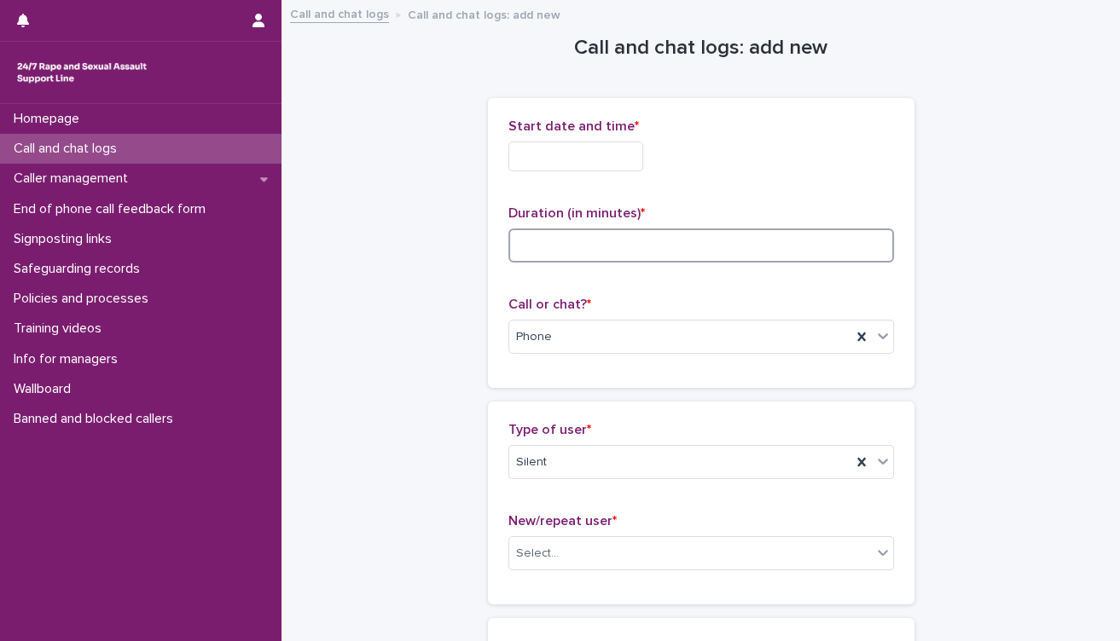
click at [626, 243] on input at bounding box center [700, 246] width 385 height 34
type input "*"
click at [611, 165] on input "text" at bounding box center [575, 157] width 135 height 30
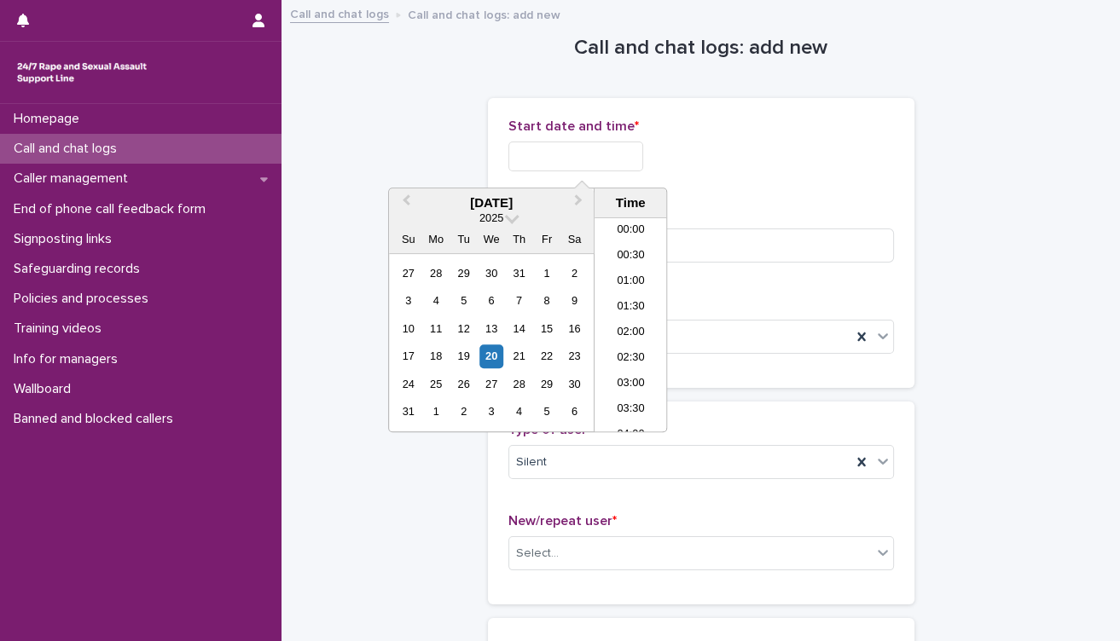
scroll to position [802, 0]
click at [627, 316] on li "17:30" at bounding box center [630, 325] width 72 height 26
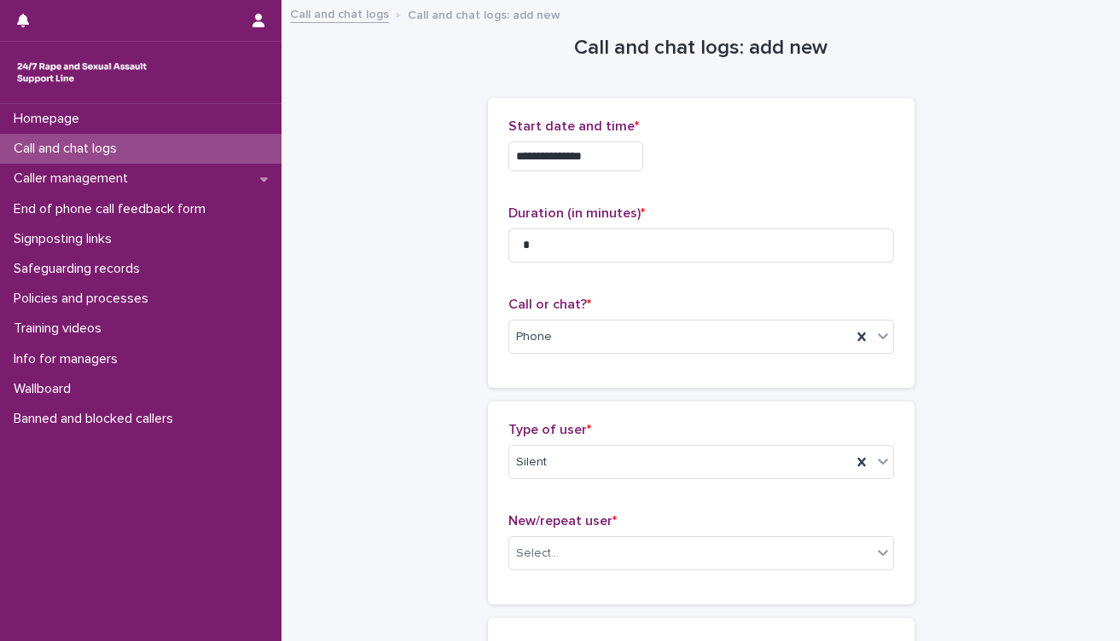
click at [620, 159] on input "**********" at bounding box center [575, 157] width 135 height 30
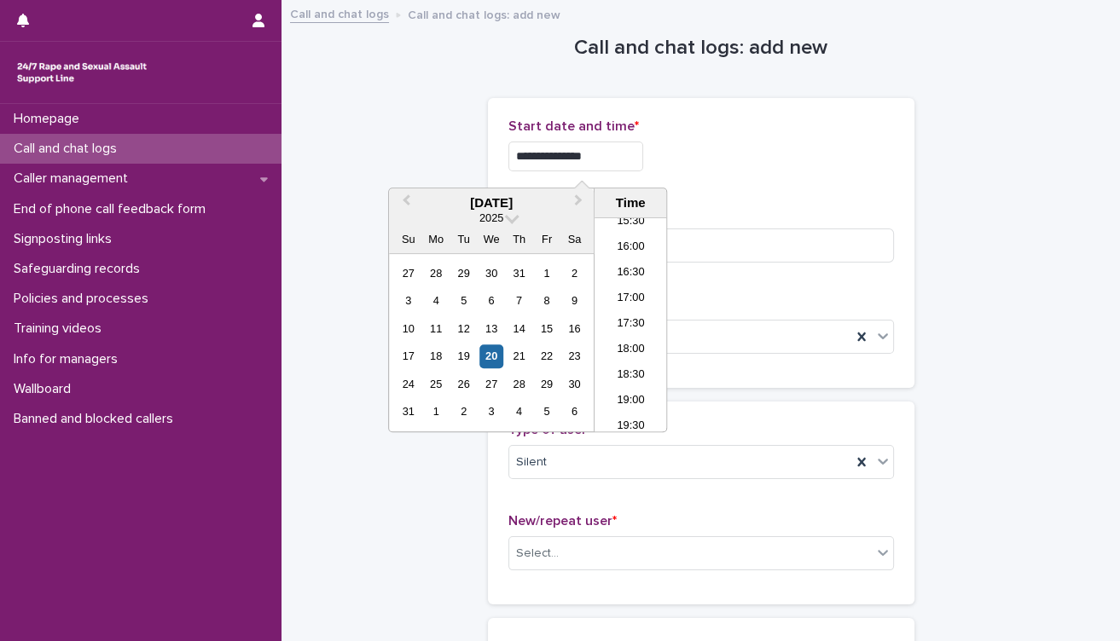
type input "**********"
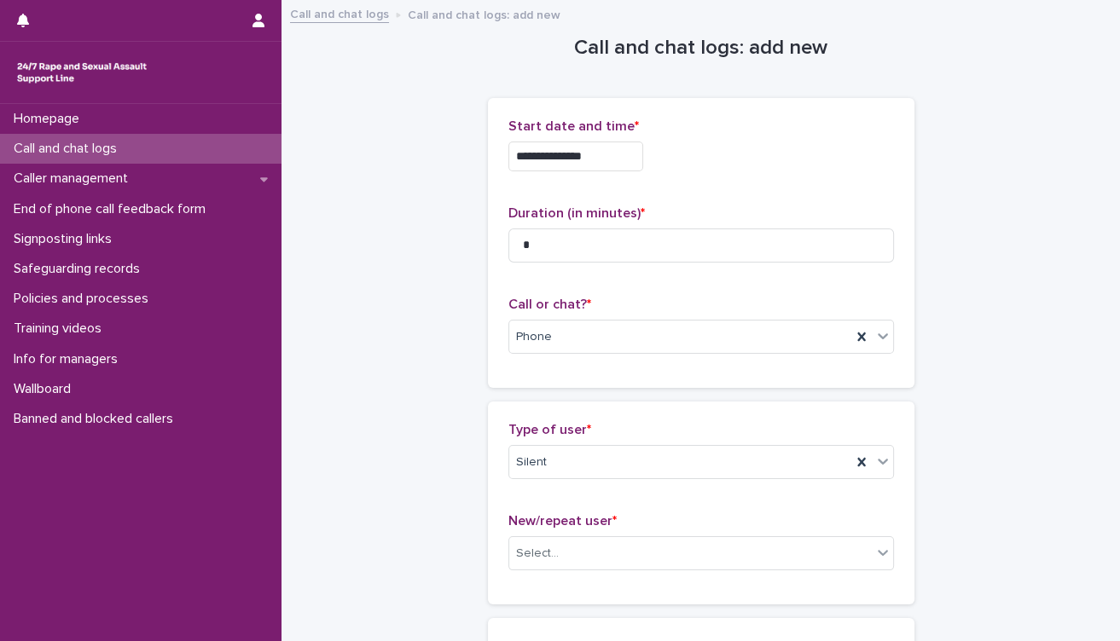
click at [988, 336] on div "**********" at bounding box center [700, 388] width 804 height 772
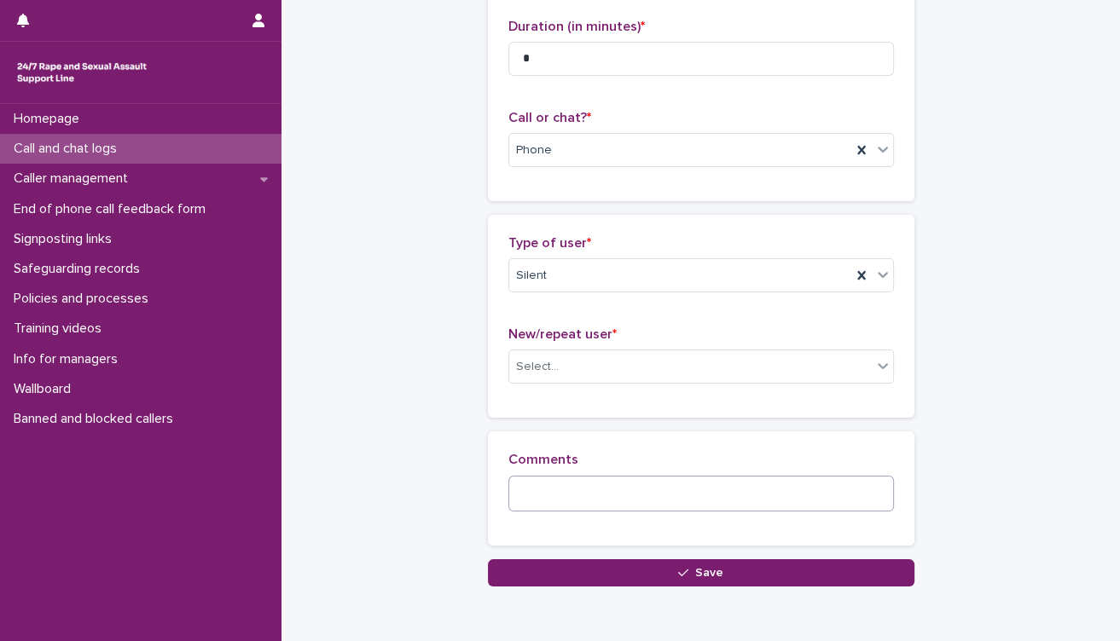
scroll to position [189, 0]
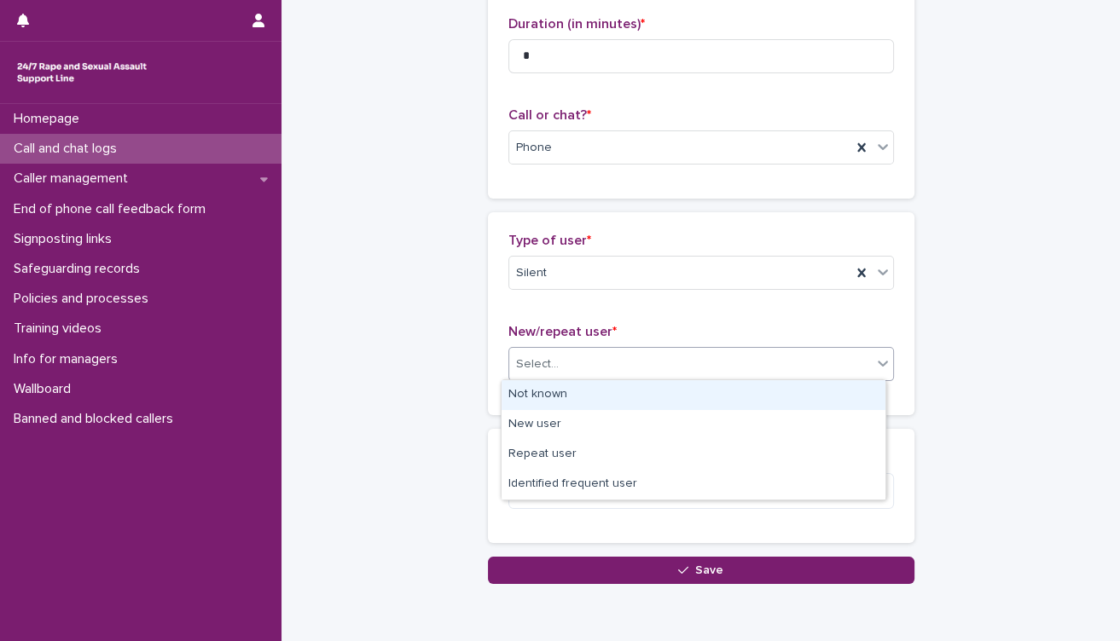
click at [670, 367] on div "Select..." at bounding box center [690, 364] width 362 height 28
click at [631, 391] on div "Not known" at bounding box center [693, 395] width 384 height 30
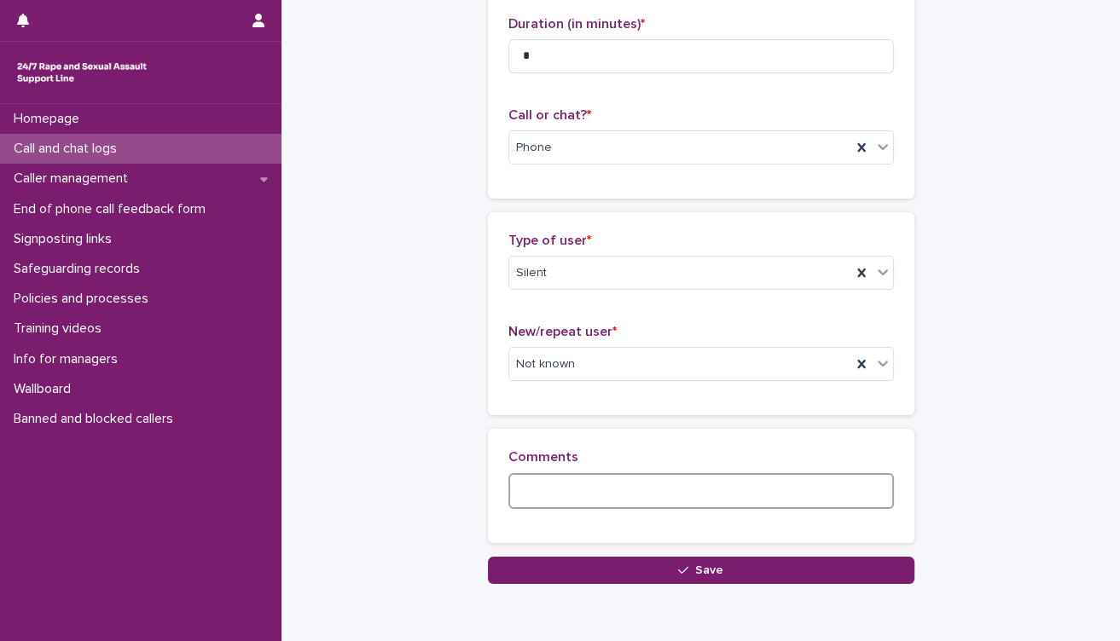
click at [547, 481] on textarea at bounding box center [700, 491] width 385 height 37
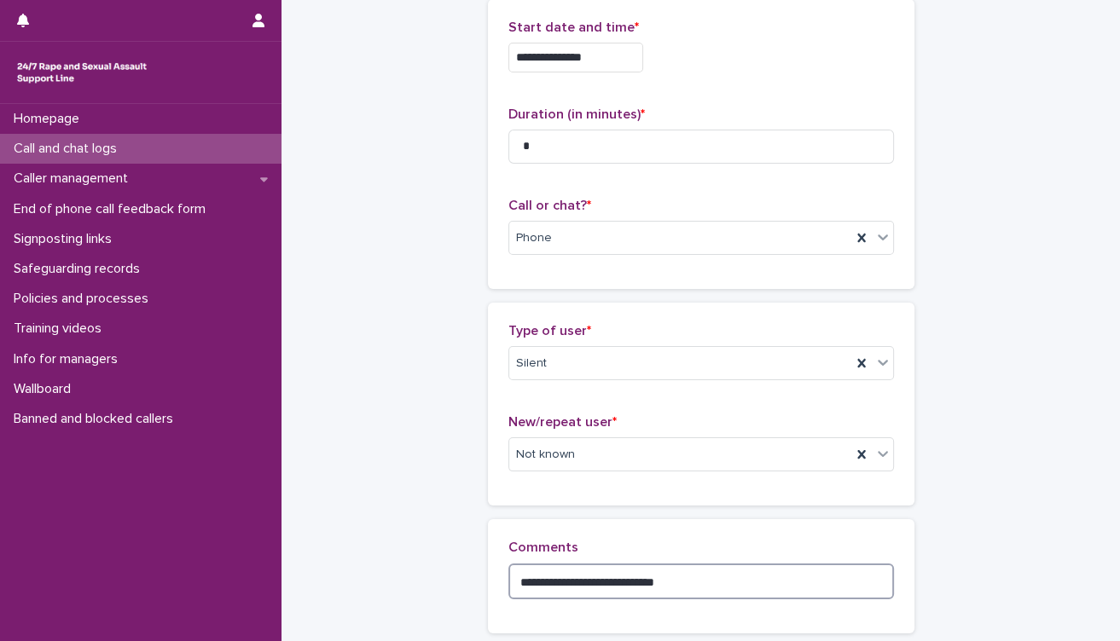
scroll to position [0, 0]
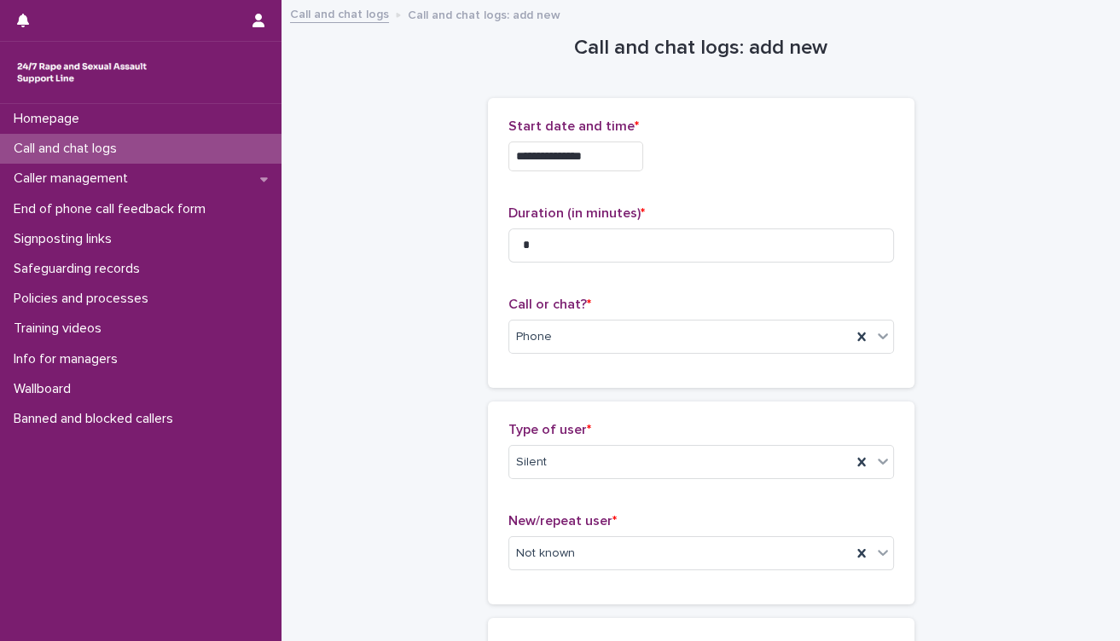
type textarea "**********"
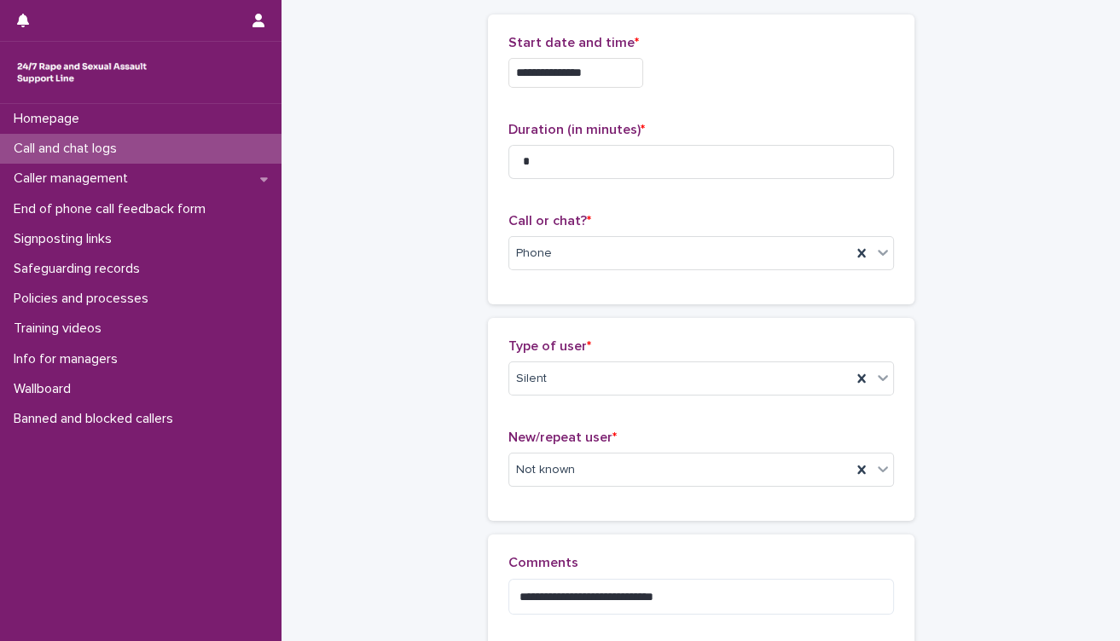
scroll to position [263, 0]
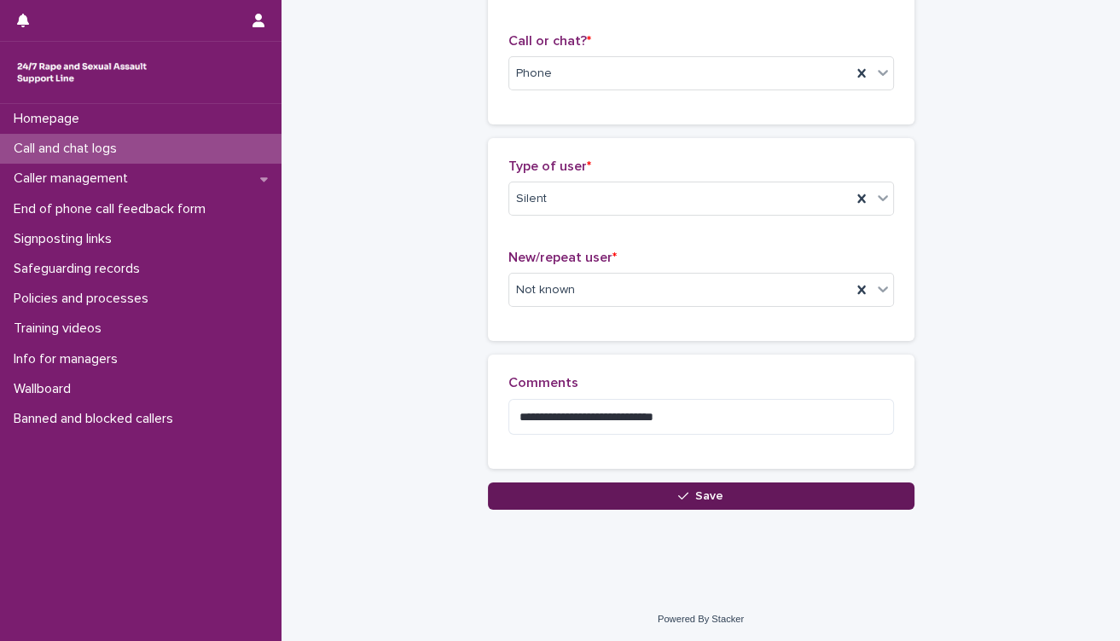
click at [727, 498] on button "Save" at bounding box center [701, 496] width 426 height 27
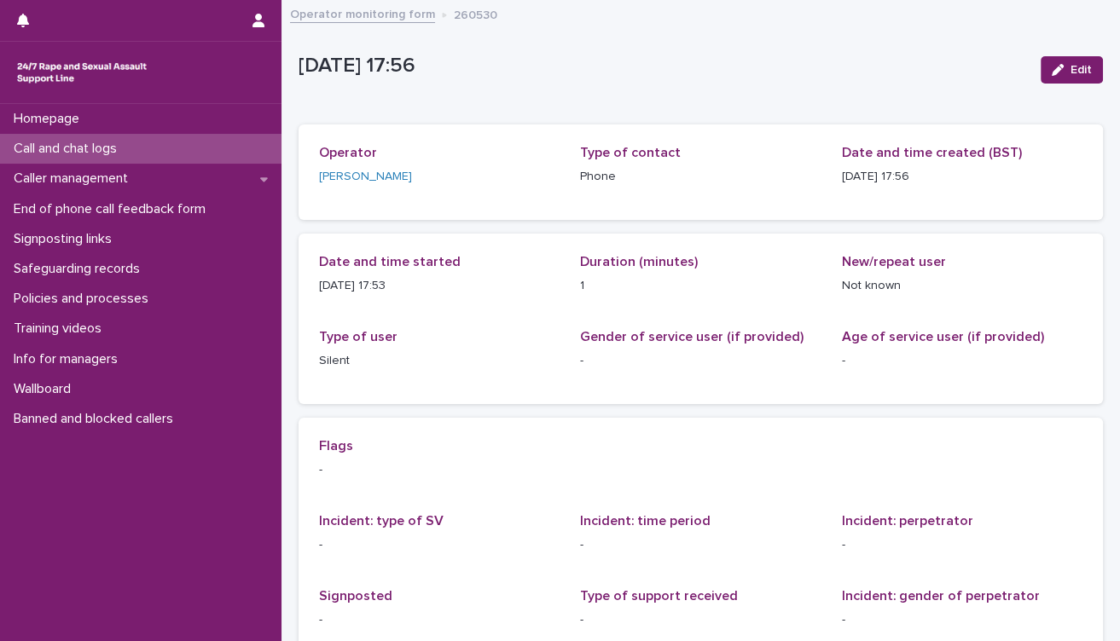
click at [130, 145] on p "Call and chat logs" at bounding box center [69, 149] width 124 height 16
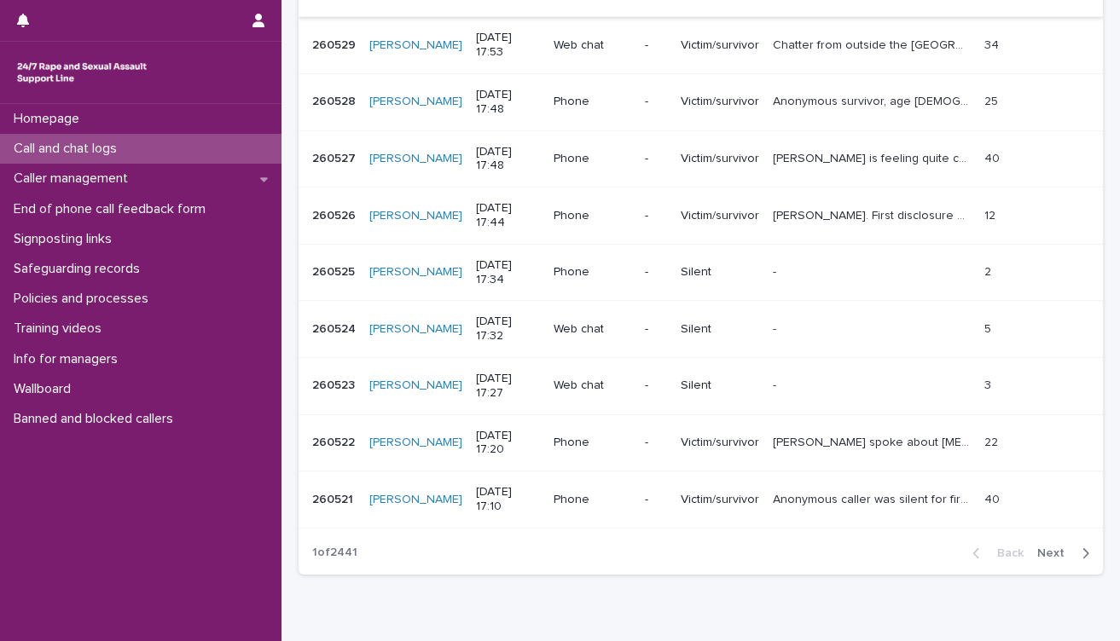
scroll to position [379, 0]
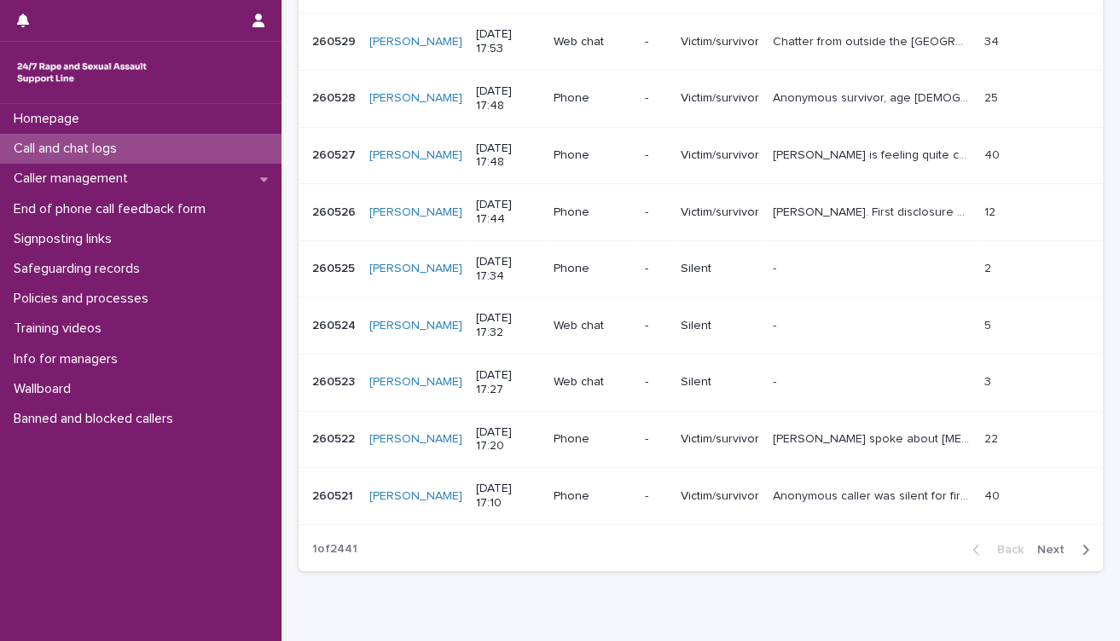
click at [1039, 546] on span "Next" at bounding box center [1056, 550] width 38 height 12
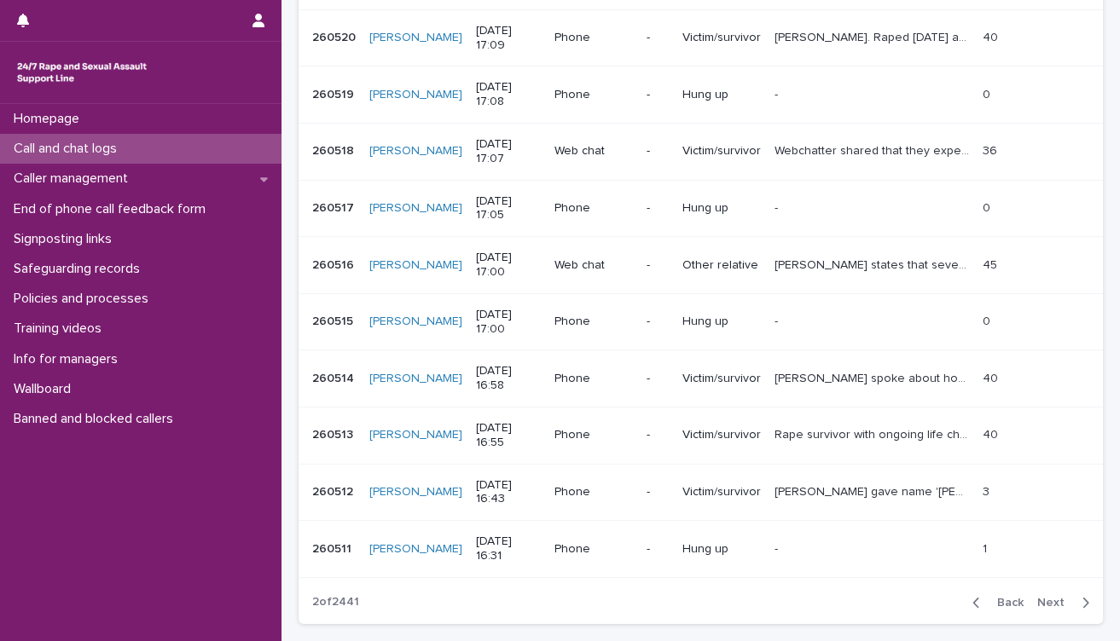
scroll to position [284, 0]
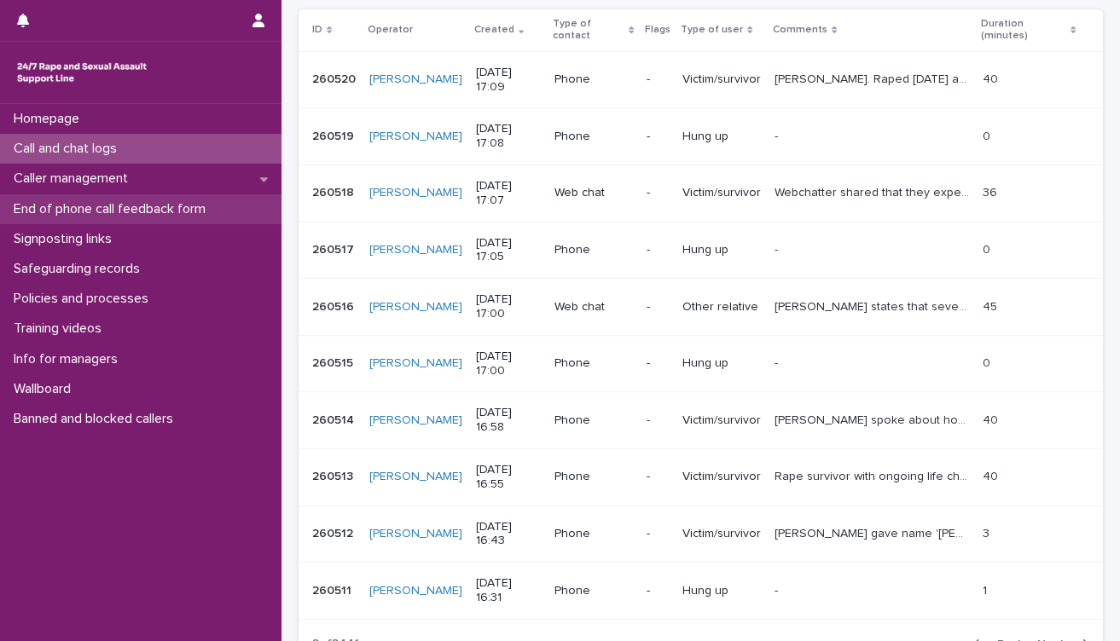
click at [184, 210] on p "End of phone call feedback form" at bounding box center [113, 209] width 212 height 16
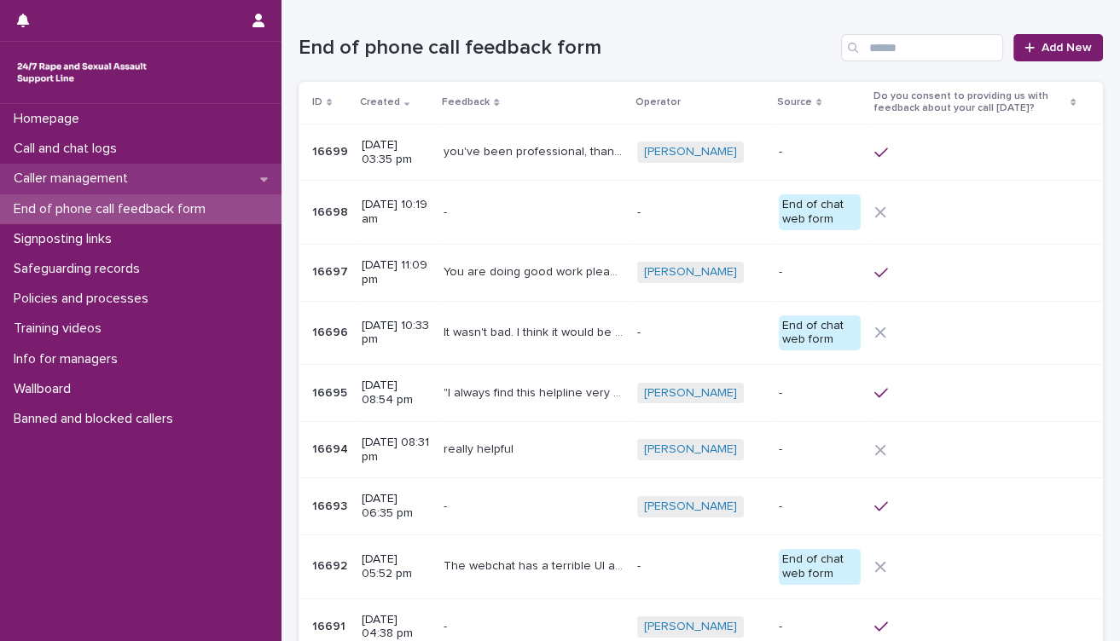
click at [90, 183] on p "Caller management" at bounding box center [74, 179] width 135 height 16
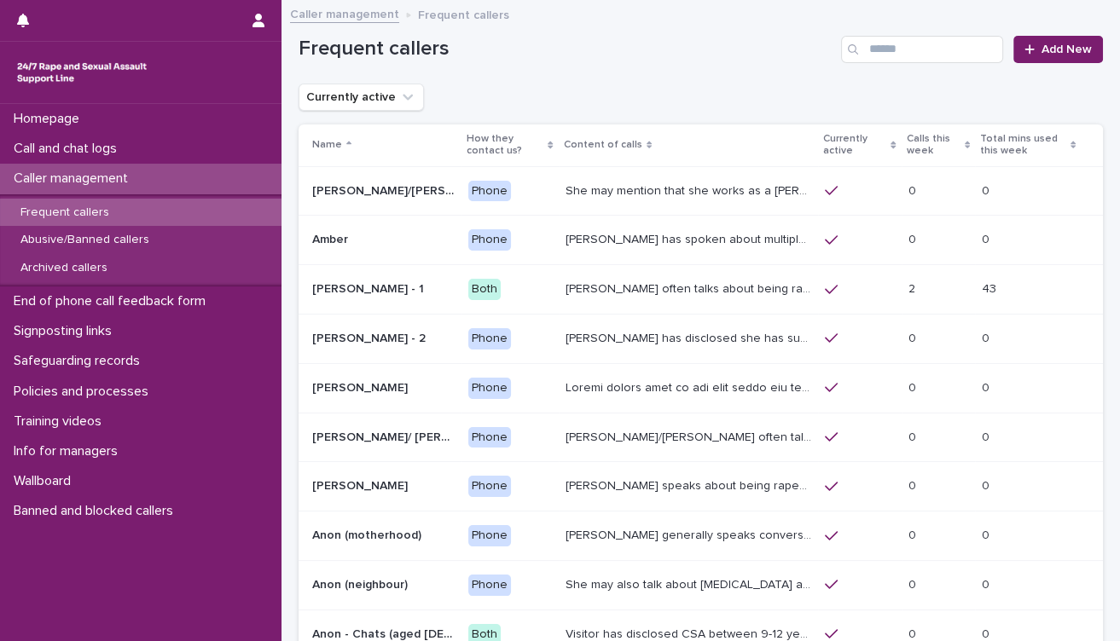
click at [663, 282] on p "[PERSON_NAME] often talks about being raped a night before or [DATE] or a month…" at bounding box center [689, 288] width 249 height 18
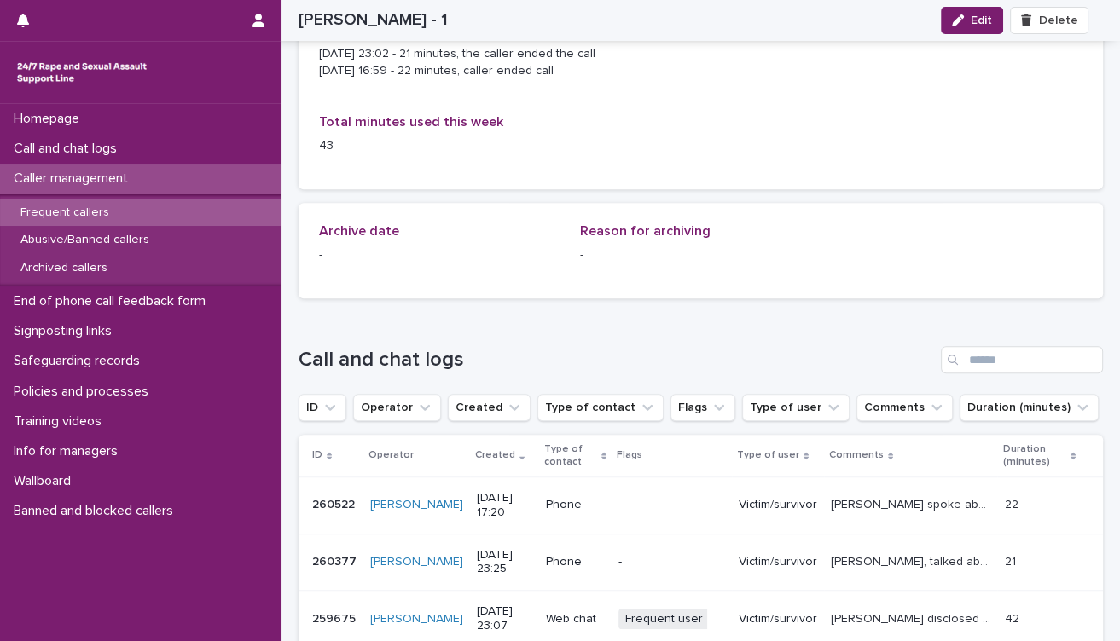
scroll to position [1137, 0]
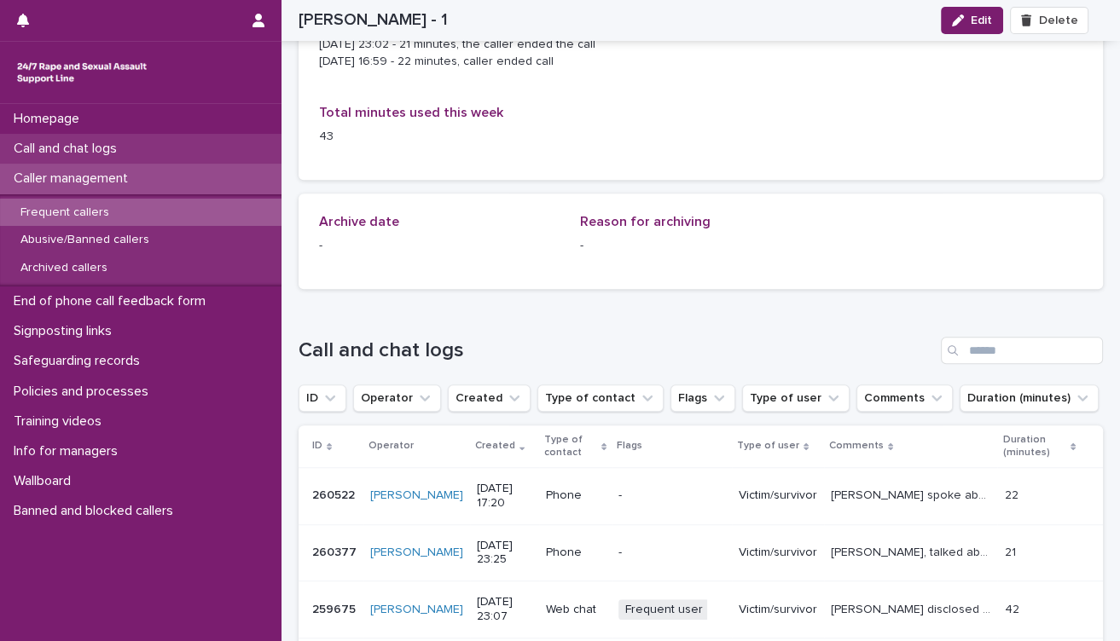
click at [114, 145] on p "Call and chat logs" at bounding box center [69, 149] width 124 height 16
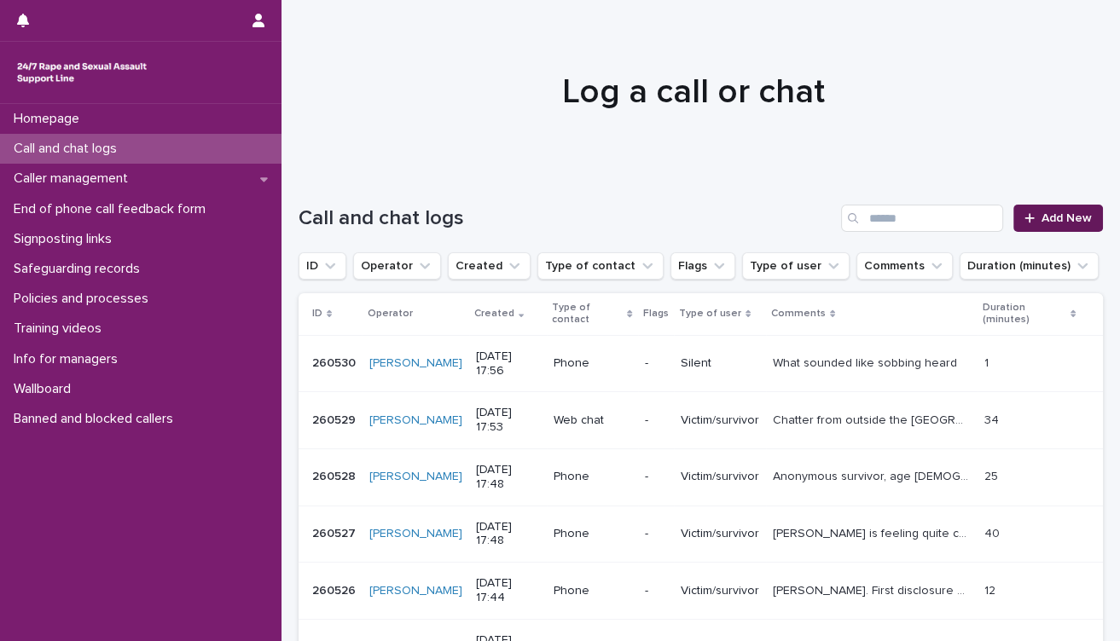
click at [1026, 211] on link "Add New" at bounding box center [1058, 218] width 90 height 27
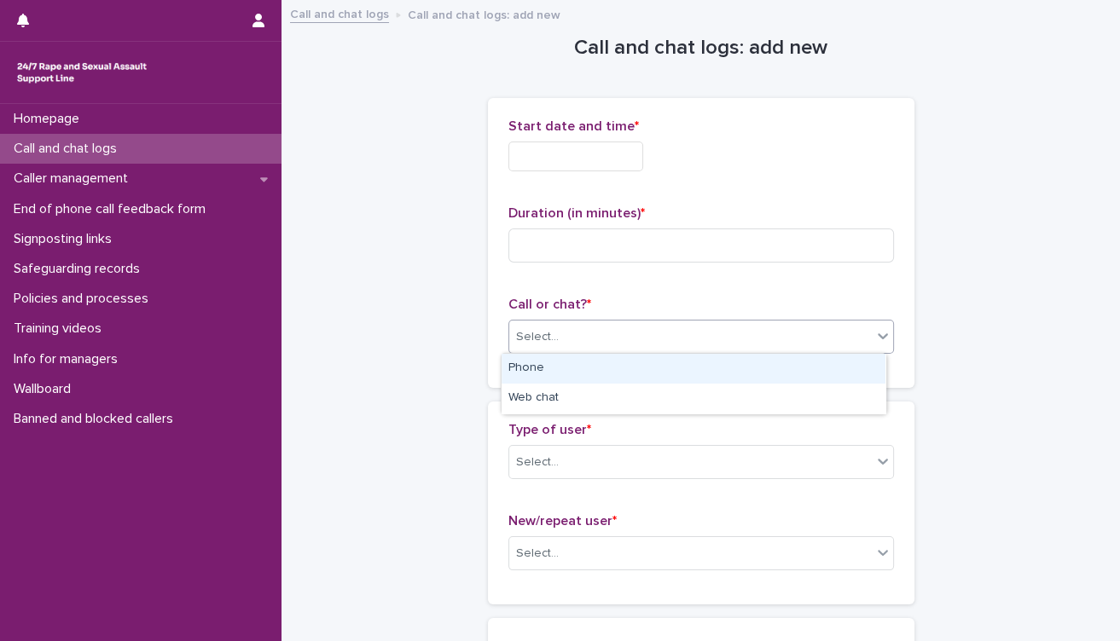
click at [658, 338] on div "Select..." at bounding box center [690, 337] width 362 height 28
click at [606, 372] on div "Phone" at bounding box center [693, 369] width 384 height 30
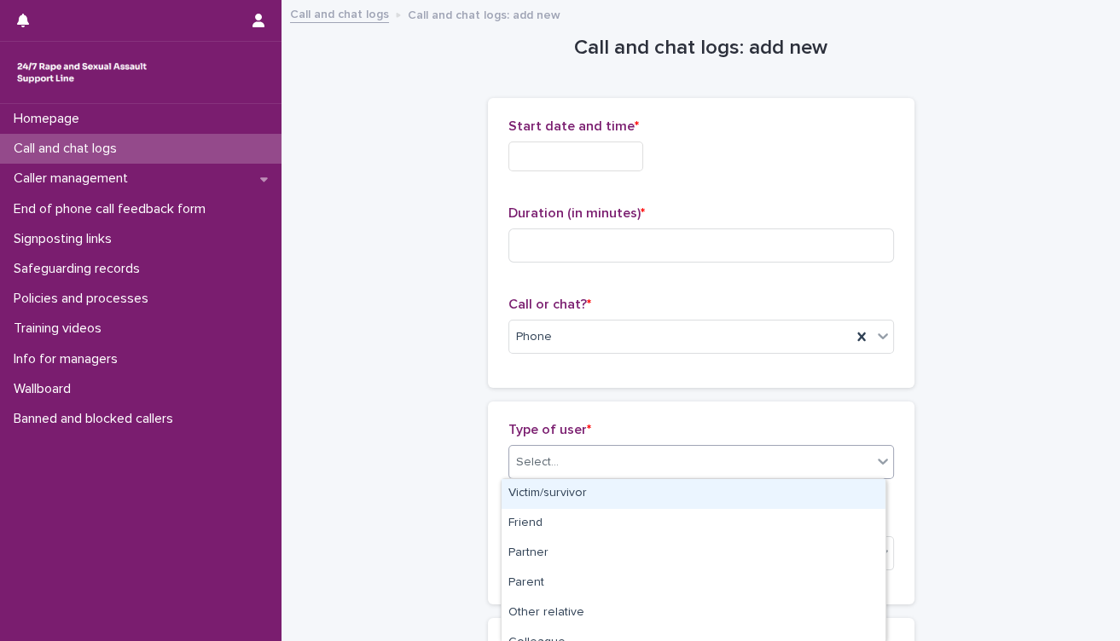
click at [647, 458] on div "Select..." at bounding box center [690, 463] width 362 height 28
click at [634, 492] on div "Victim/survivor" at bounding box center [693, 494] width 384 height 30
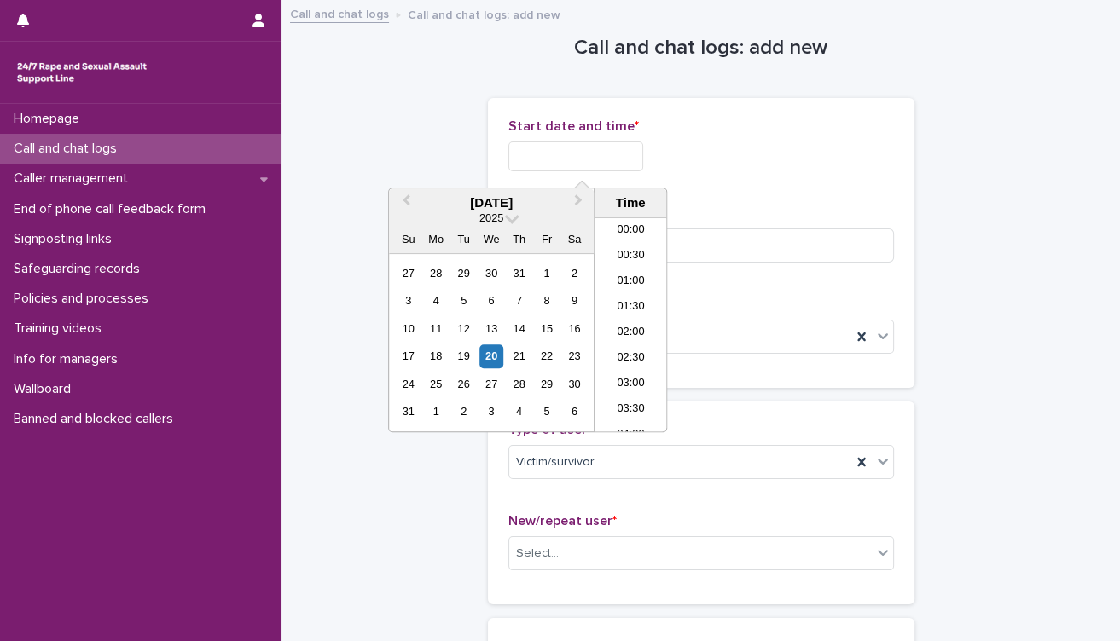
scroll to position [826, 0]
click at [632, 153] on input "text" at bounding box center [575, 157] width 135 height 30
click at [633, 322] on li "18:00" at bounding box center [630, 326] width 72 height 26
type input "**********"
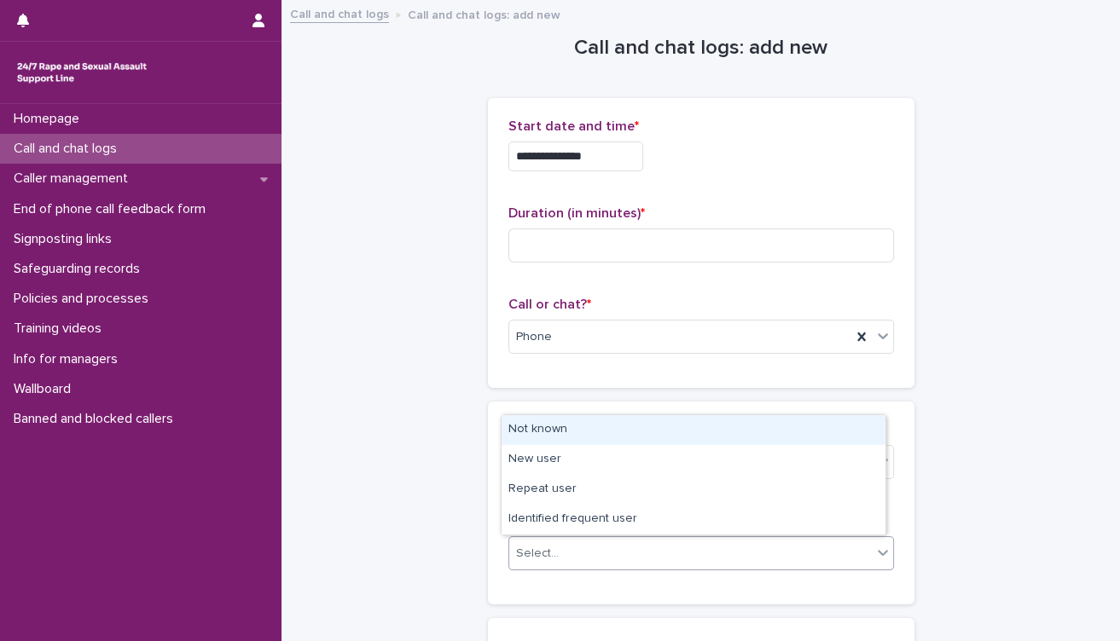
click at [713, 562] on div "Select..." at bounding box center [690, 554] width 362 height 28
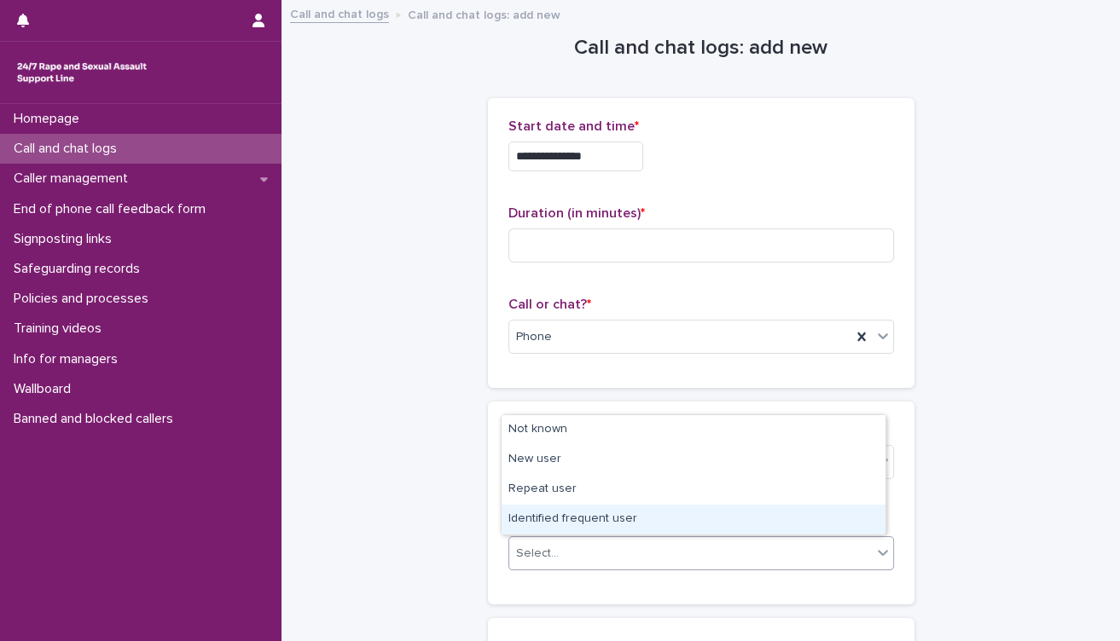
click at [708, 525] on div "Identified frequent user" at bounding box center [693, 520] width 384 height 30
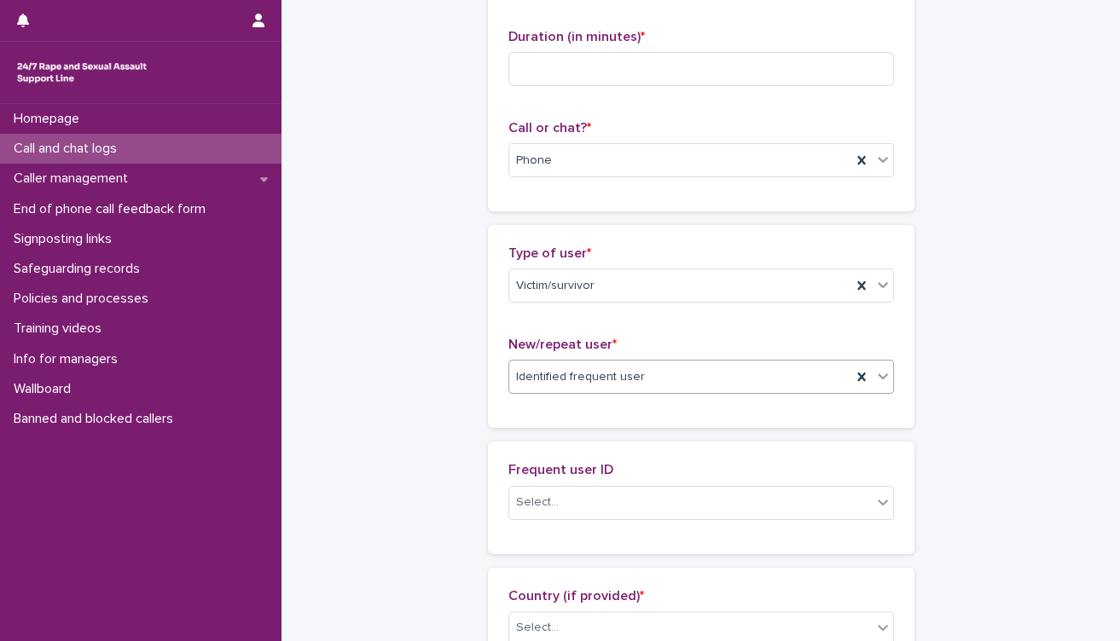
scroll to position [189, 0]
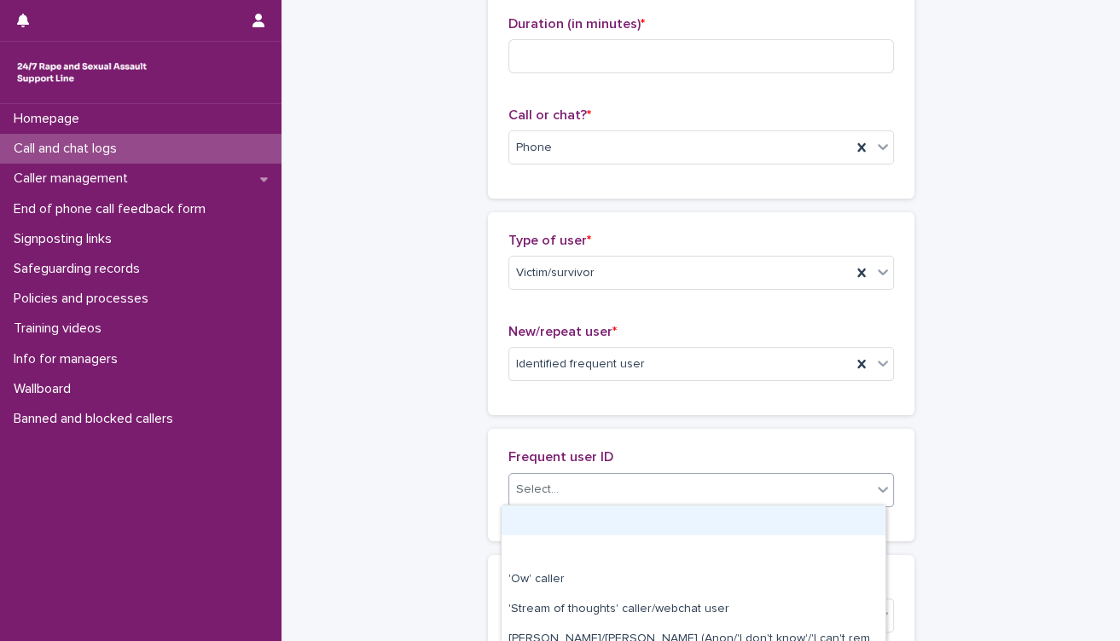
click at [698, 478] on div "Select..." at bounding box center [690, 490] width 362 height 28
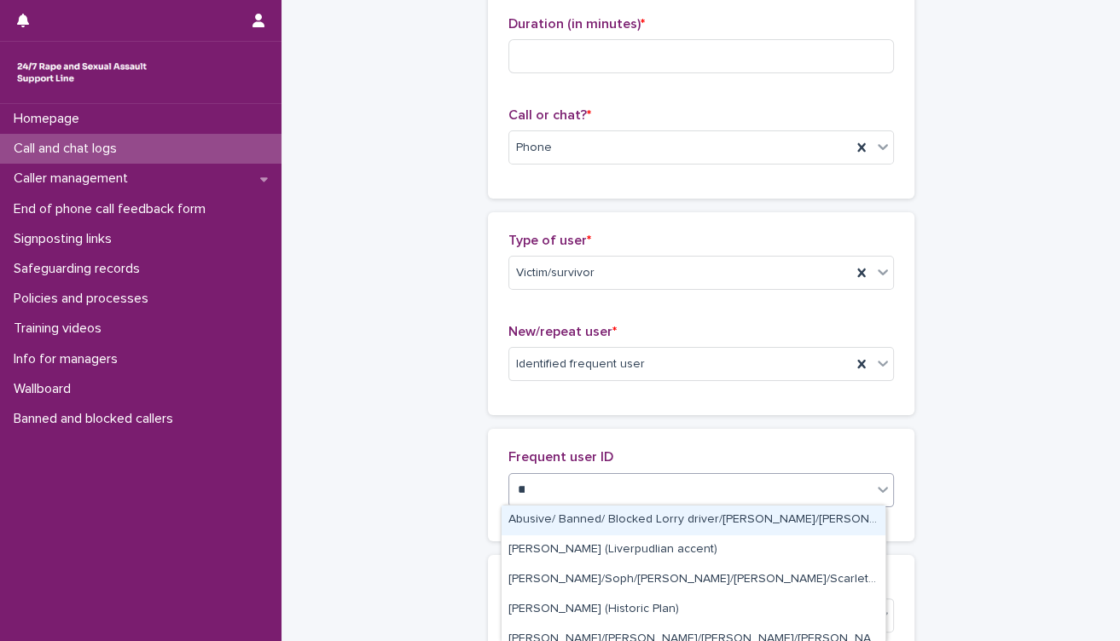
type input "***"
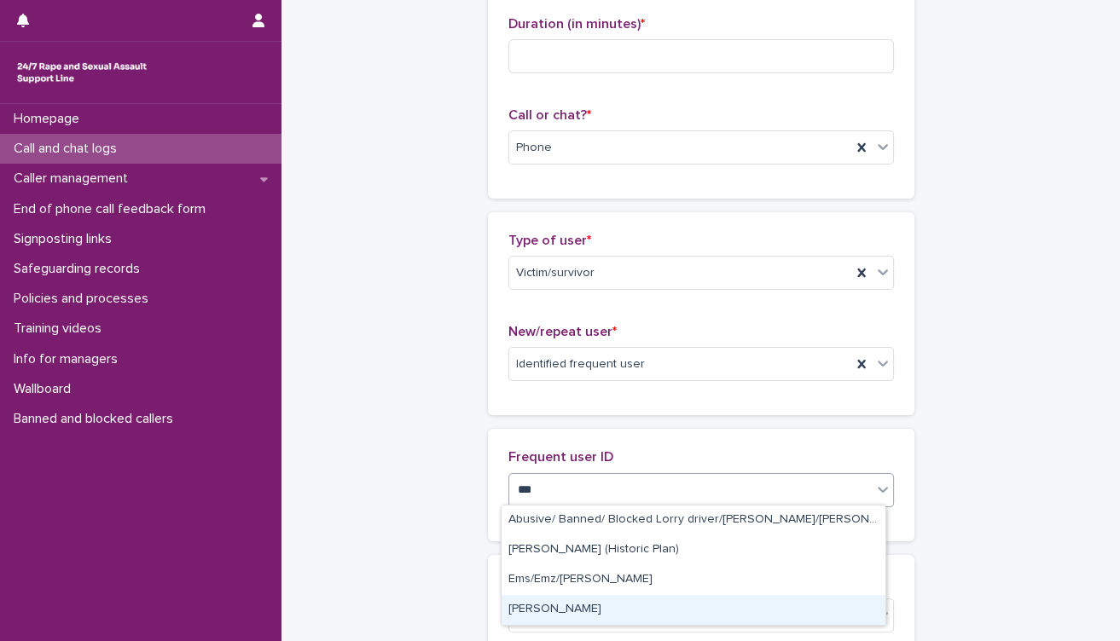
click at [657, 612] on div "Lisa" at bounding box center [693, 610] width 384 height 30
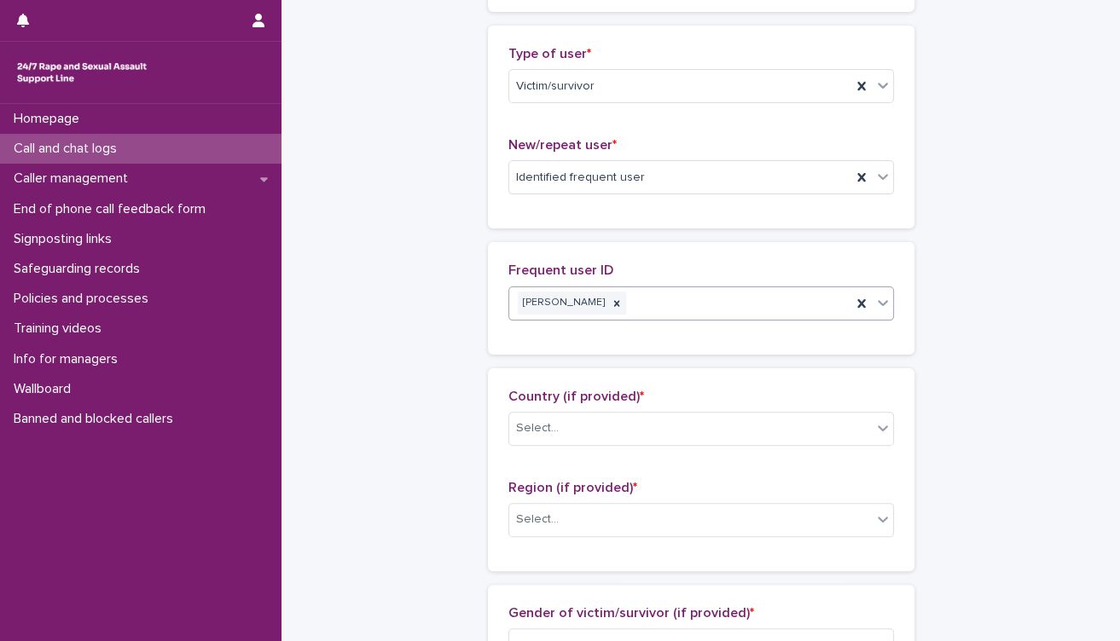
scroll to position [379, 0]
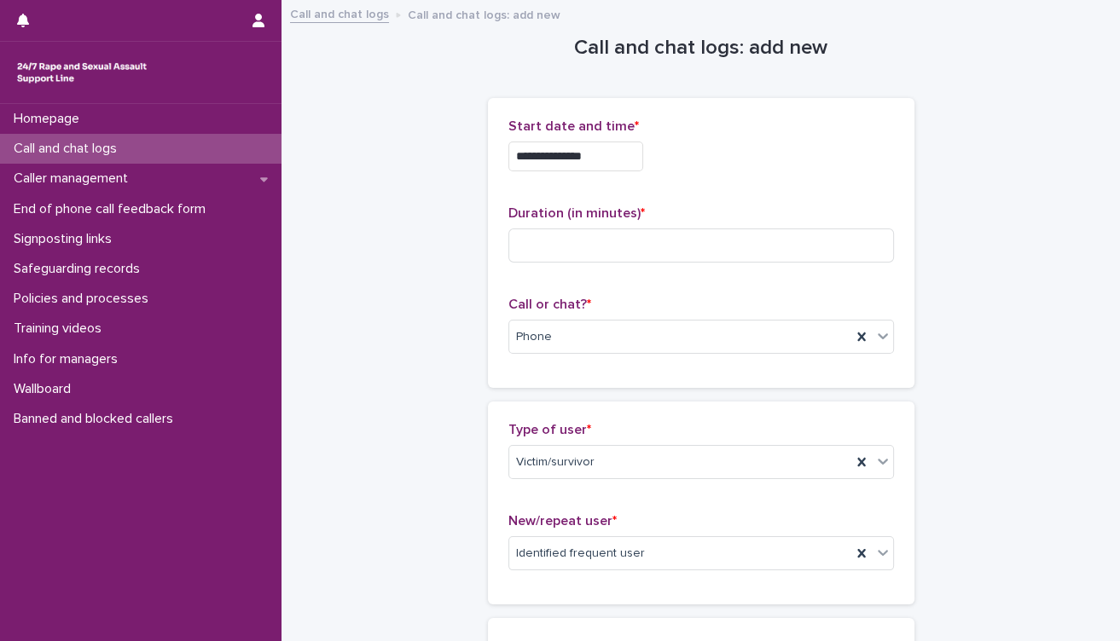
scroll to position [379, 0]
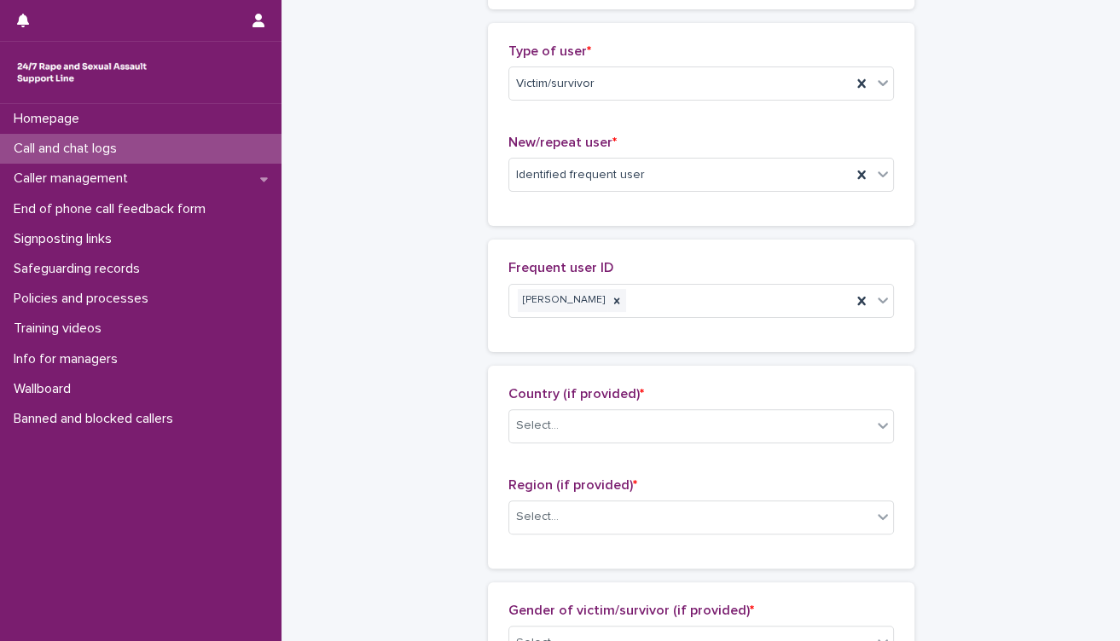
click at [368, 402] on div "**********" at bounding box center [700, 609] width 804 height 1972
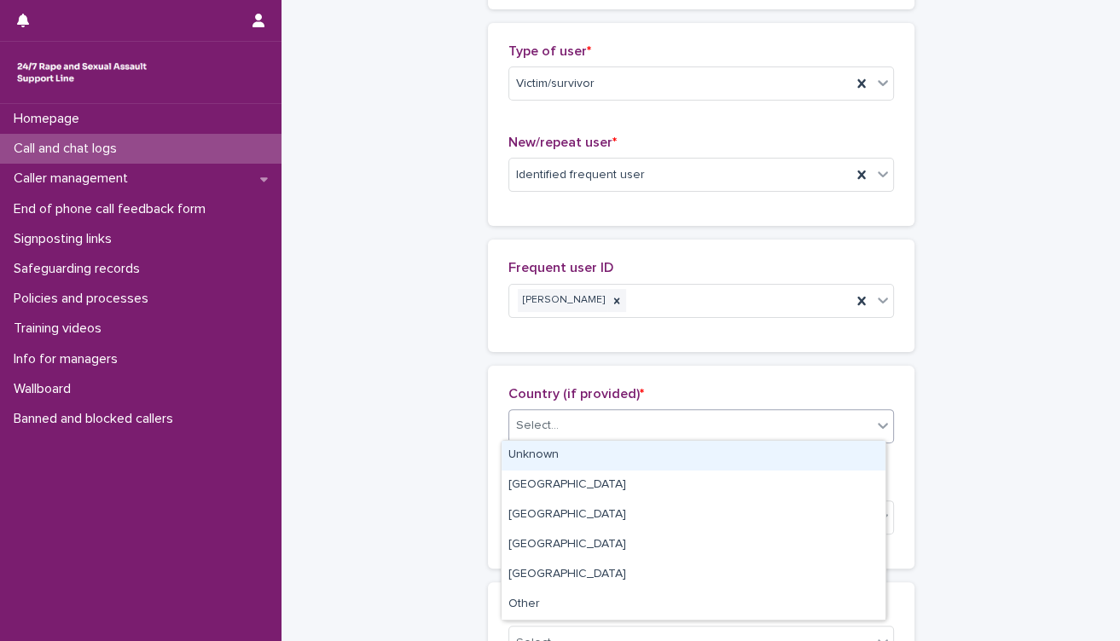
click at [676, 419] on div "Select..." at bounding box center [690, 426] width 362 height 28
click at [642, 455] on div "Unknown" at bounding box center [693, 456] width 384 height 30
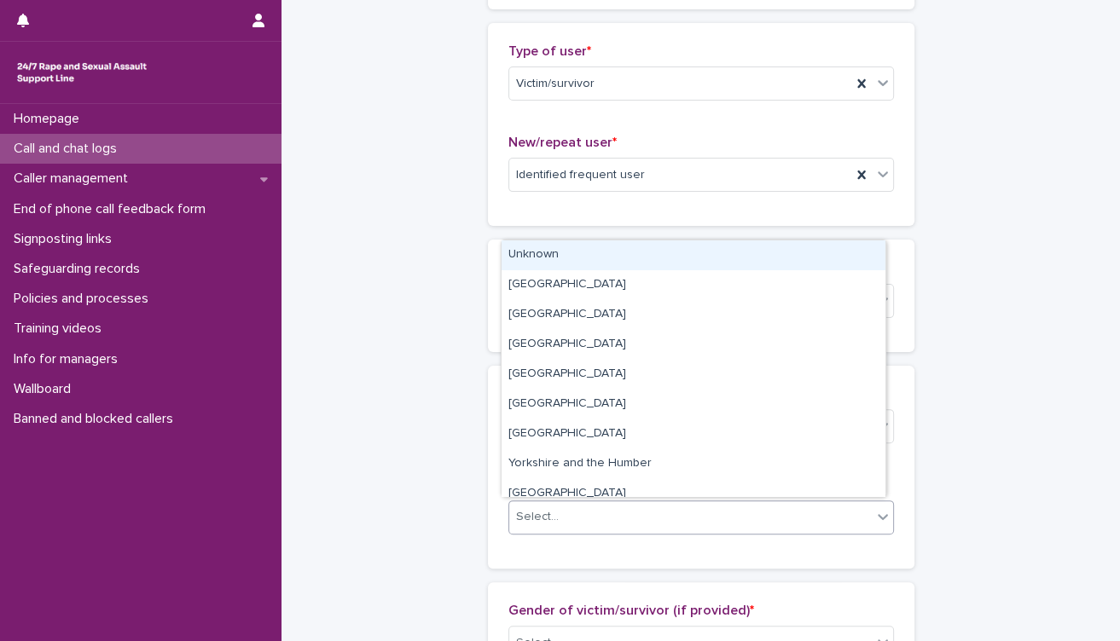
click at [634, 512] on div "Select..." at bounding box center [690, 517] width 362 height 28
click at [640, 260] on div "Unknown" at bounding box center [693, 255] width 384 height 30
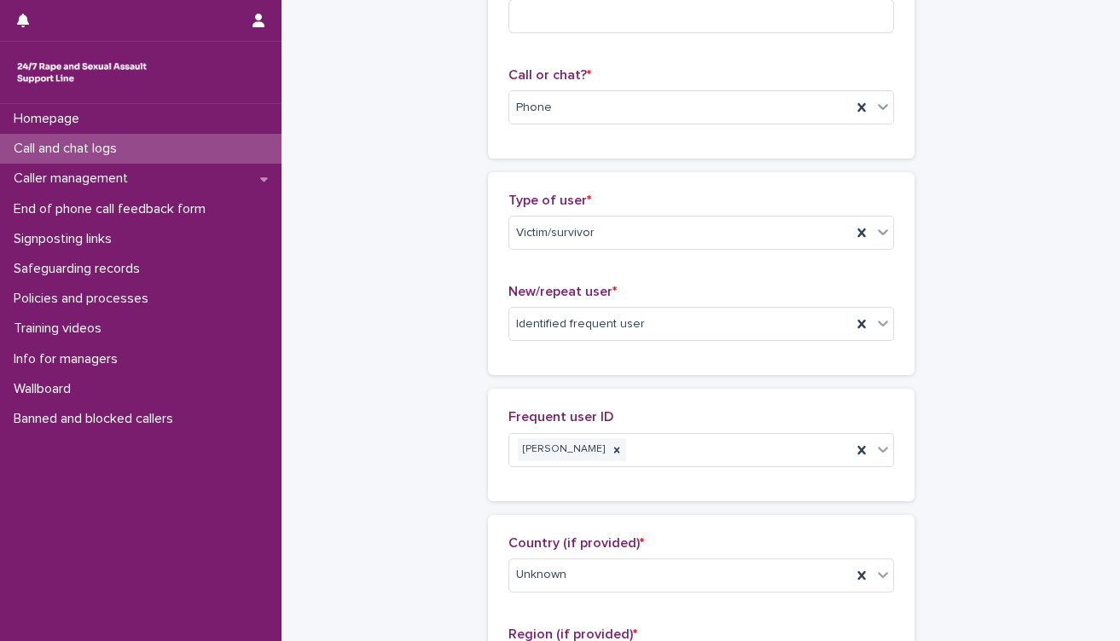
scroll to position [94, 0]
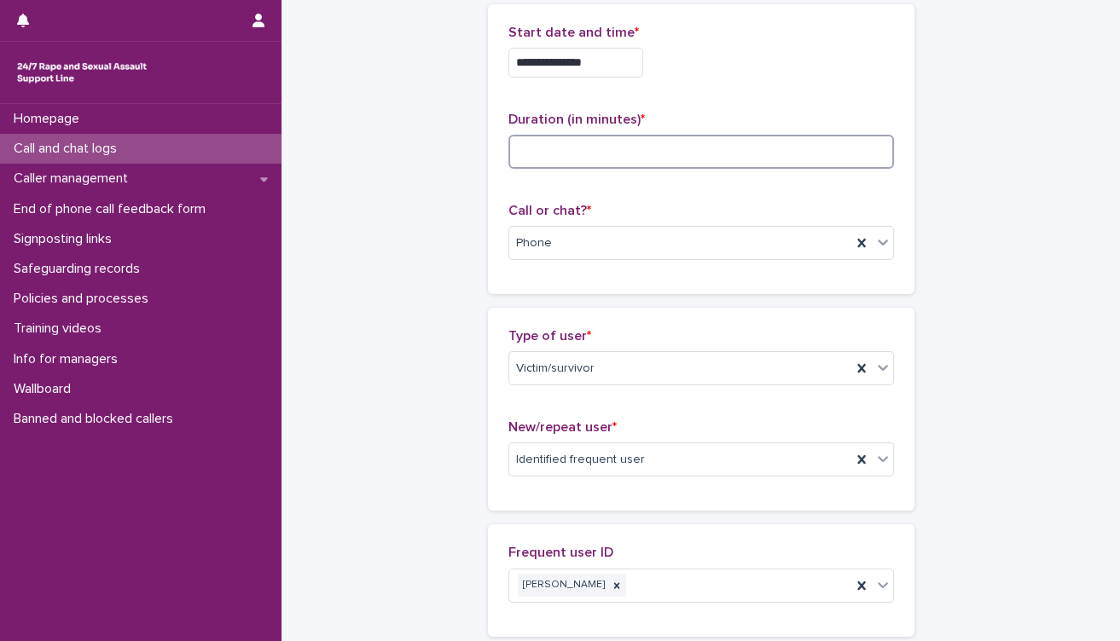
click at [620, 157] on input at bounding box center [700, 152] width 385 height 34
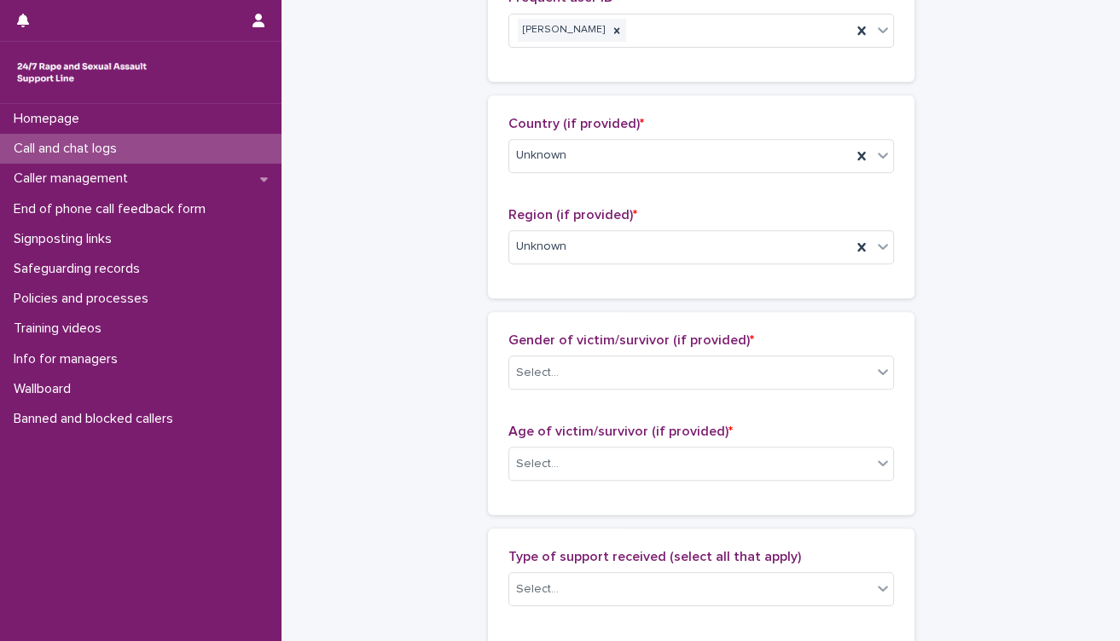
scroll to position [663, 0]
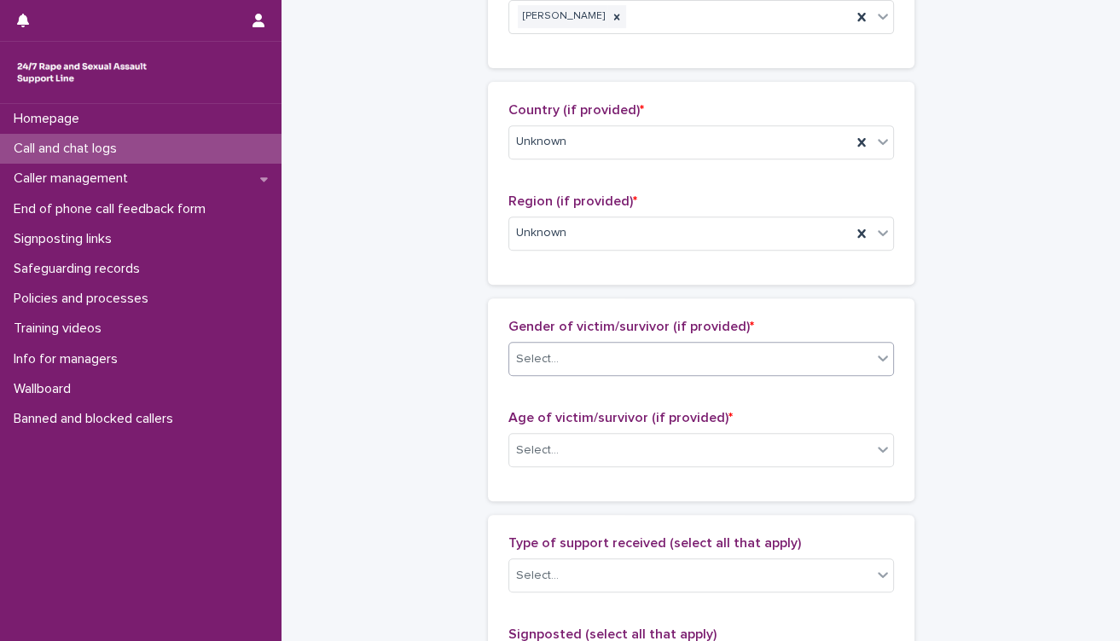
type input "**"
click at [600, 362] on div "Select..." at bounding box center [690, 359] width 362 height 28
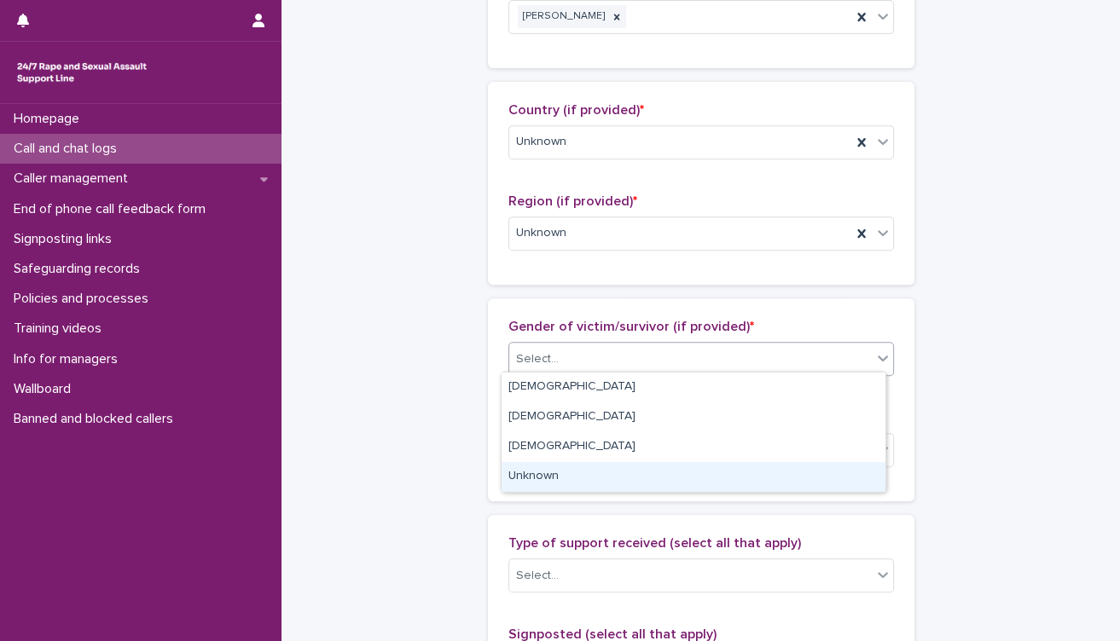
click at [634, 476] on div "Unknown" at bounding box center [693, 477] width 384 height 30
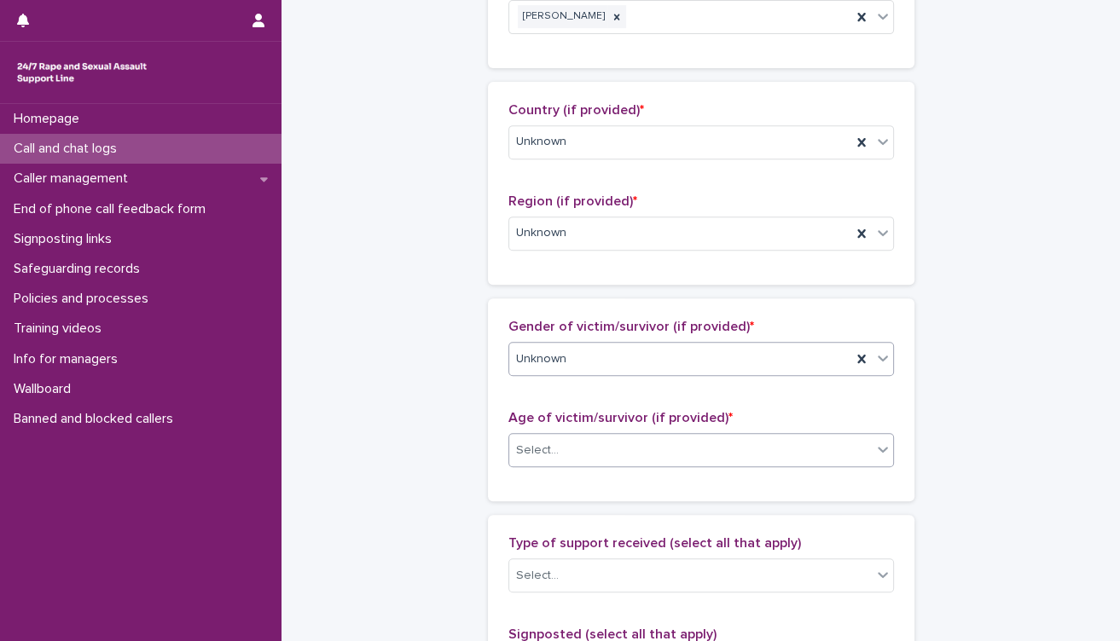
click at [635, 456] on div "Select..." at bounding box center [690, 451] width 362 height 28
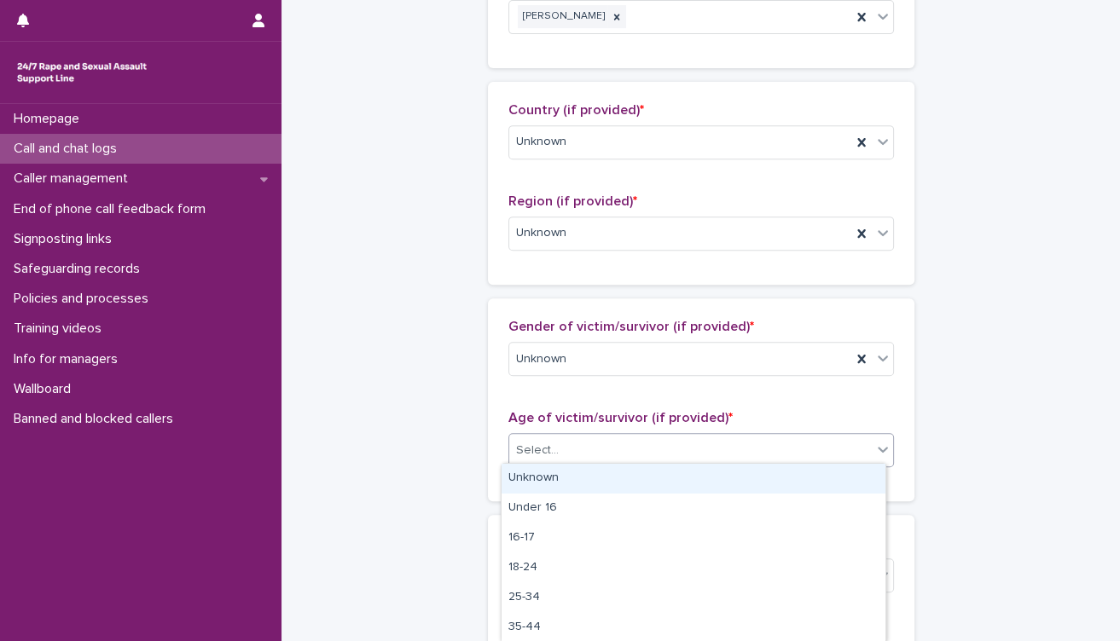
click at [623, 475] on div "Unknown" at bounding box center [693, 479] width 384 height 30
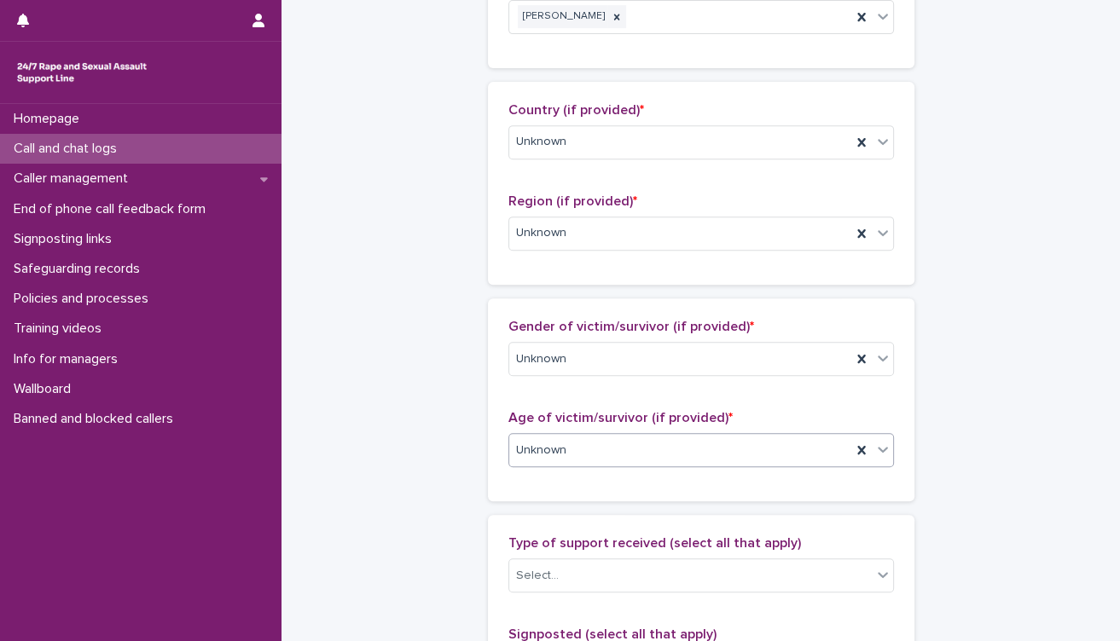
scroll to position [947, 0]
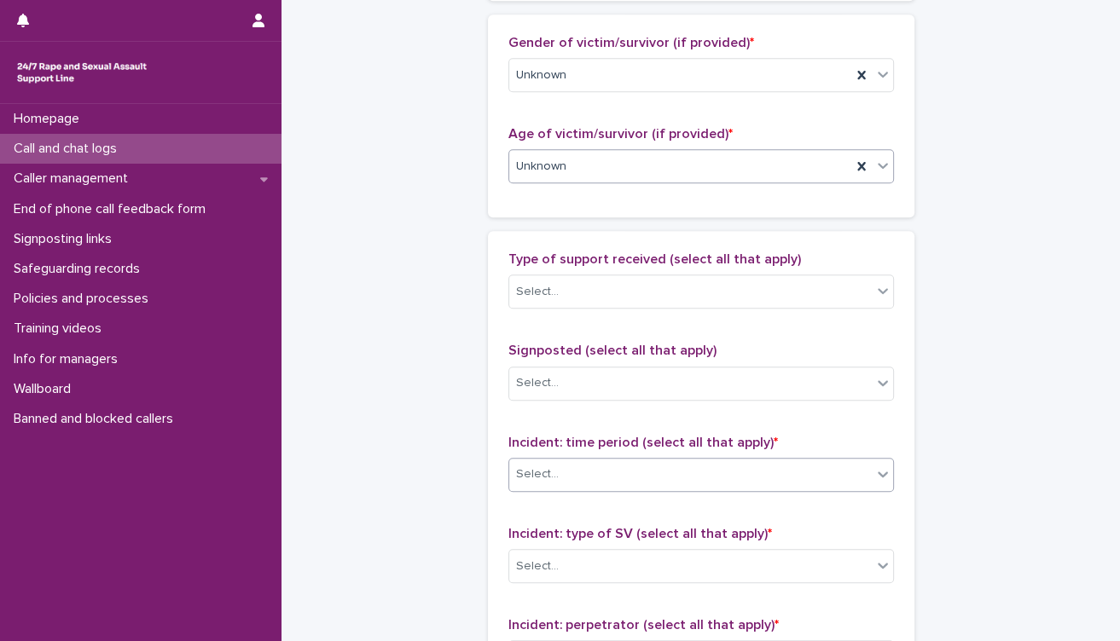
click at [673, 478] on div "Select..." at bounding box center [690, 474] width 362 height 28
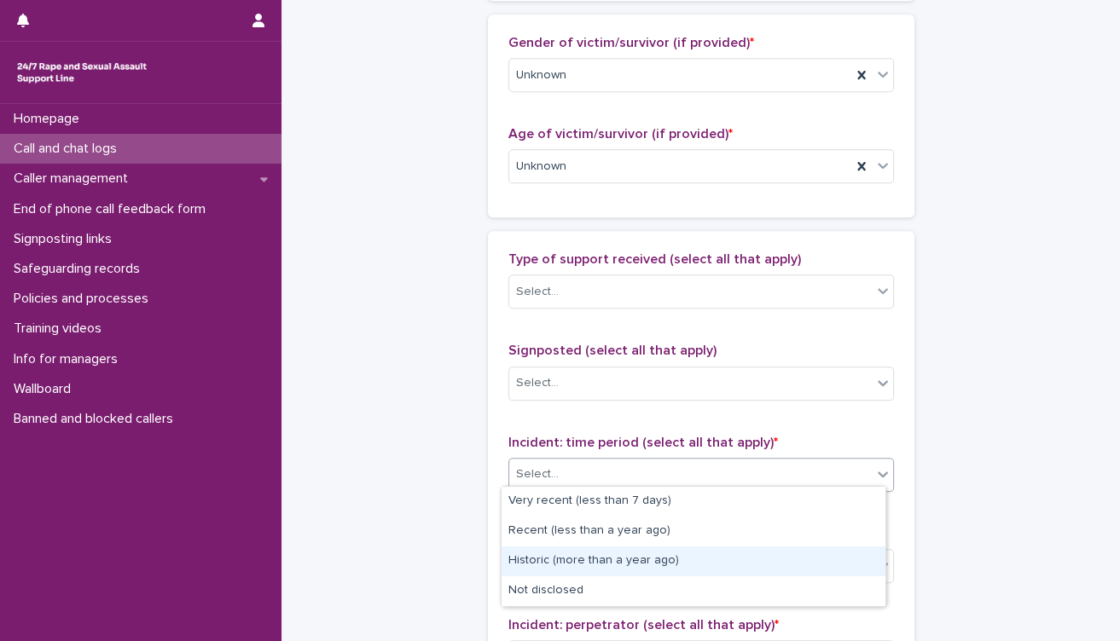
click at [634, 565] on div "Historic (more than a year ago)" at bounding box center [693, 562] width 384 height 30
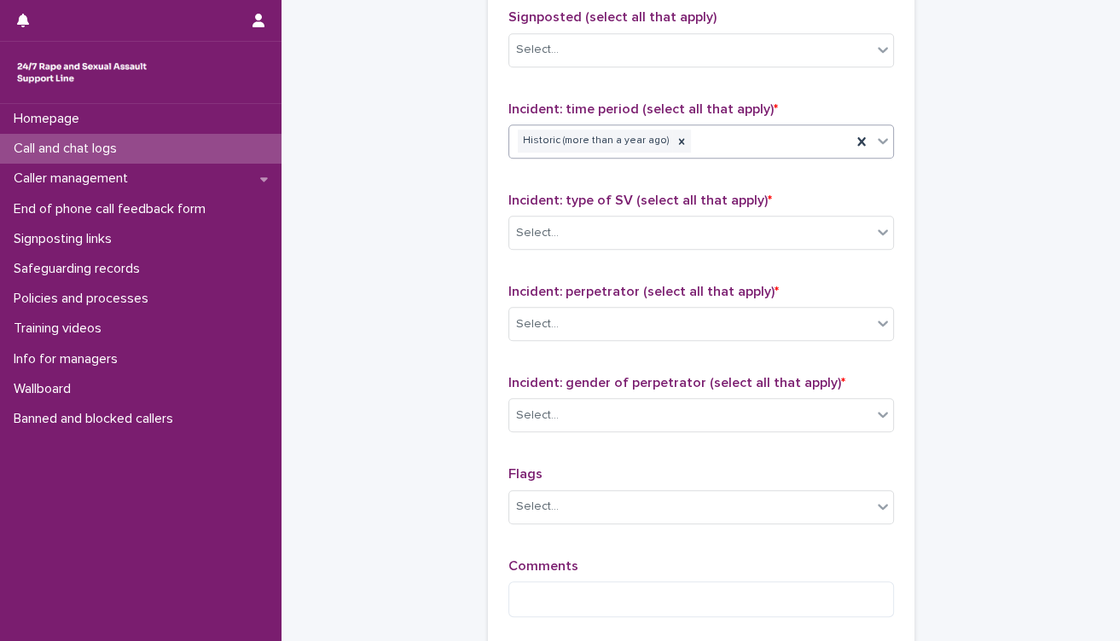
scroll to position [1326, 0]
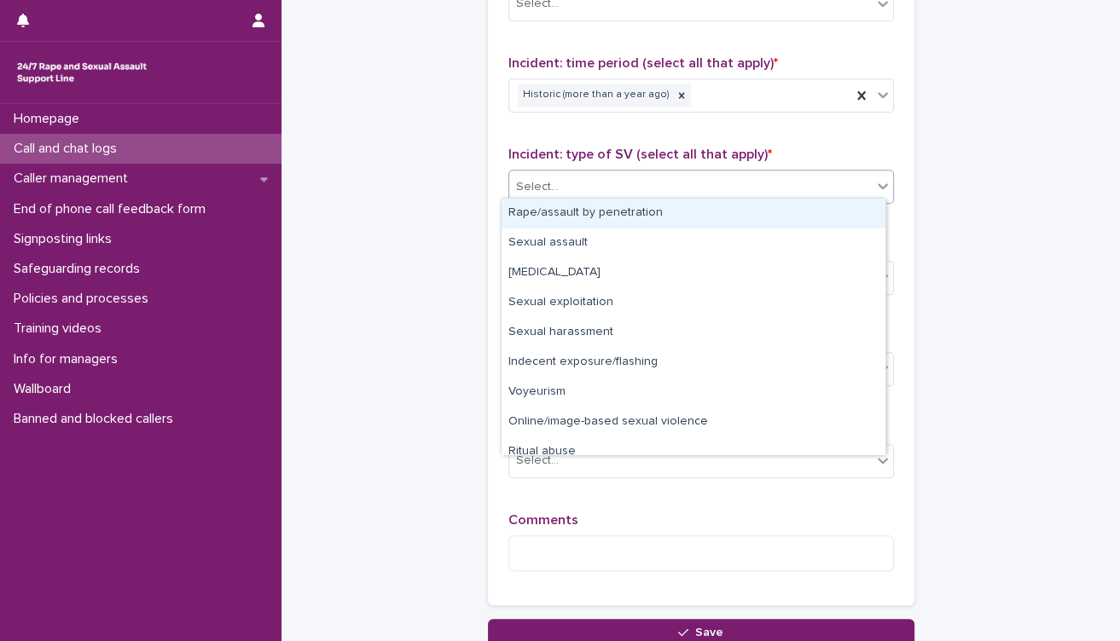
click at [707, 187] on div "Select..." at bounding box center [690, 187] width 362 height 28
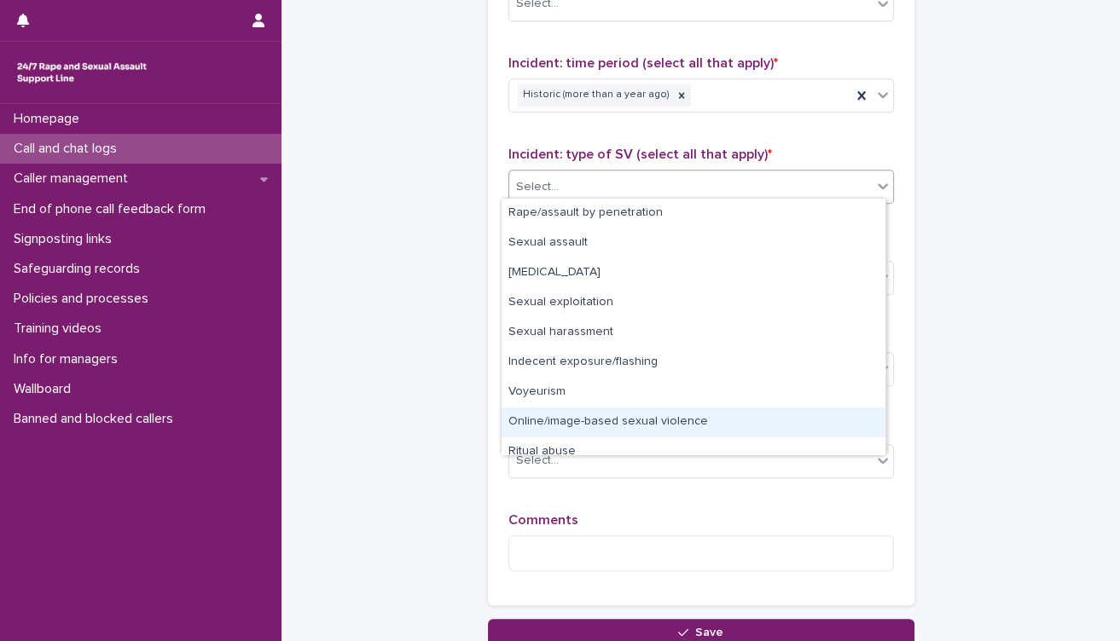
scroll to position [43, 0]
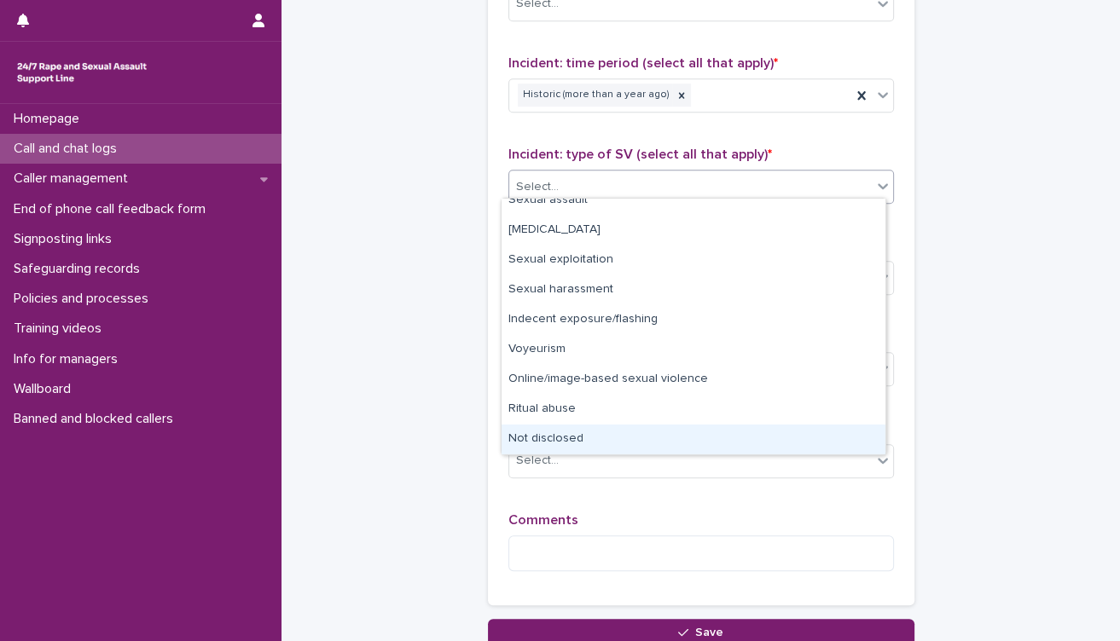
click at [608, 433] on div "Not disclosed" at bounding box center [693, 440] width 384 height 30
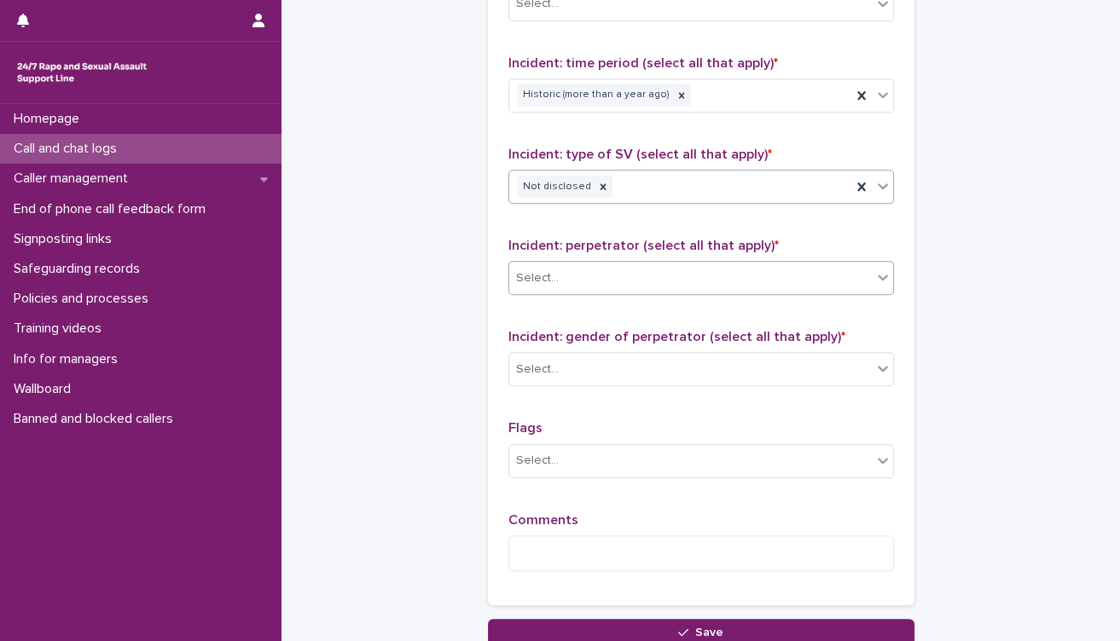
click at [661, 282] on div "Select..." at bounding box center [690, 278] width 362 height 28
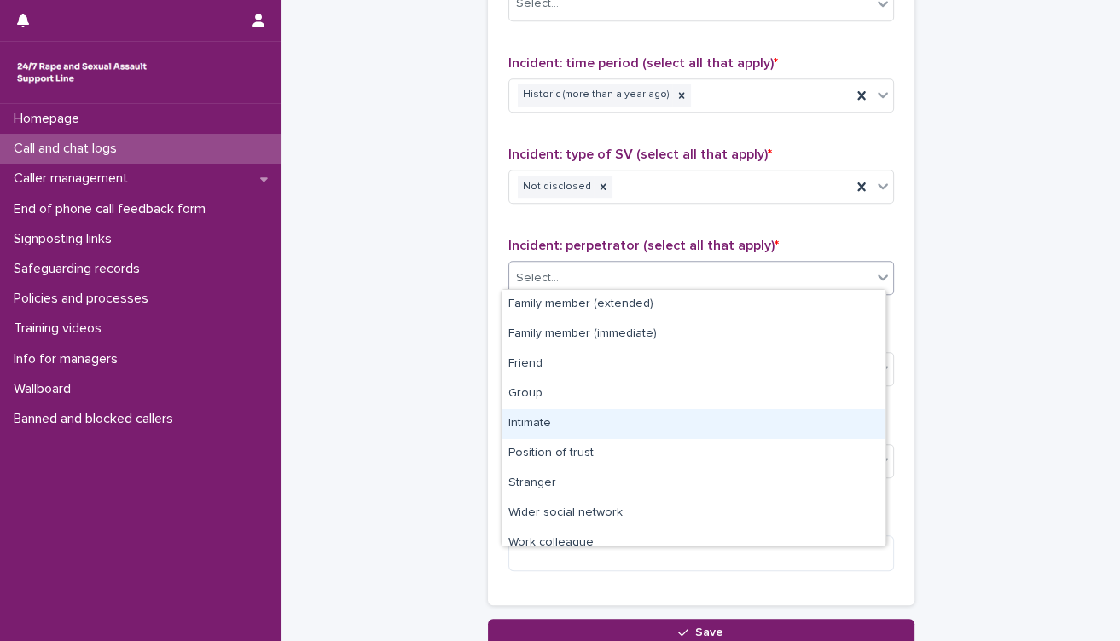
click at [628, 419] on div "Intimate" at bounding box center [693, 424] width 384 height 30
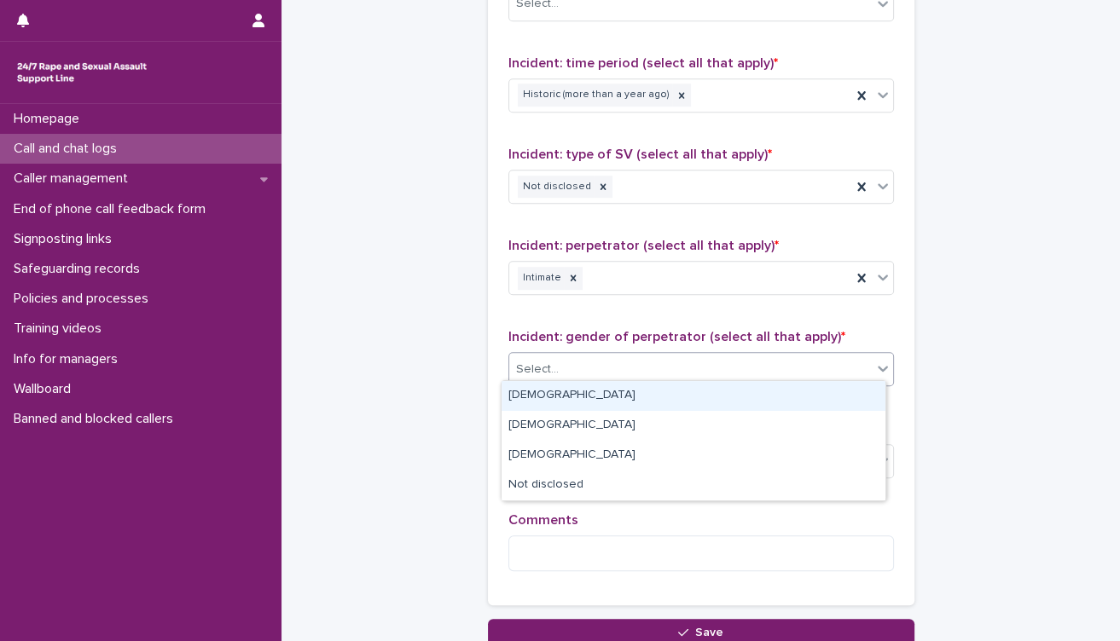
click at [660, 371] on div "Select..." at bounding box center [690, 370] width 362 height 28
click at [634, 388] on div "[DEMOGRAPHIC_DATA]" at bounding box center [693, 396] width 384 height 30
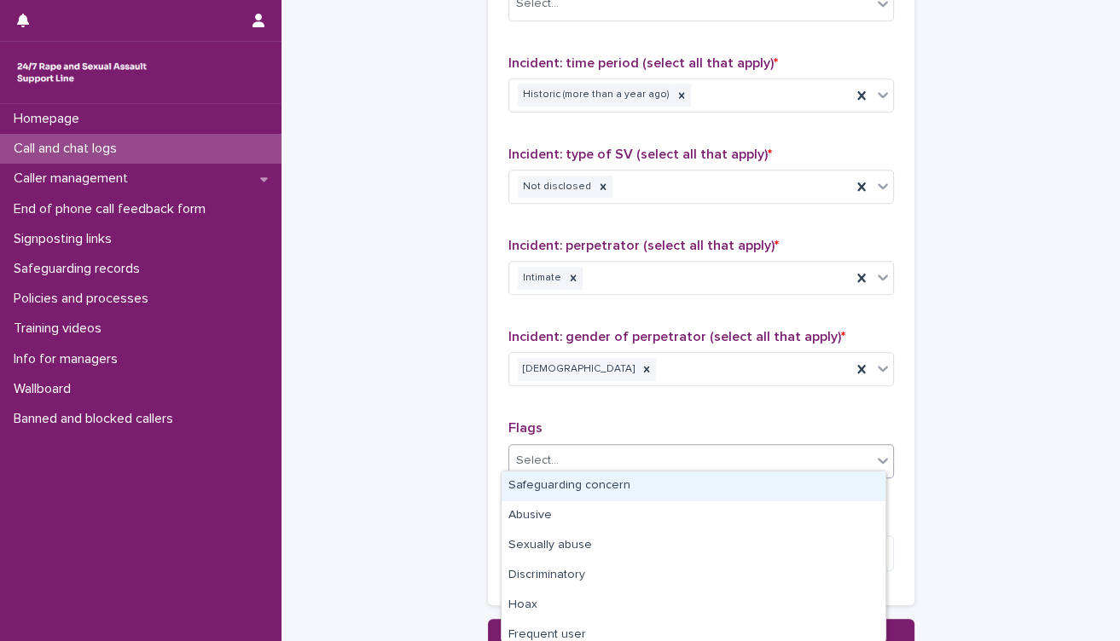
click at [615, 453] on div "Select..." at bounding box center [690, 461] width 362 height 28
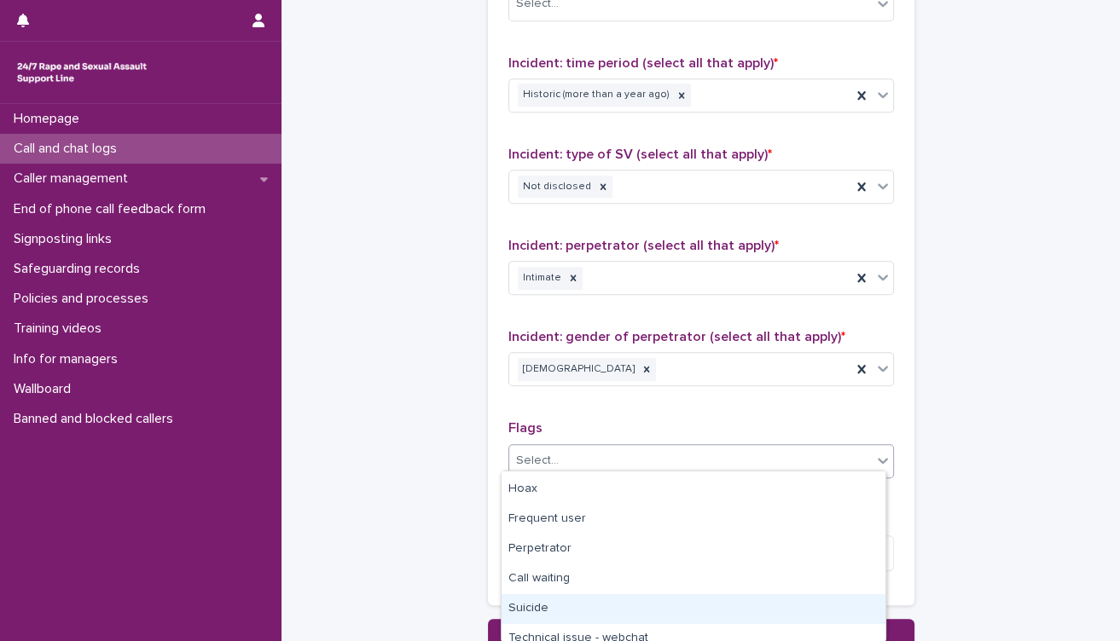
scroll to position [93, 0]
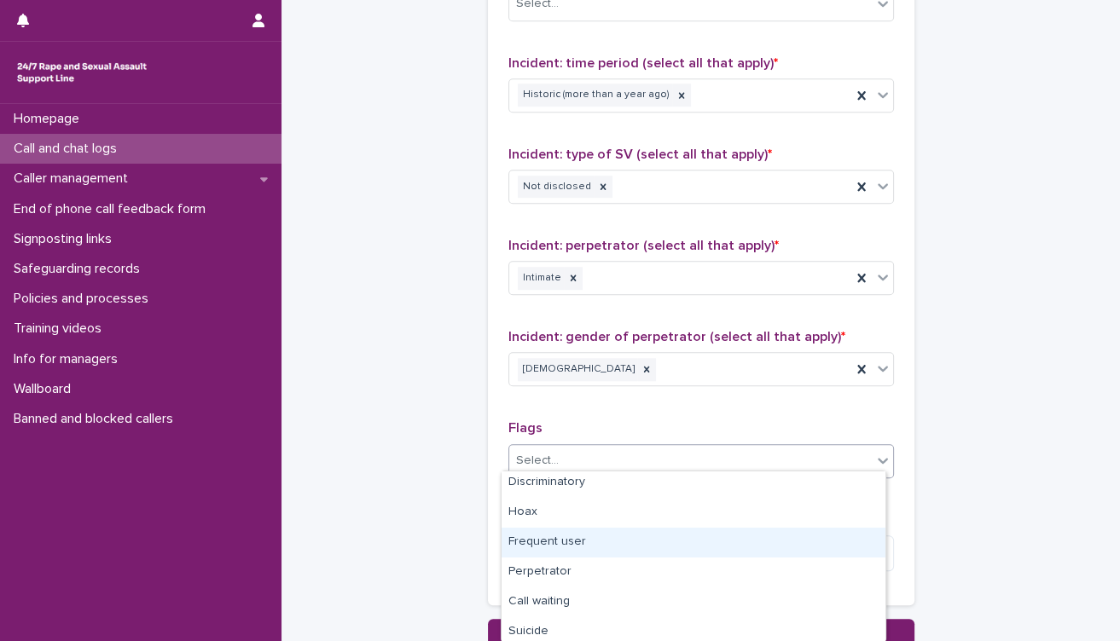
click at [624, 543] on div "Frequent user" at bounding box center [693, 543] width 384 height 30
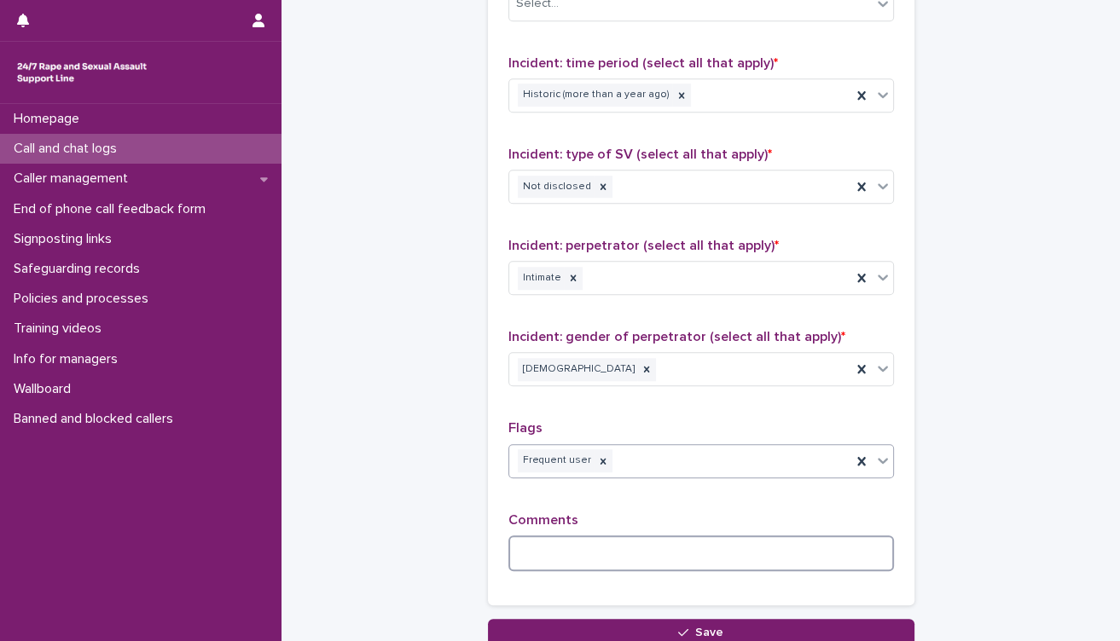
click at [637, 542] on textarea at bounding box center [700, 554] width 385 height 37
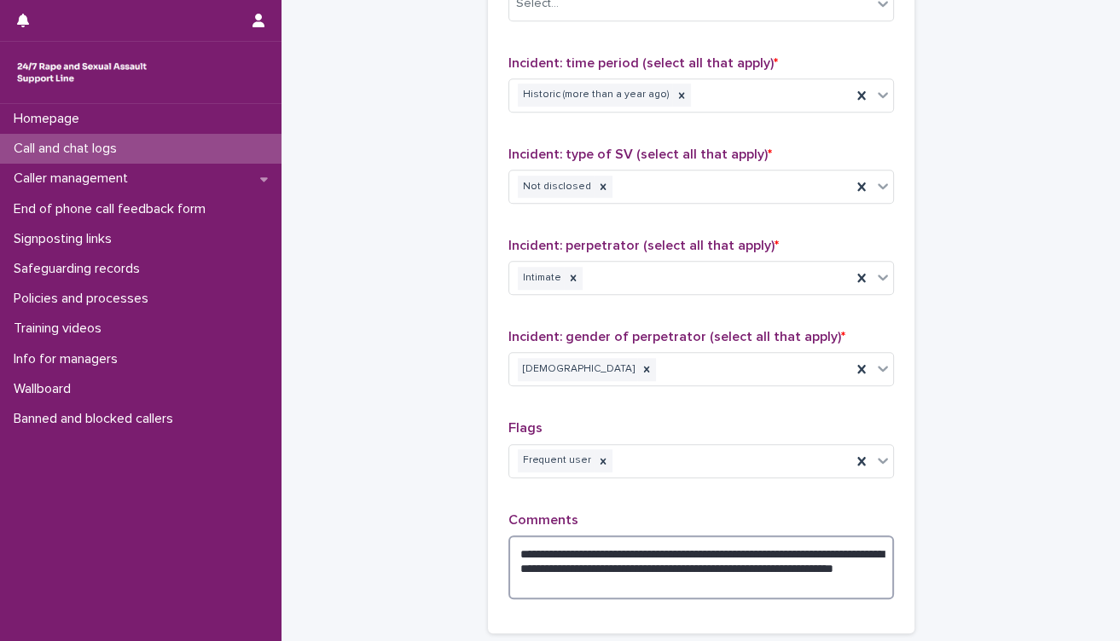
scroll to position [1485, 0]
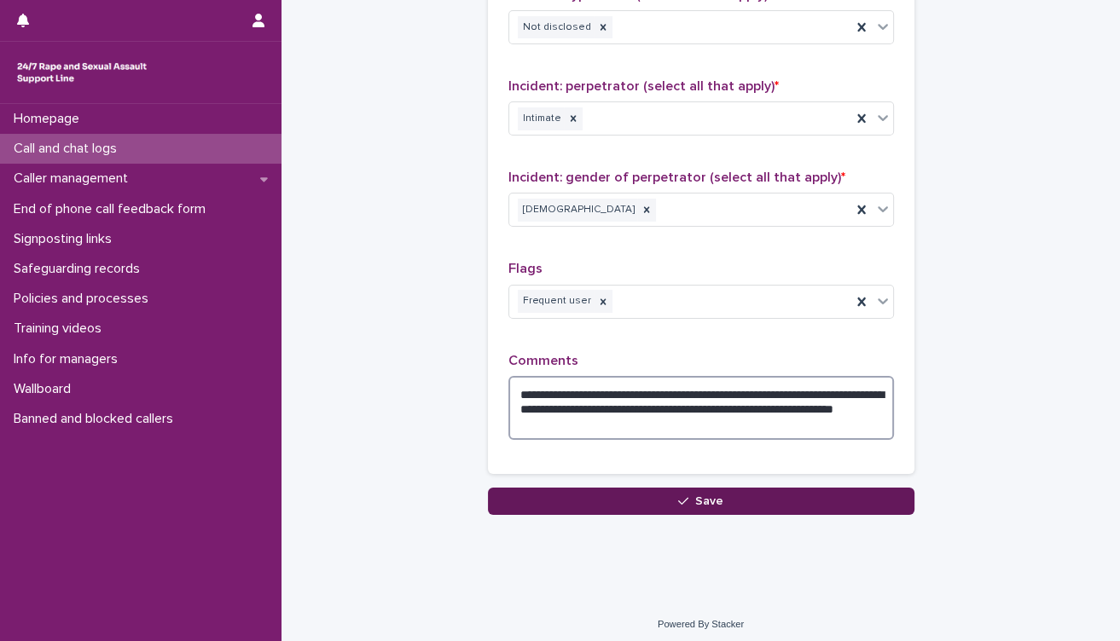
type textarea "**********"
click at [711, 495] on span "Save" at bounding box center [709, 501] width 28 height 12
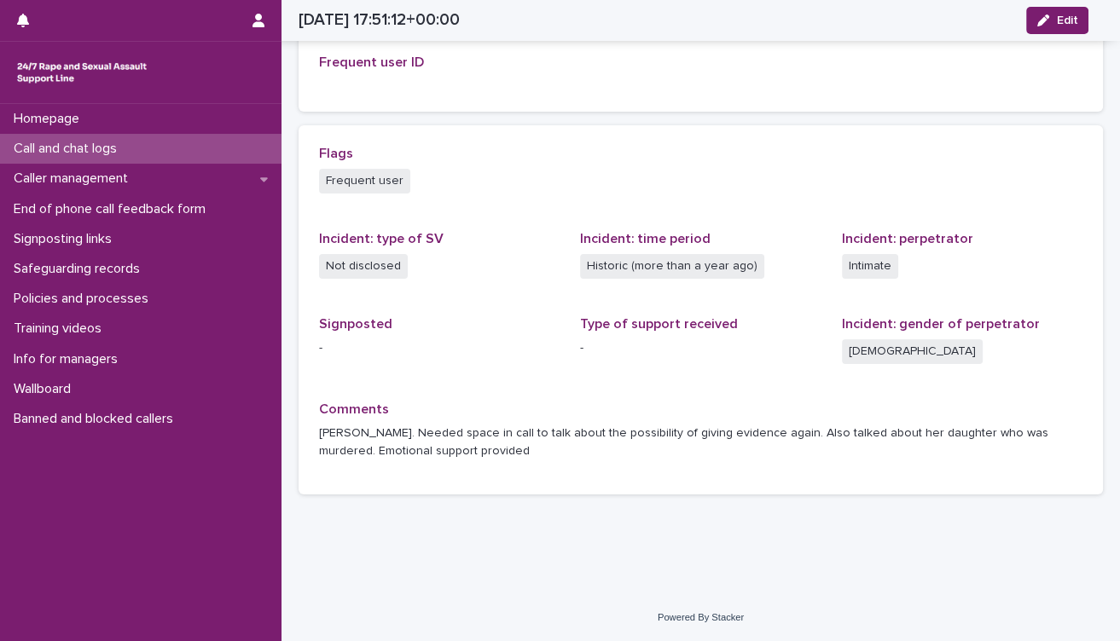
scroll to position [383, 0]
click at [114, 147] on p "Call and chat logs" at bounding box center [69, 149] width 124 height 16
